Goal: Download file/media

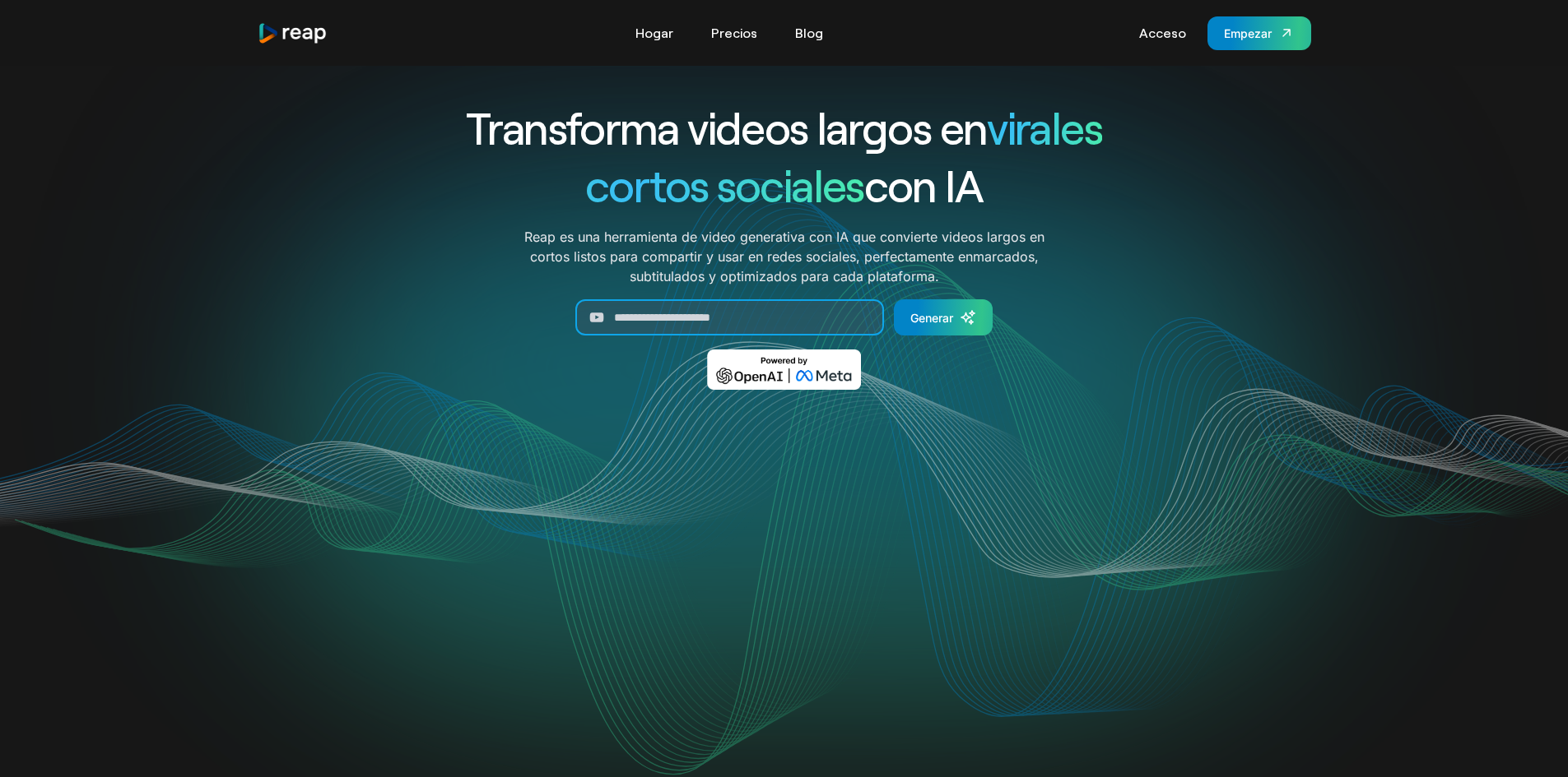
paste input "**********"
type input "**********"
click at [929, 316] on font "Generar" at bounding box center [932, 318] width 43 height 14
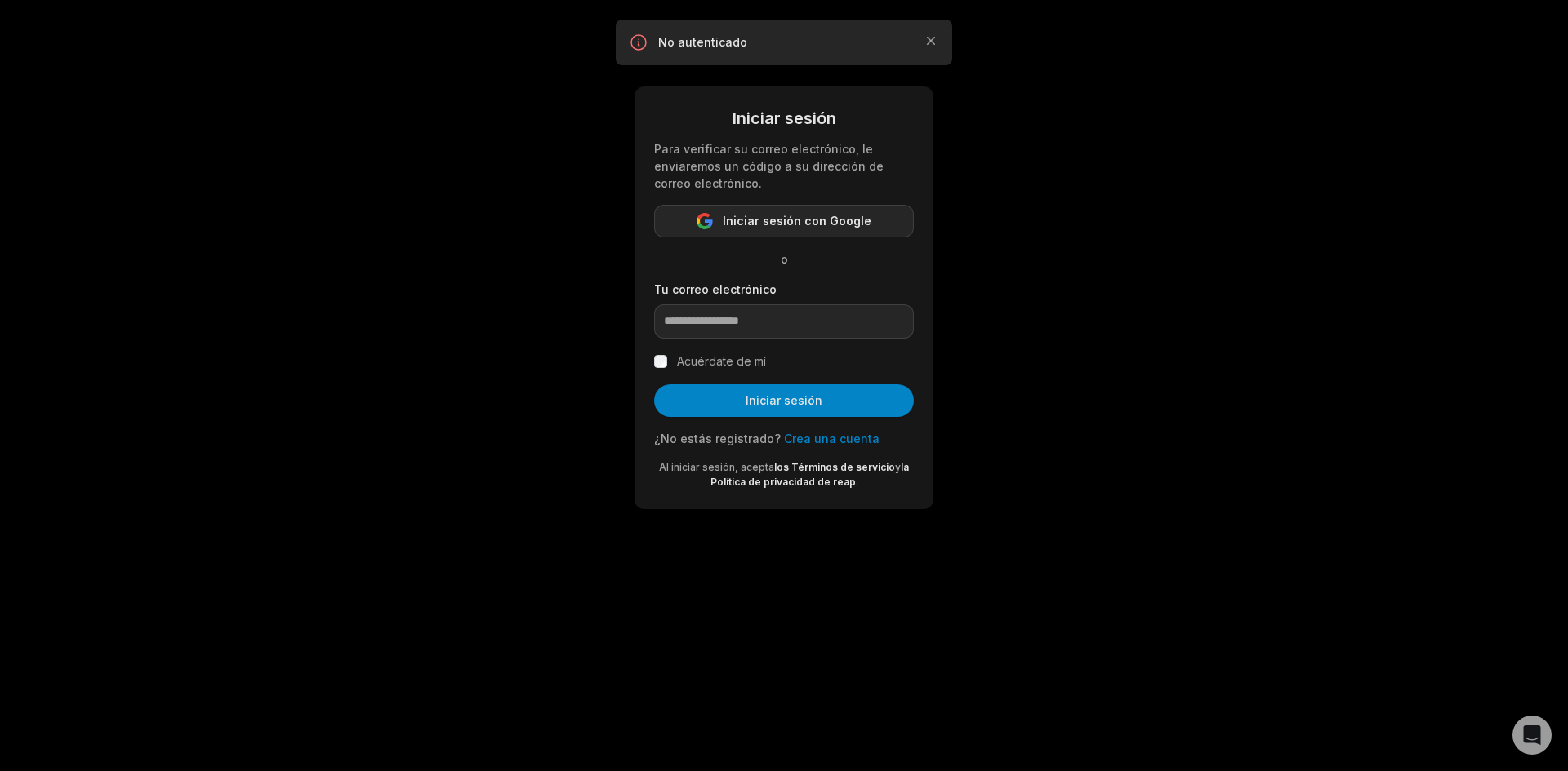
click at [748, 213] on span "Iniciar sesión con Google" at bounding box center [797, 221] width 149 height 19
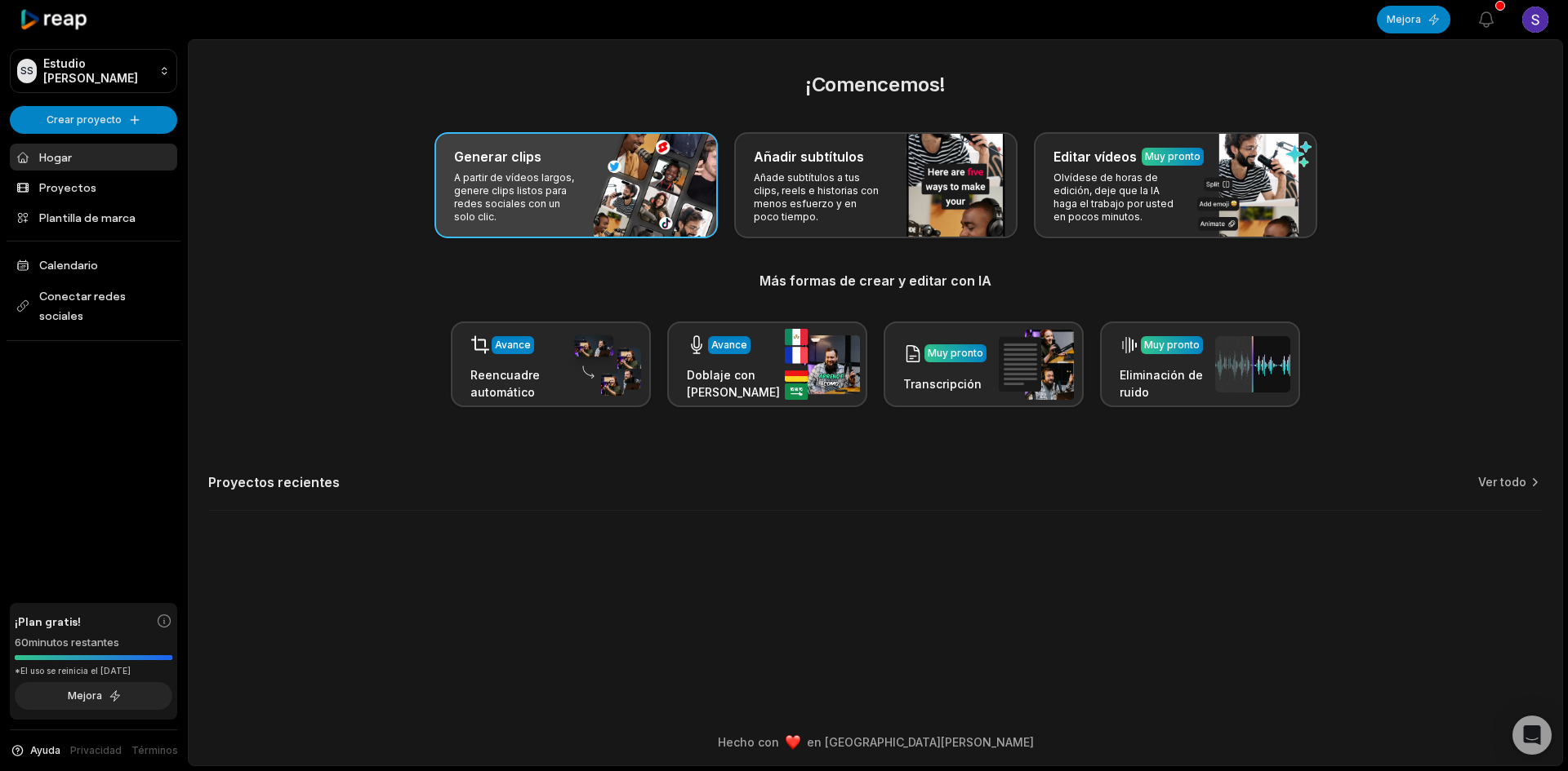
click at [545, 189] on font "A partir de vídeos largos, genere clips listos para redes sociales con un solo …" at bounding box center [514, 197] width 120 height 51
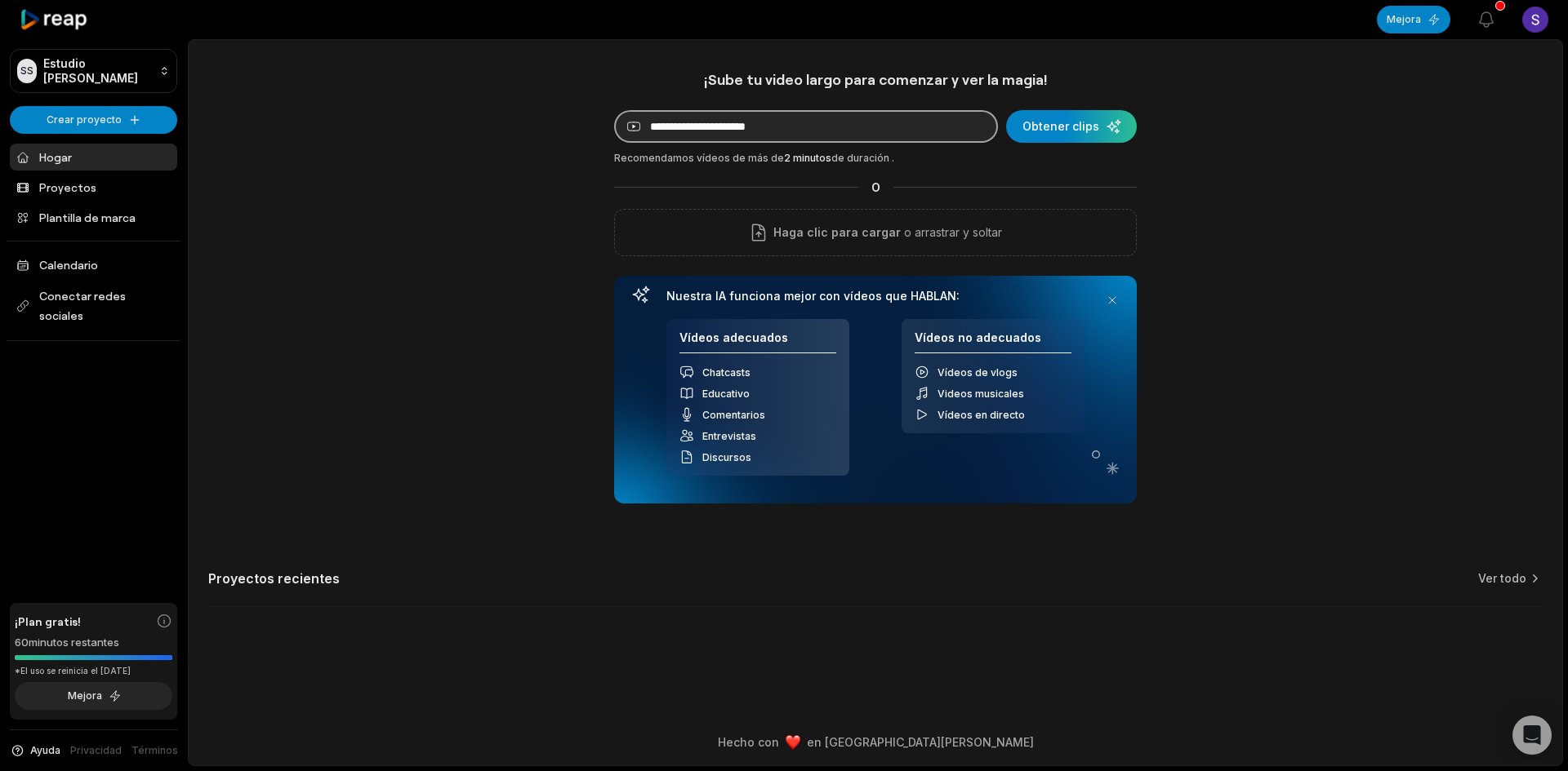
click at [841, 131] on input at bounding box center [806, 126] width 383 height 33
paste input "**********"
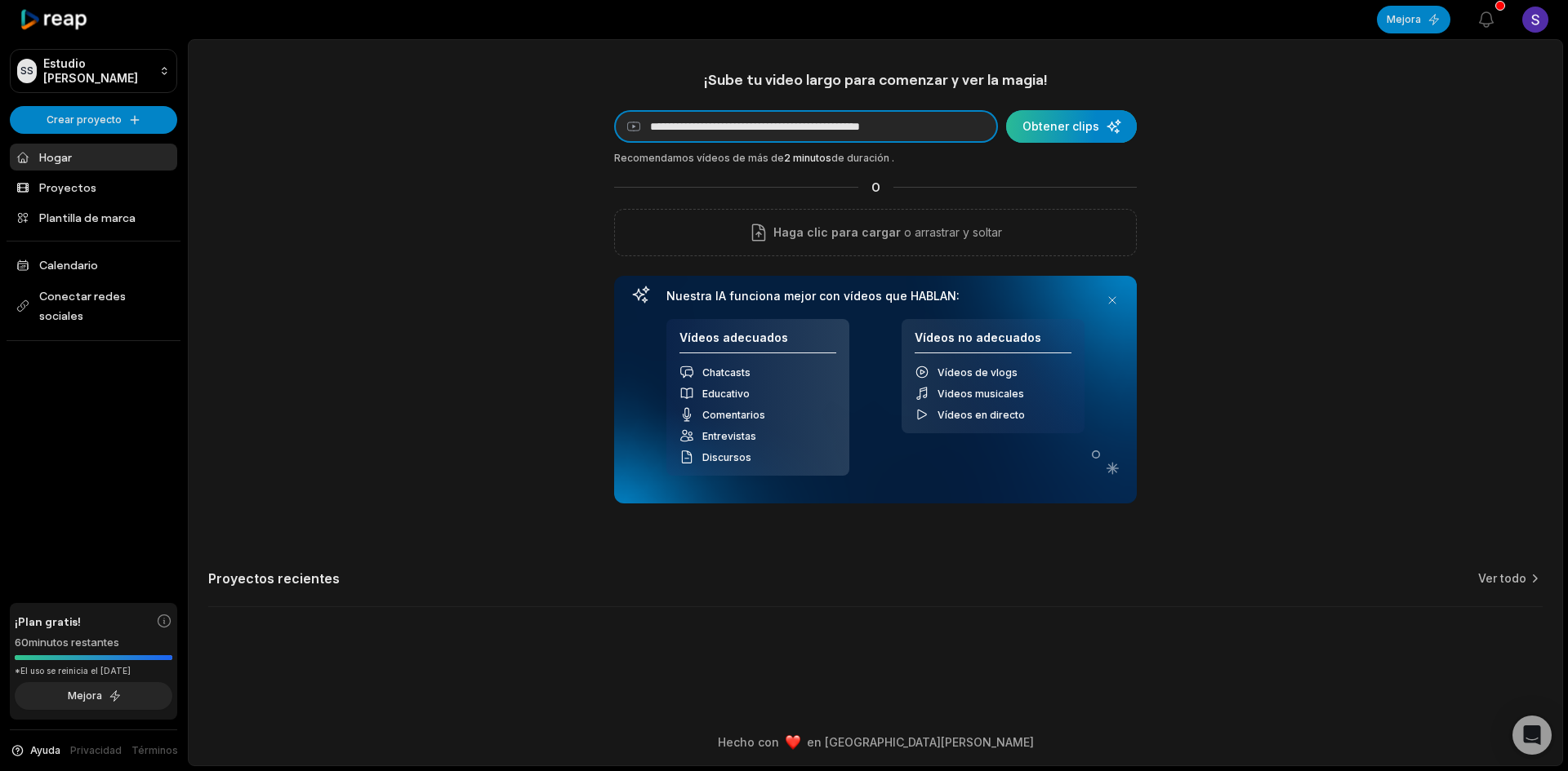
type input "**********"
click at [1067, 129] on div "submit" at bounding box center [1071, 126] width 131 height 33
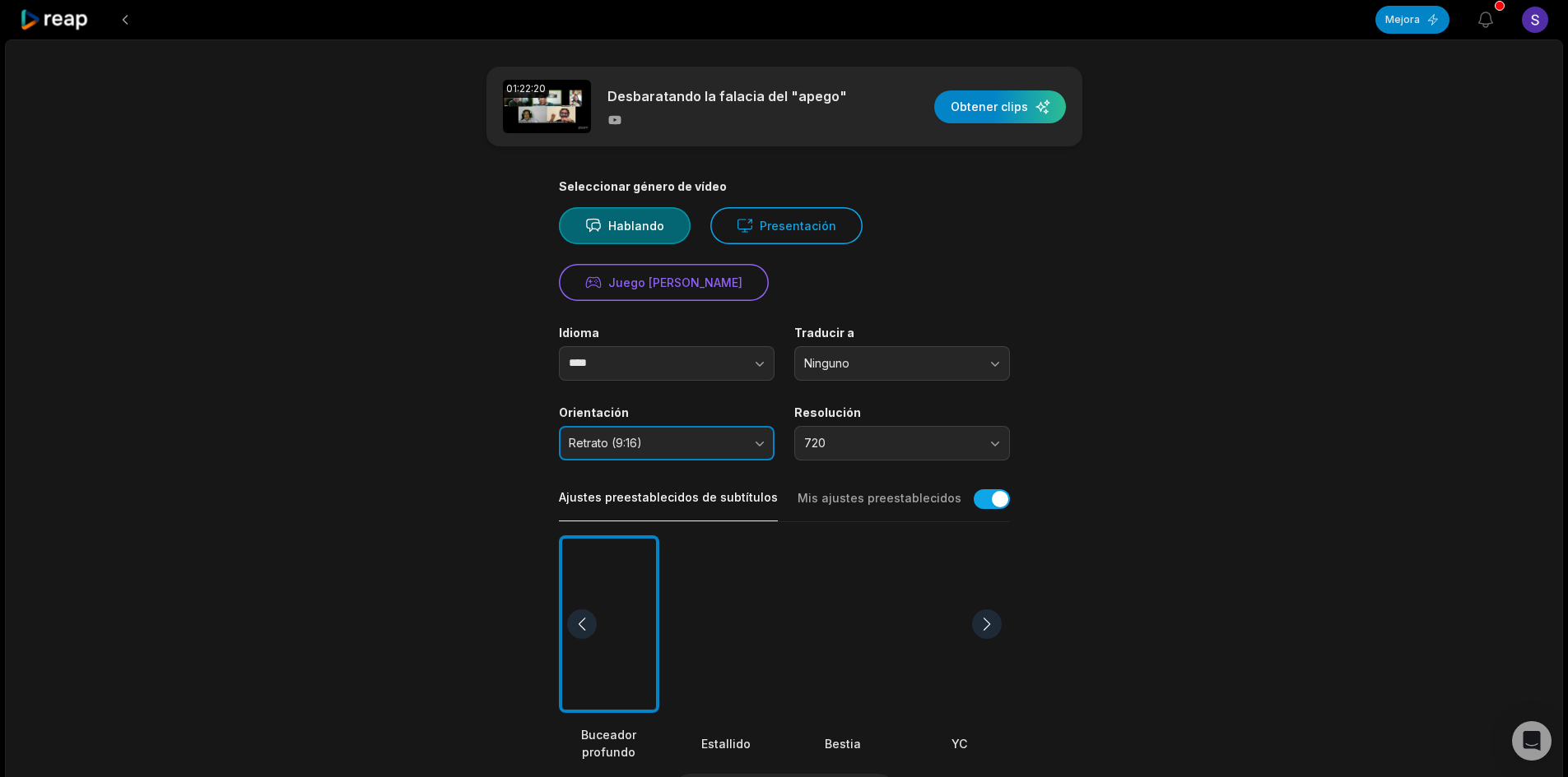
click at [762, 441] on button "Retrato (9:16)" at bounding box center [667, 443] width 216 height 35
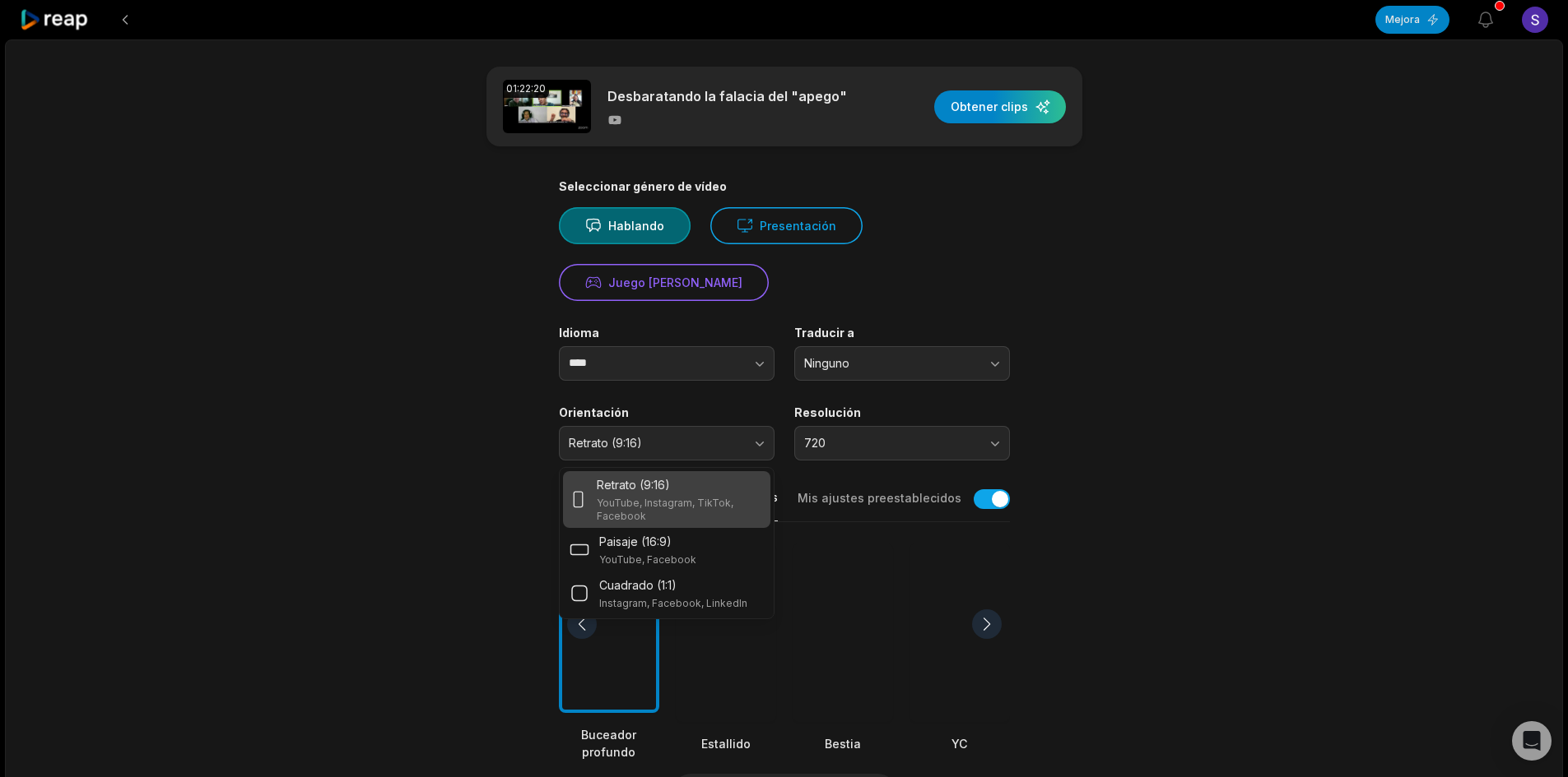
click at [1070, 425] on main "01:22:20 Desbaratando la falacia del "apego" Obtener clips Seleccionar género d…" at bounding box center [784, 604] width 797 height 1074
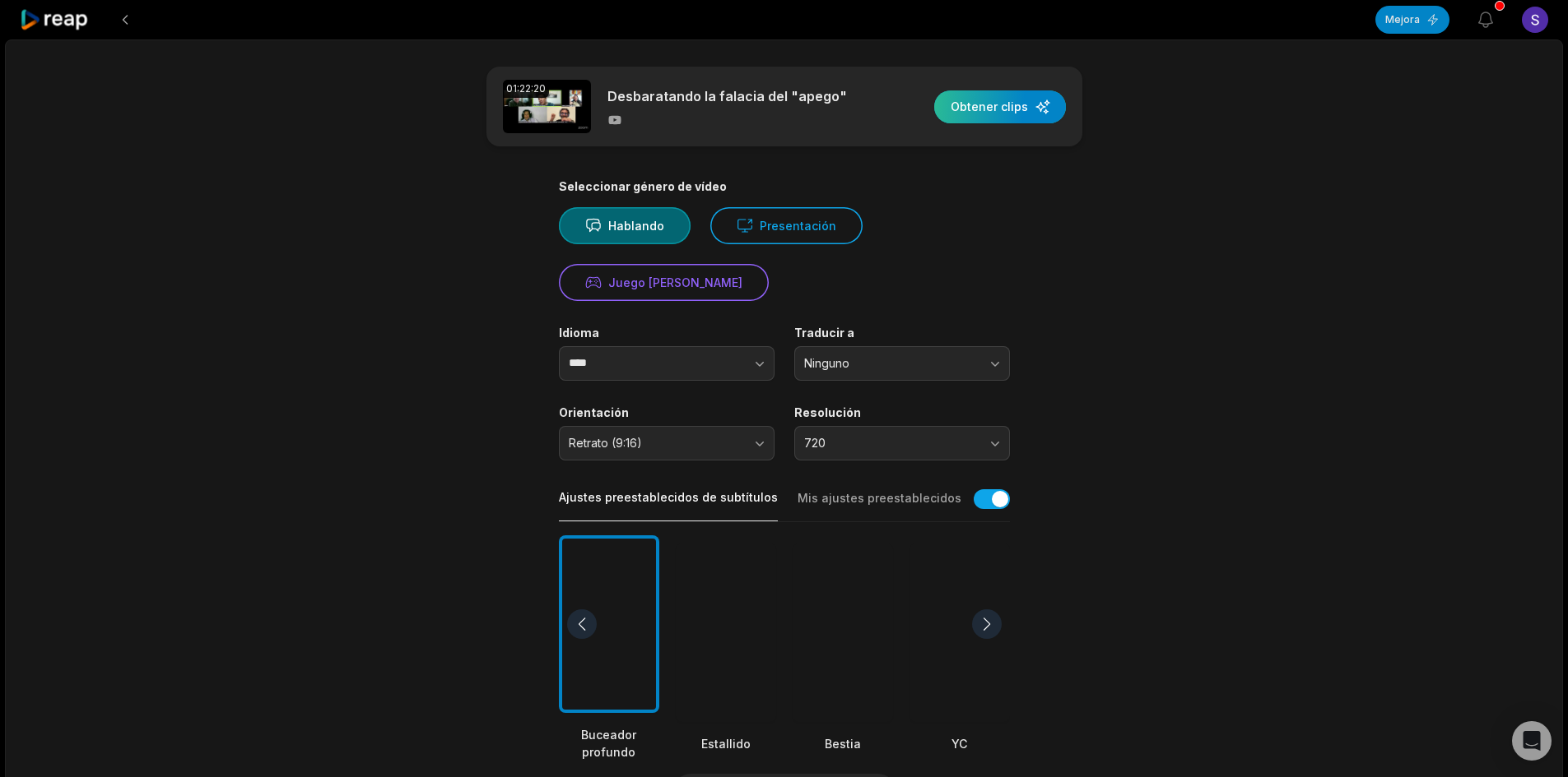
click at [988, 103] on div "button" at bounding box center [1000, 106] width 132 height 33
click at [970, 105] on div "button" at bounding box center [1000, 106] width 132 height 33
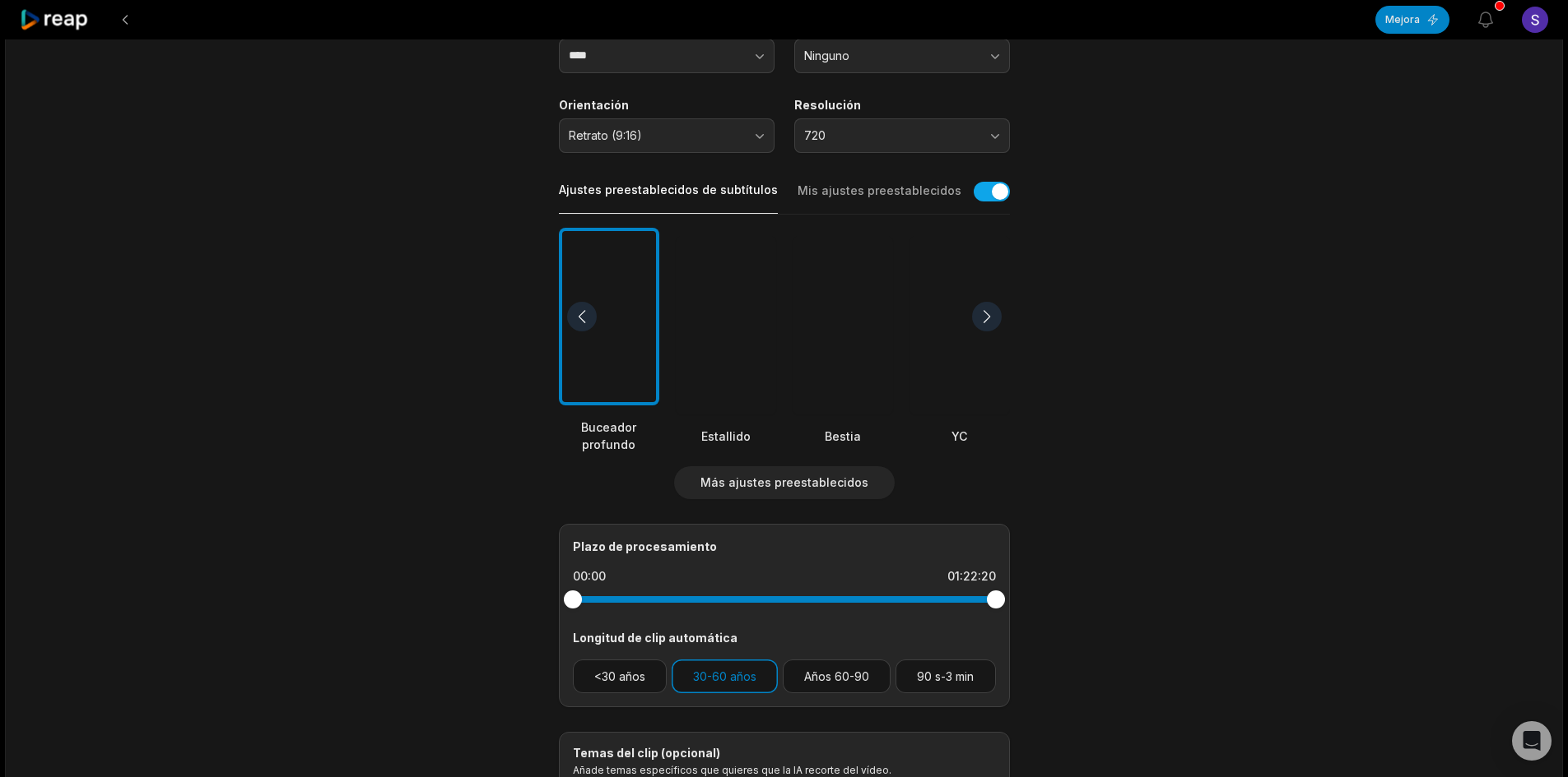
scroll to position [329, 0]
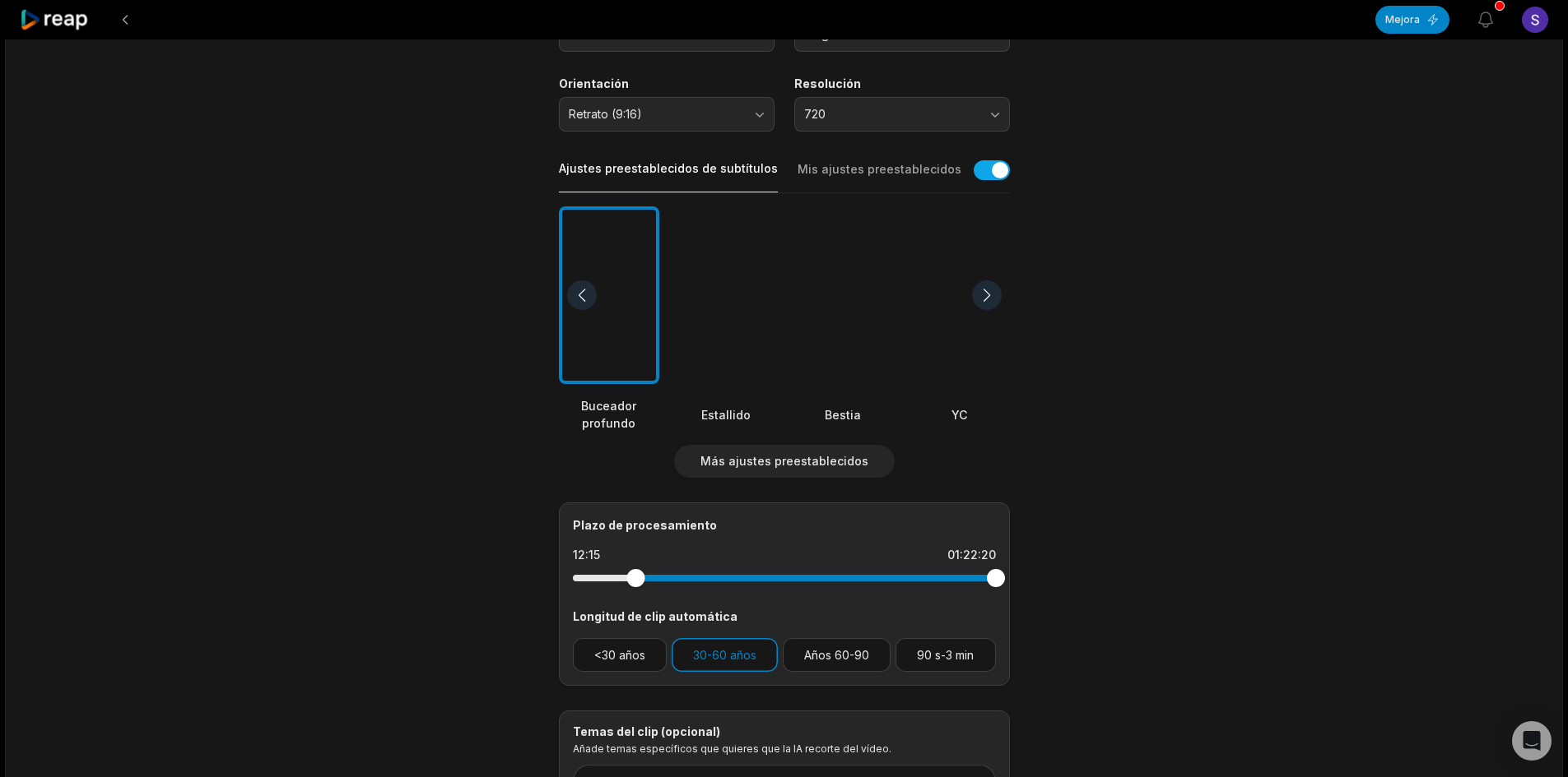
drag, startPoint x: 576, startPoint y: 581, endPoint x: 635, endPoint y: 585, distance: 59.1
click at [635, 585] on div at bounding box center [635, 578] width 18 height 18
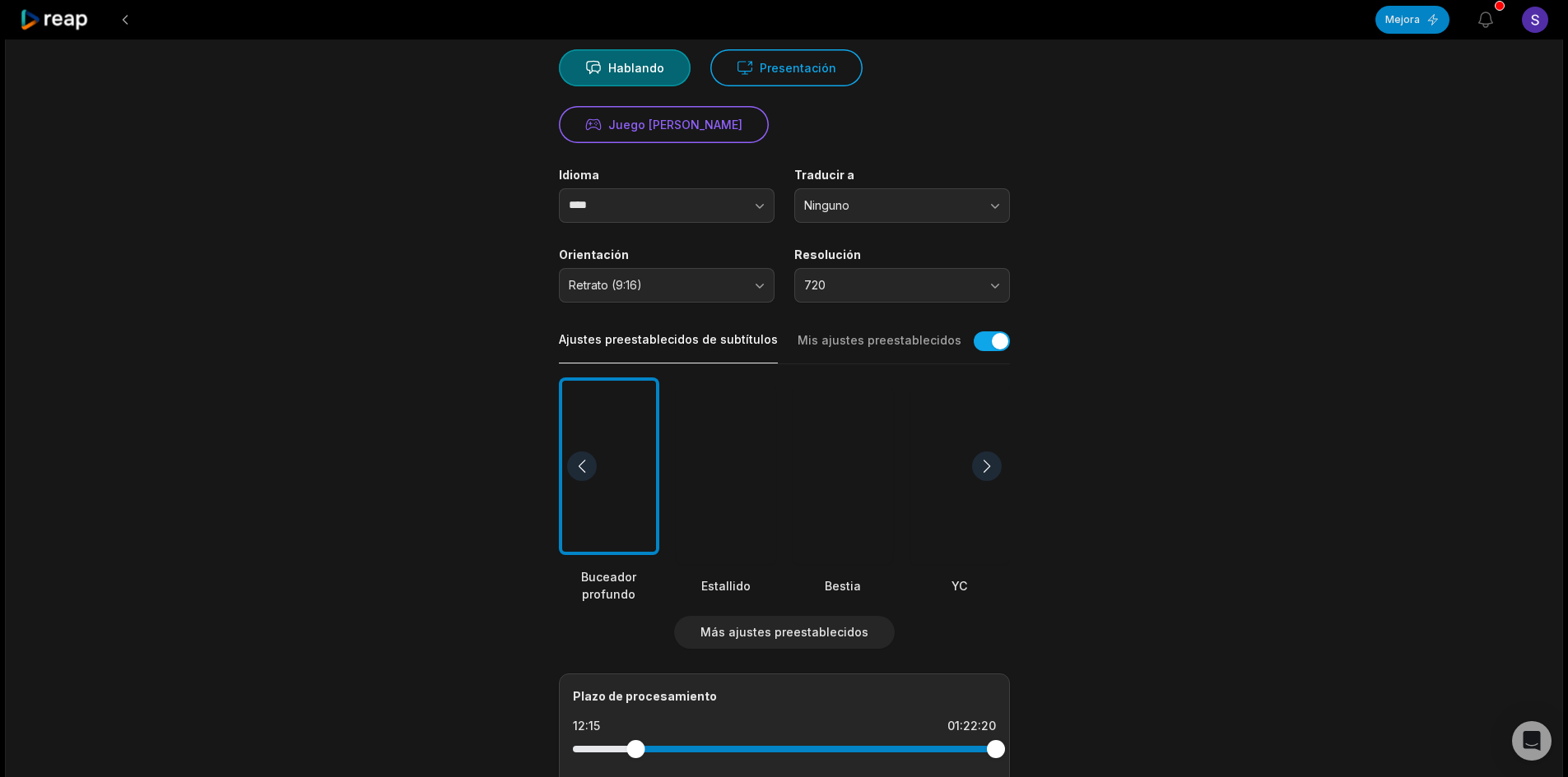
scroll to position [0, 0]
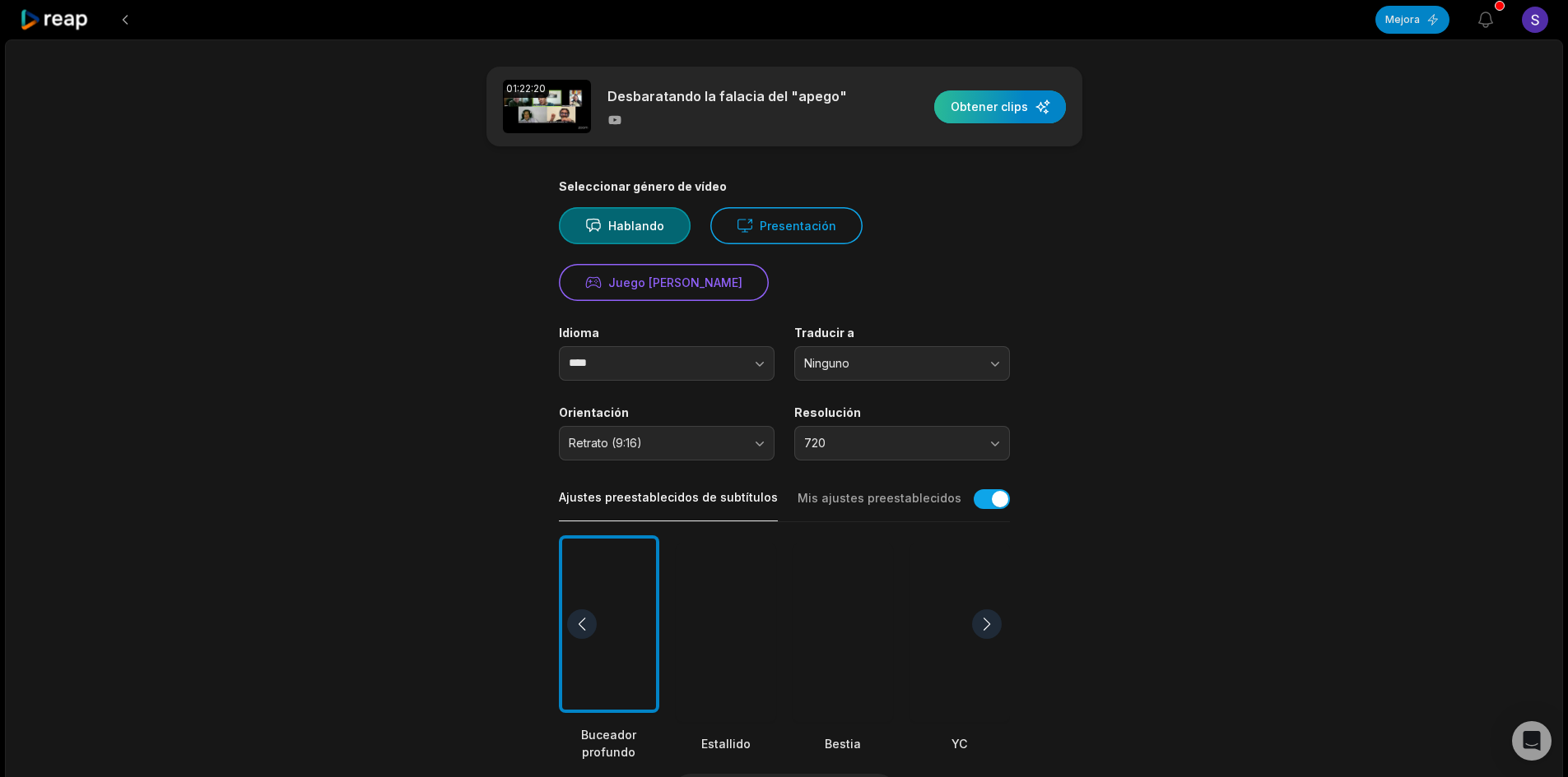
click at [990, 101] on div "button" at bounding box center [1000, 106] width 132 height 33
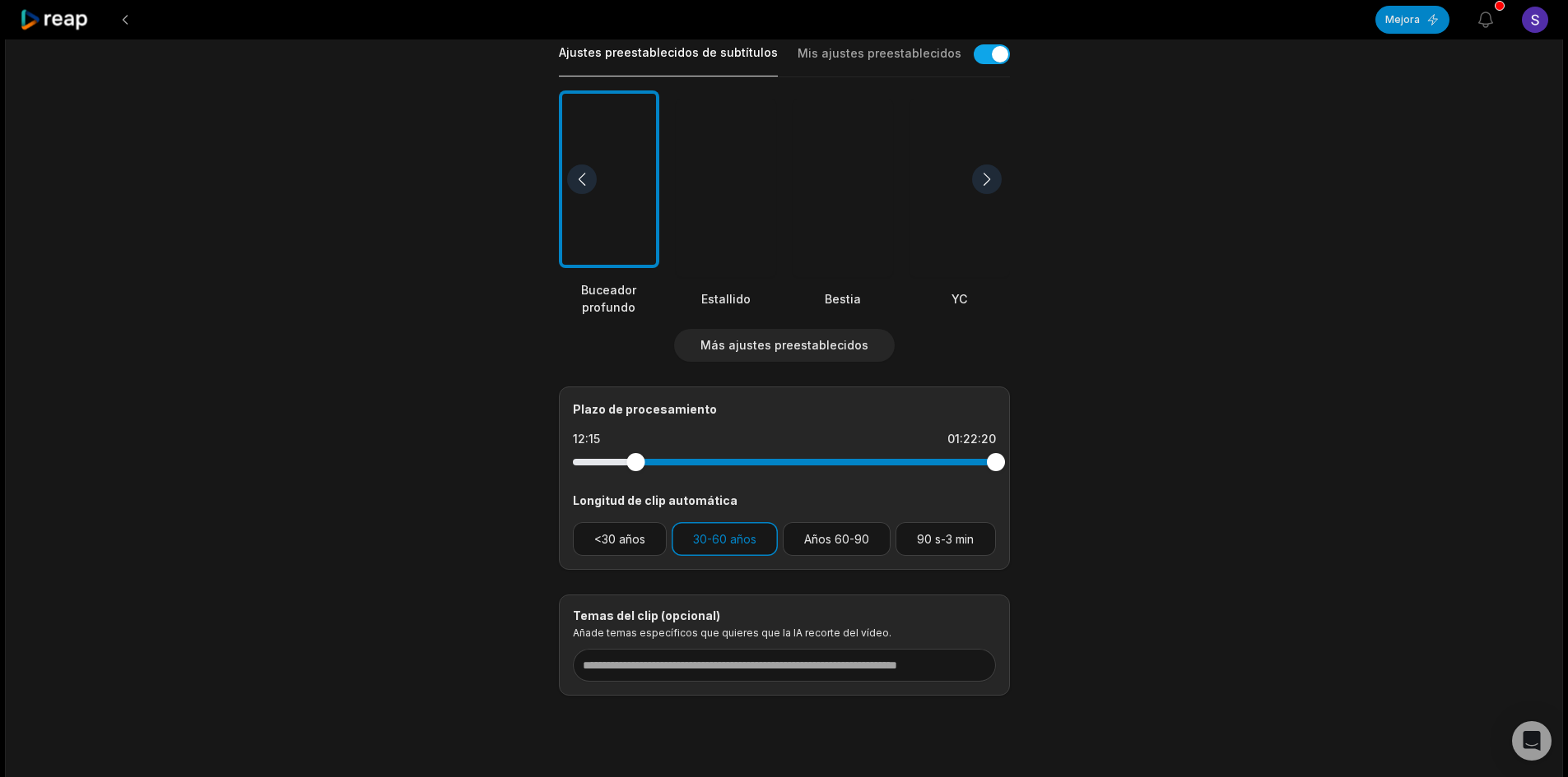
scroll to position [482, 0]
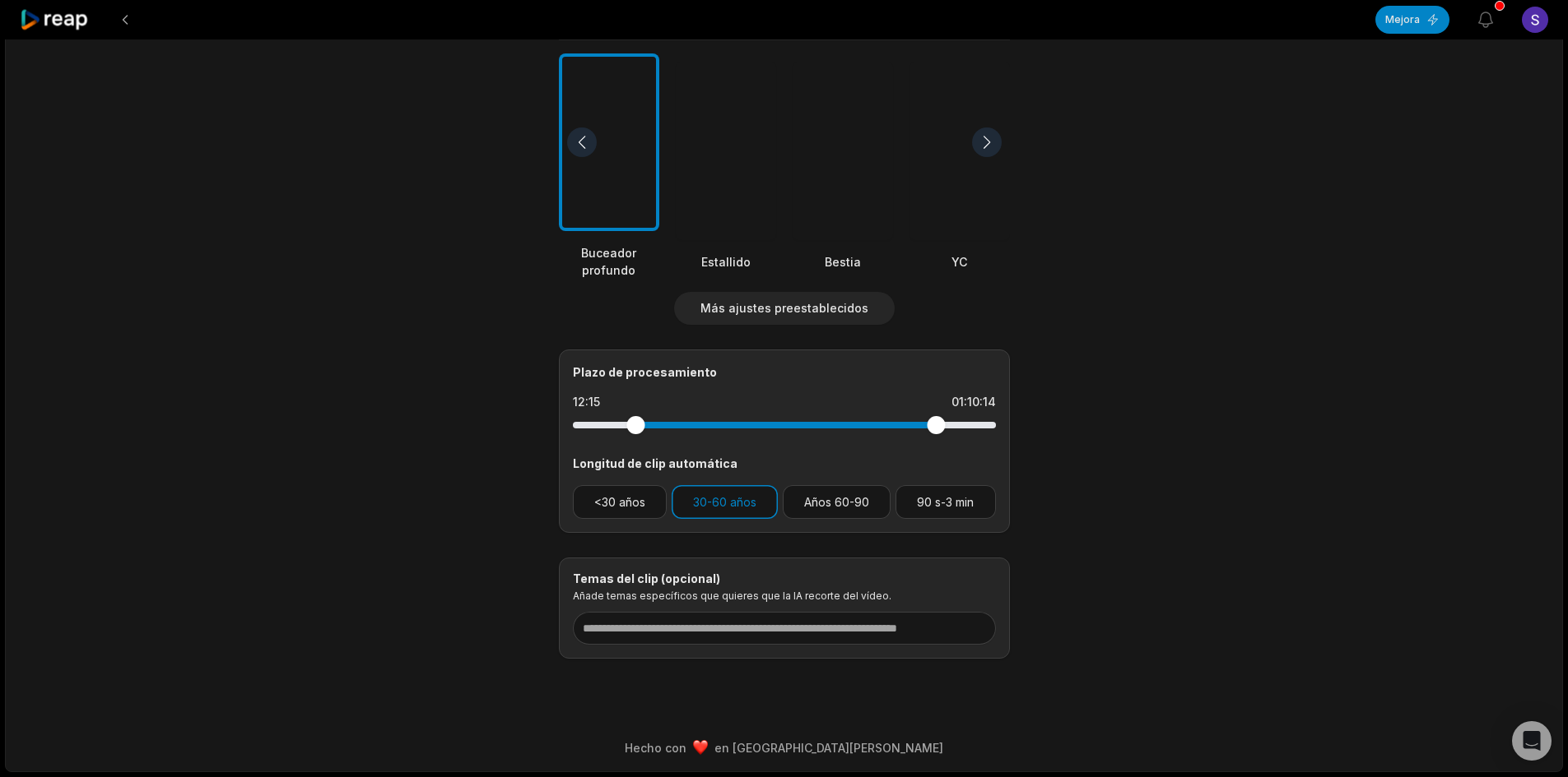
drag, startPoint x: 1001, startPoint y: 428, endPoint x: 936, endPoint y: 439, distance: 65.9
click at [936, 439] on div at bounding box center [784, 425] width 423 height 29
click at [630, 431] on div at bounding box center [630, 426] width 18 height 18
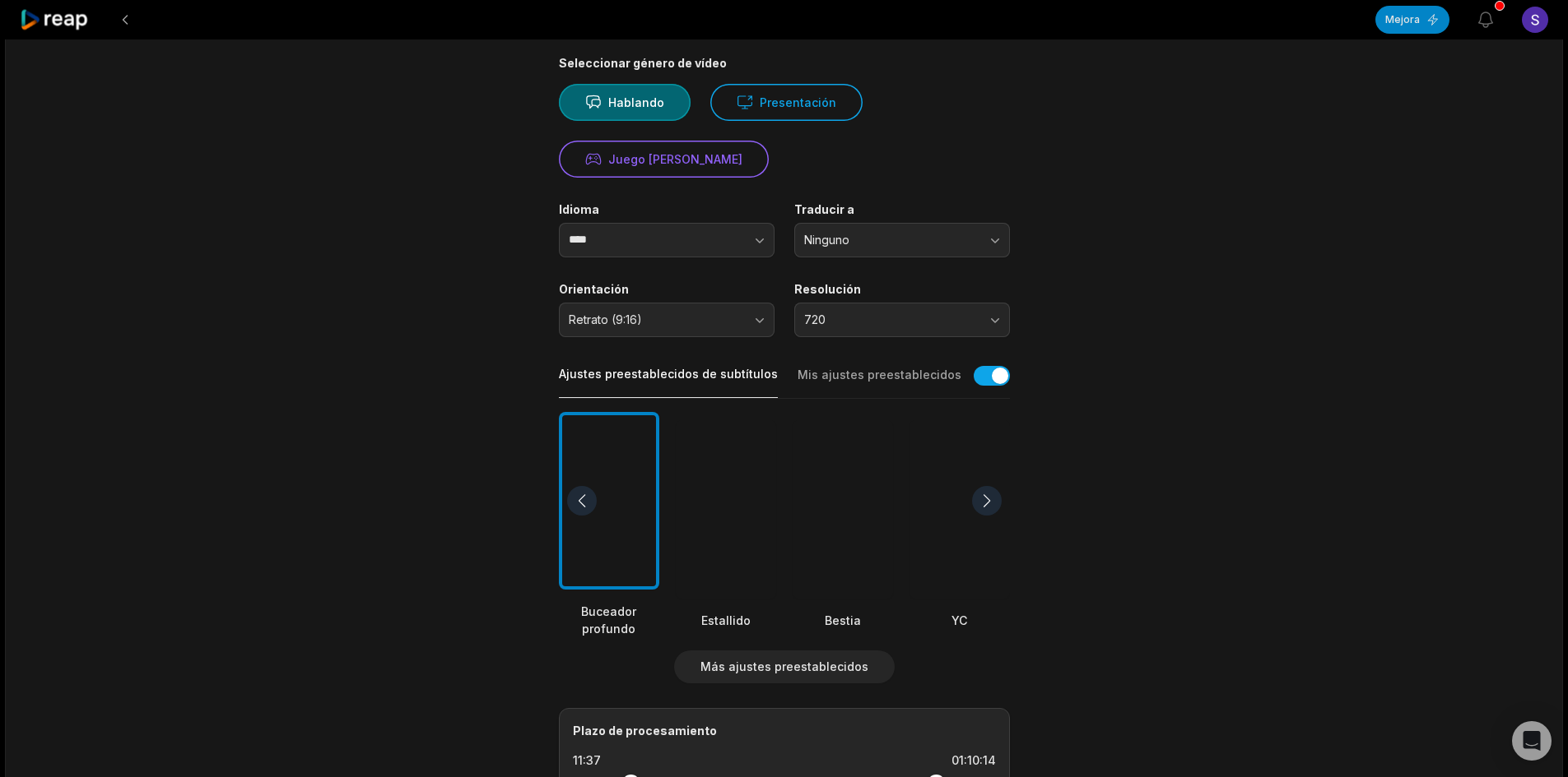
scroll to position [0, 0]
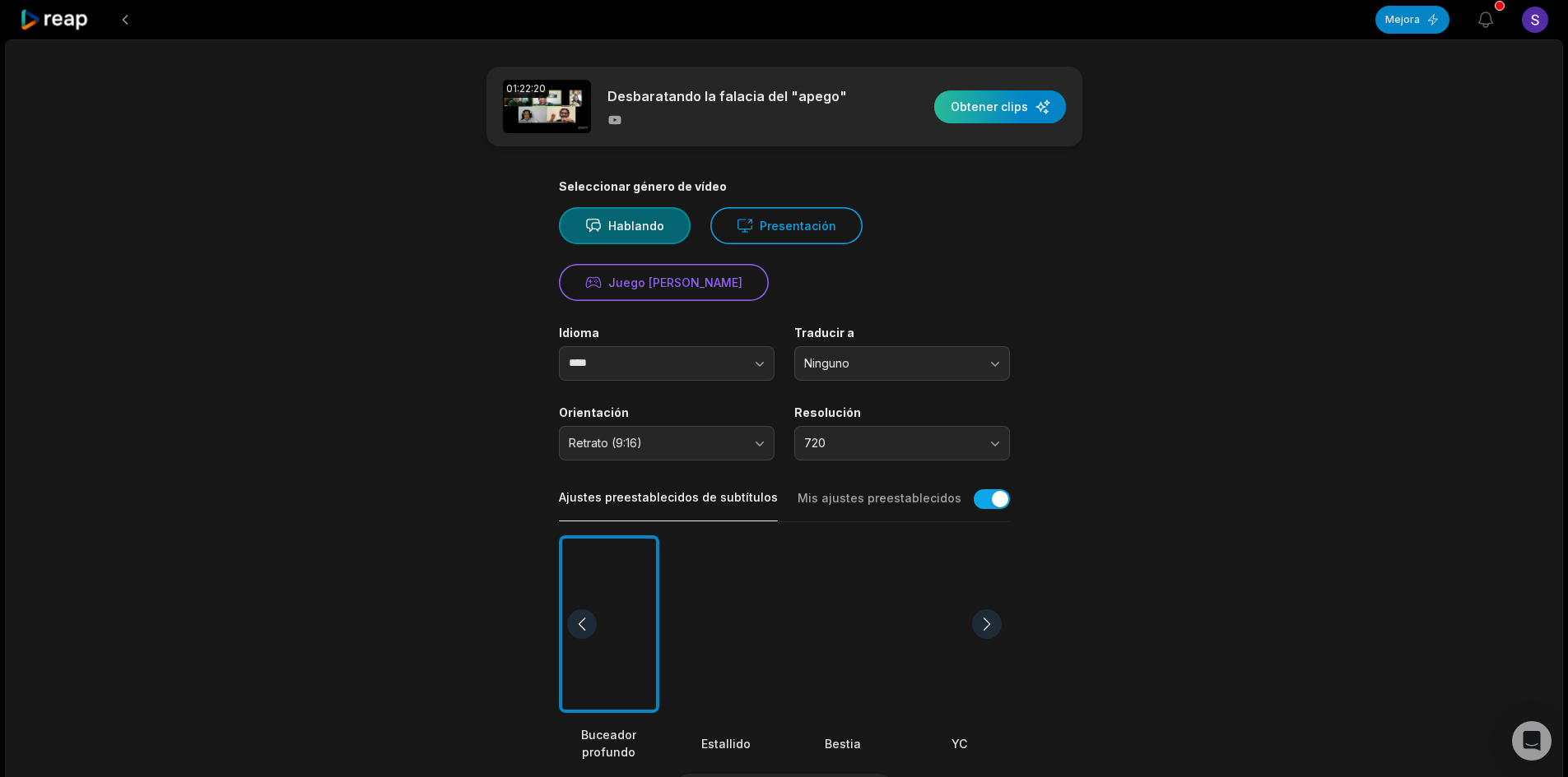
click at [1010, 108] on div "button" at bounding box center [1000, 106] width 132 height 33
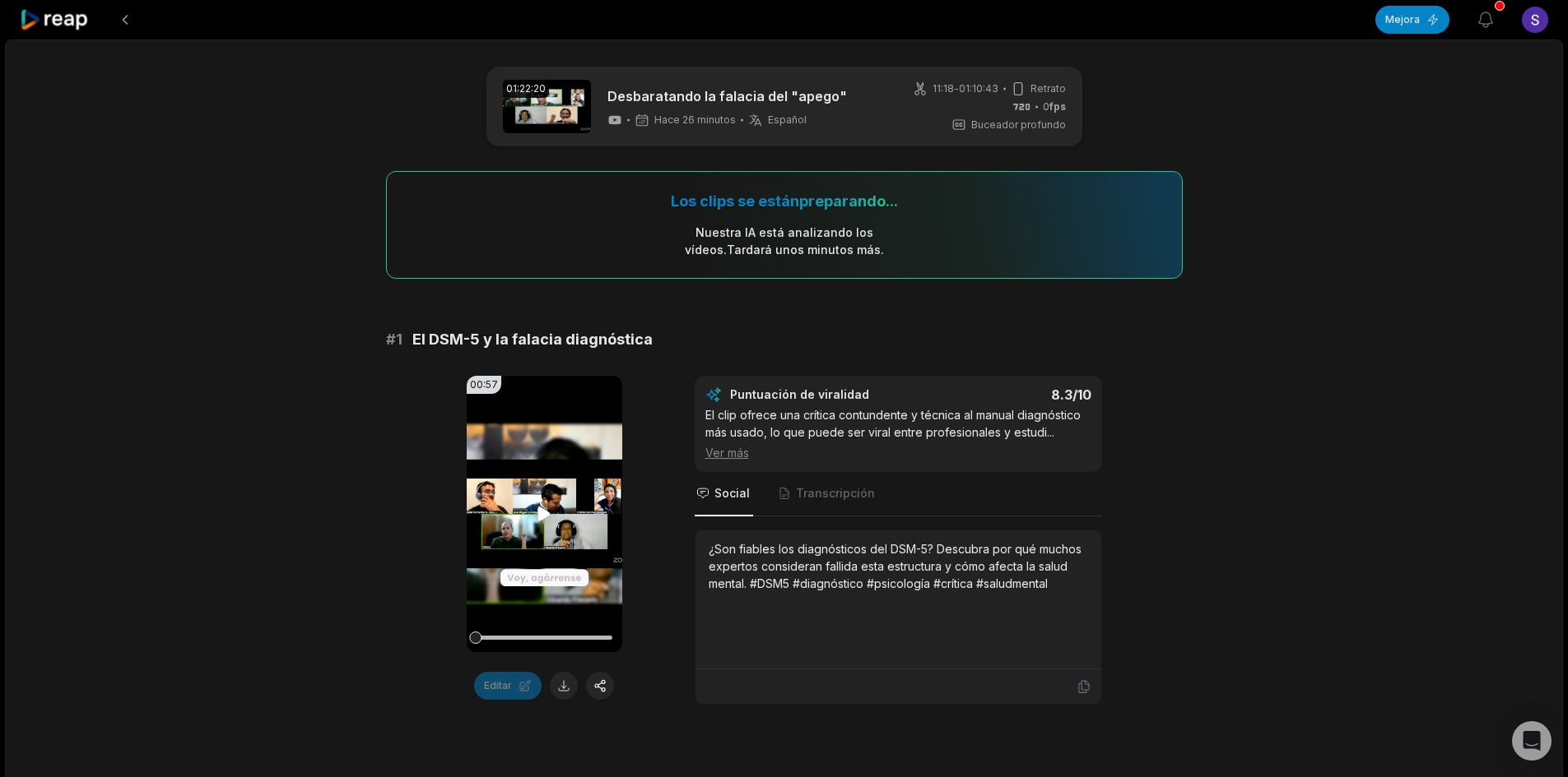
click at [538, 509] on icon at bounding box center [544, 515] width 12 height 14
click at [546, 520] on icon at bounding box center [544, 514] width 20 height 20
click at [562, 689] on button at bounding box center [563, 685] width 28 height 28
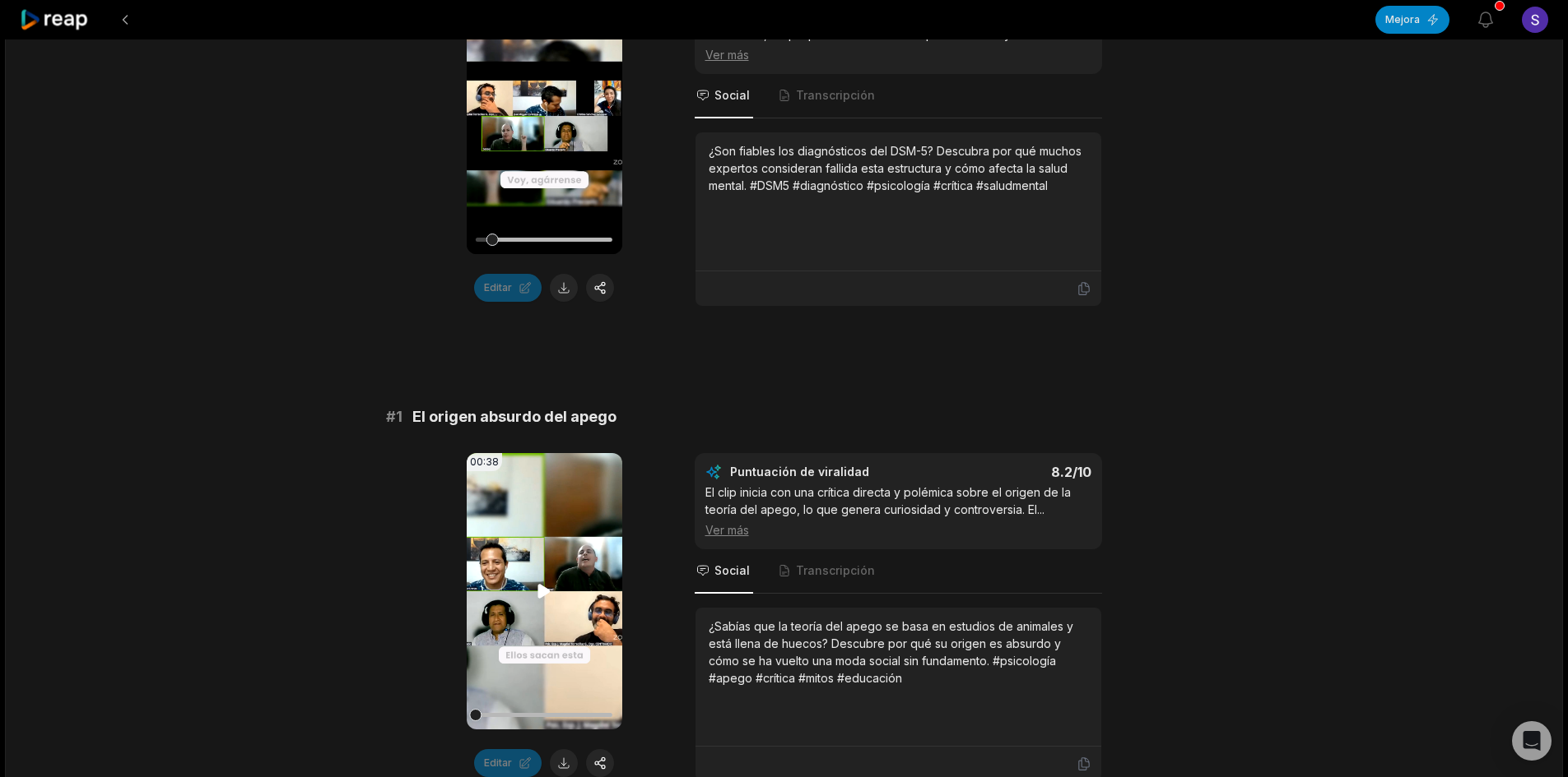
scroll to position [493, 0]
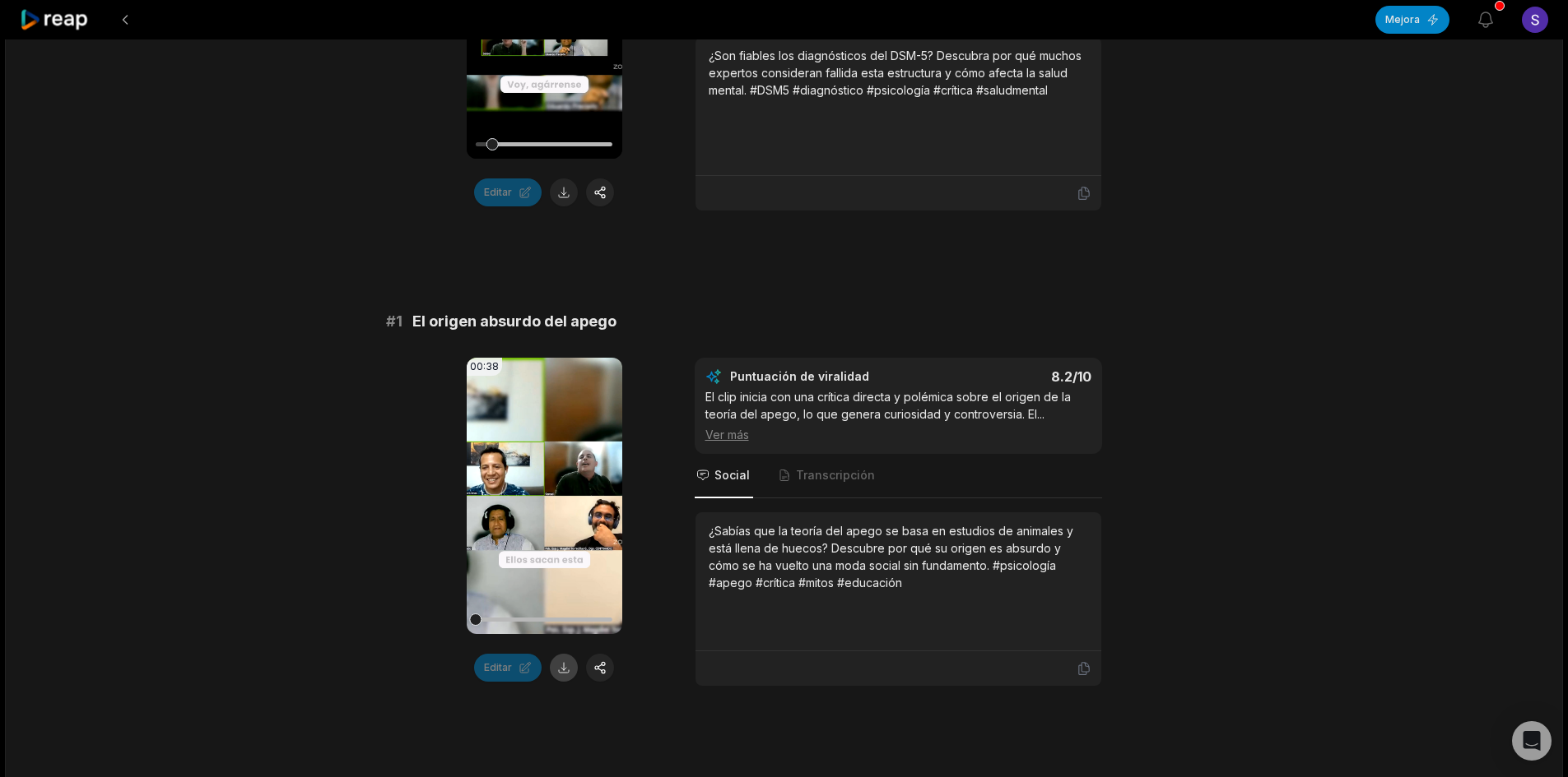
click at [567, 671] on button at bounding box center [563, 667] width 28 height 28
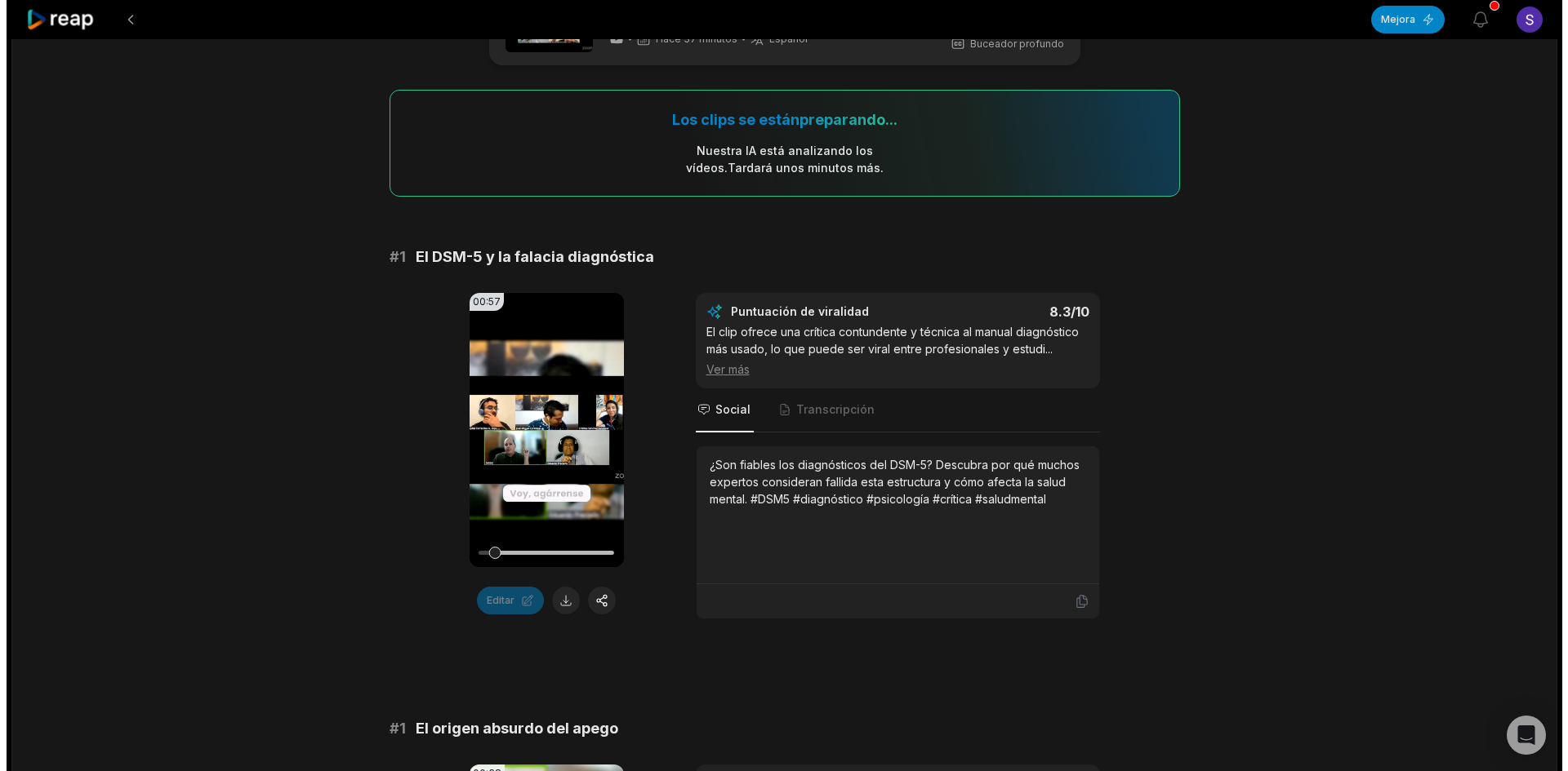
scroll to position [0, 0]
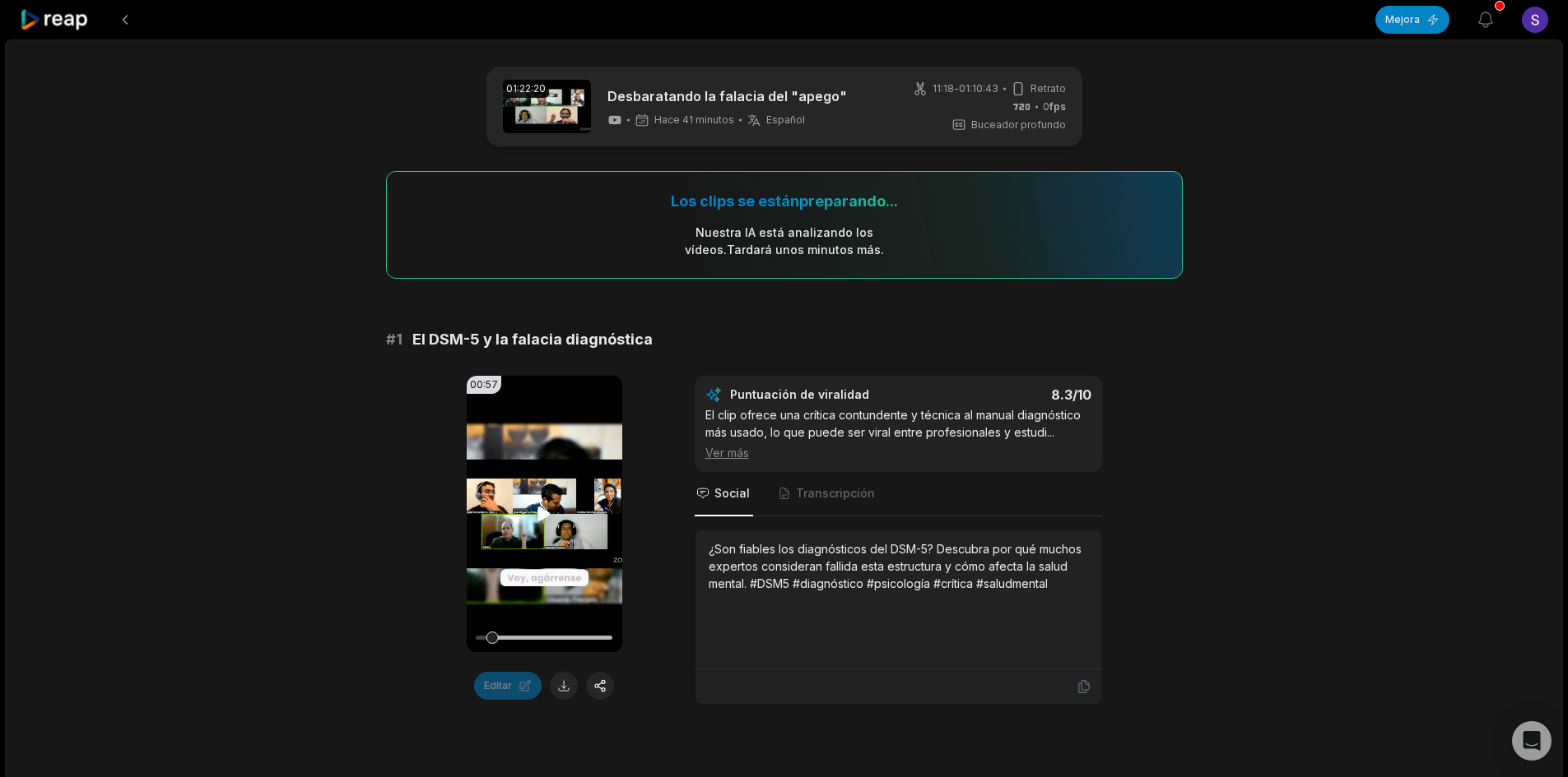
click at [540, 506] on icon at bounding box center [544, 514] width 20 height 20
click at [602, 681] on button at bounding box center [600, 685] width 28 height 28
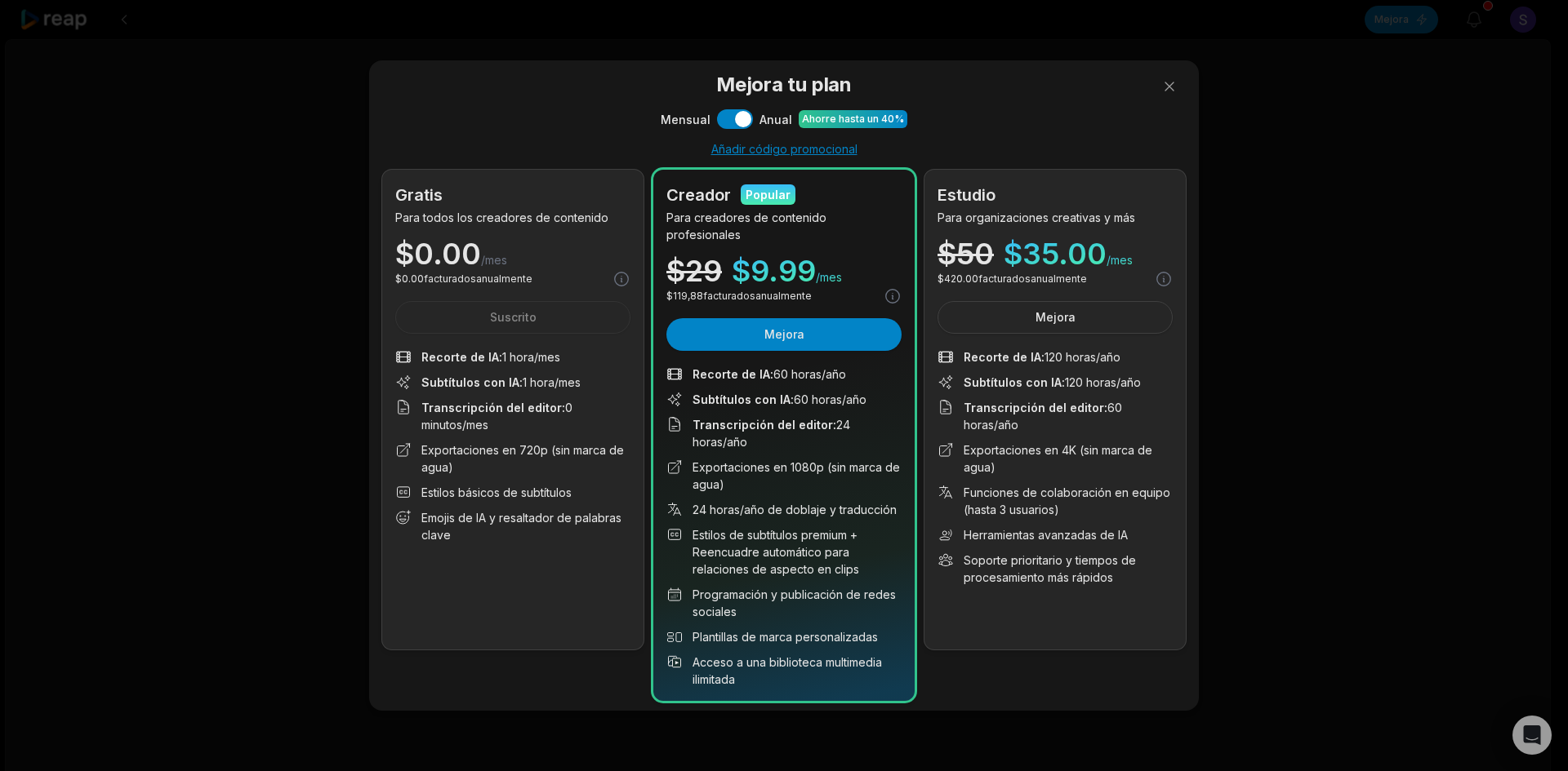
click at [827, 125] on font "Ahorre hasta un 40%" at bounding box center [853, 119] width 102 height 12
click at [777, 127] on font "Anual" at bounding box center [776, 120] width 33 height 14
click at [814, 125] on font "Ahorre hasta un 40%" at bounding box center [853, 119] width 102 height 12
click at [799, 328] on font "Mejora" at bounding box center [784, 335] width 40 height 14
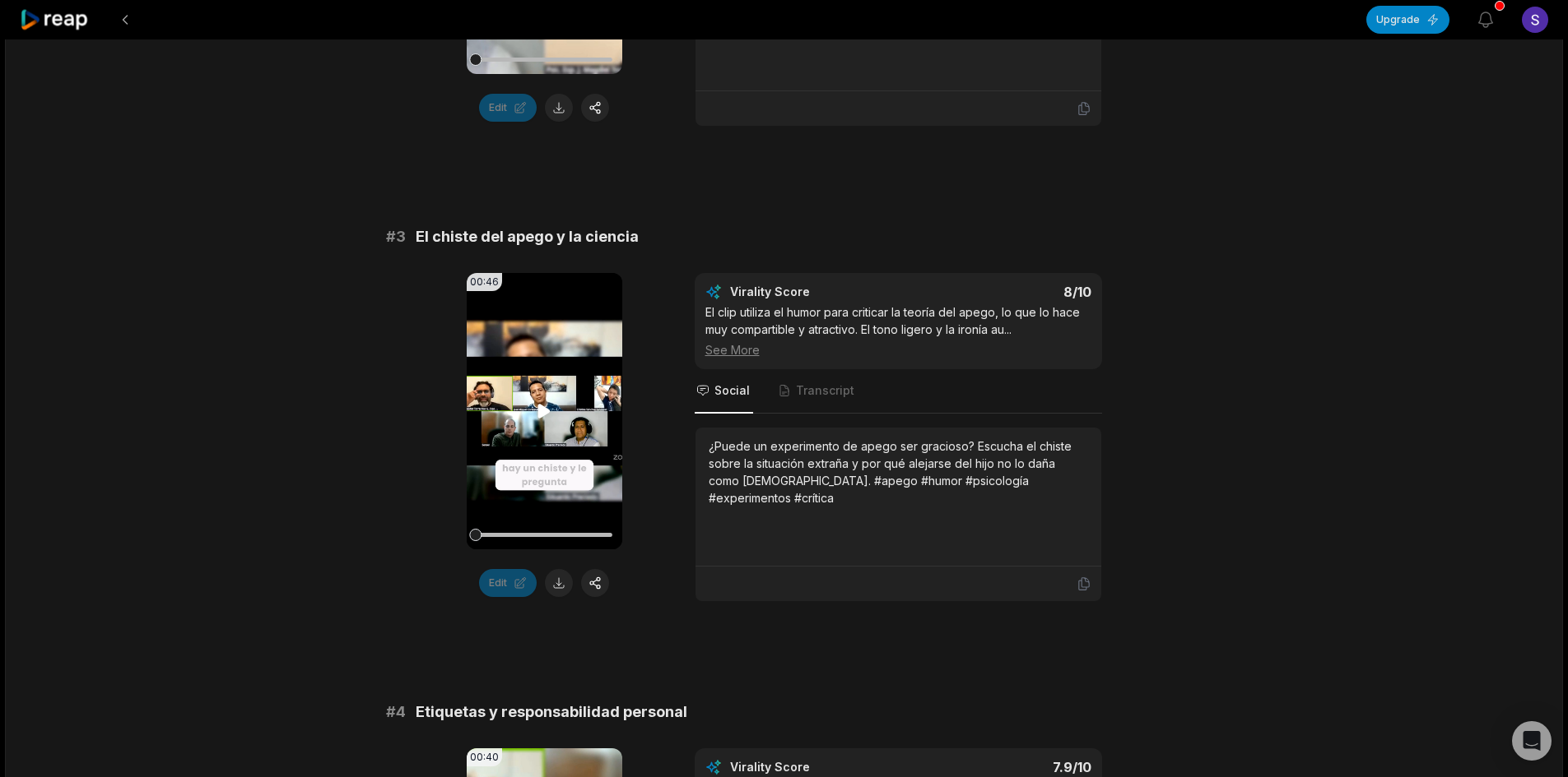
scroll to position [1070, 0]
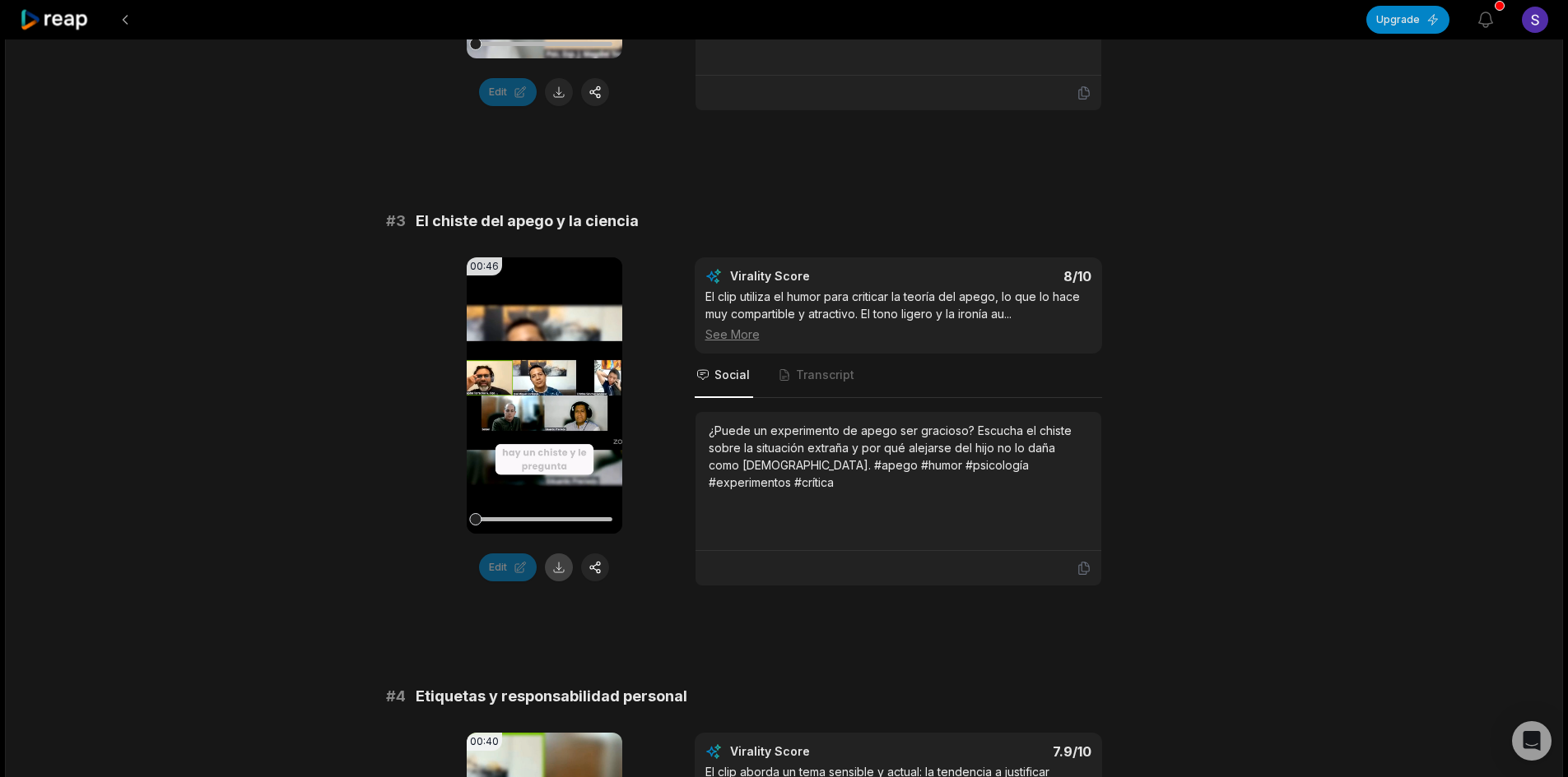
click at [558, 568] on button at bounding box center [559, 567] width 28 height 28
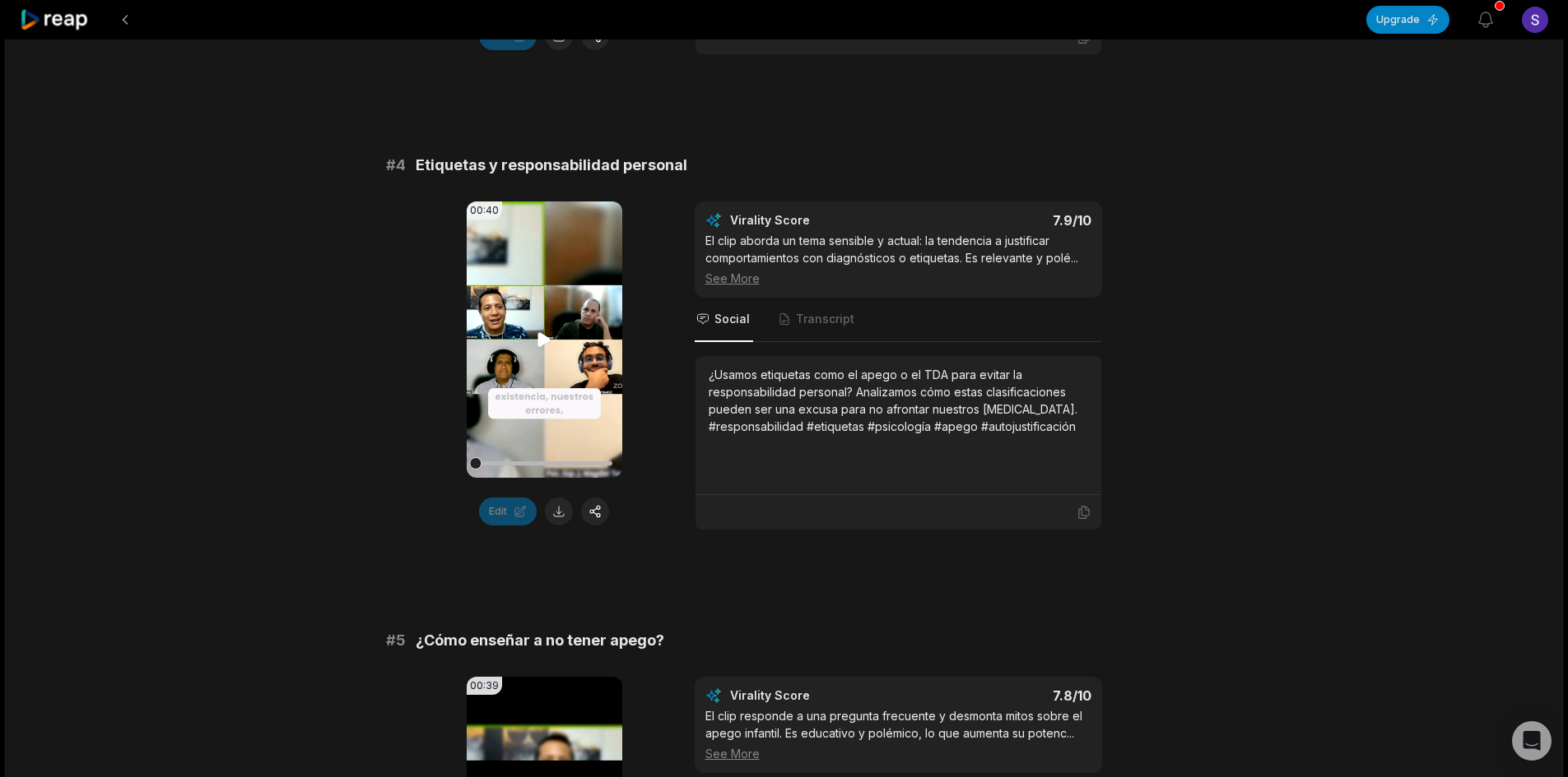
scroll to position [1645, 0]
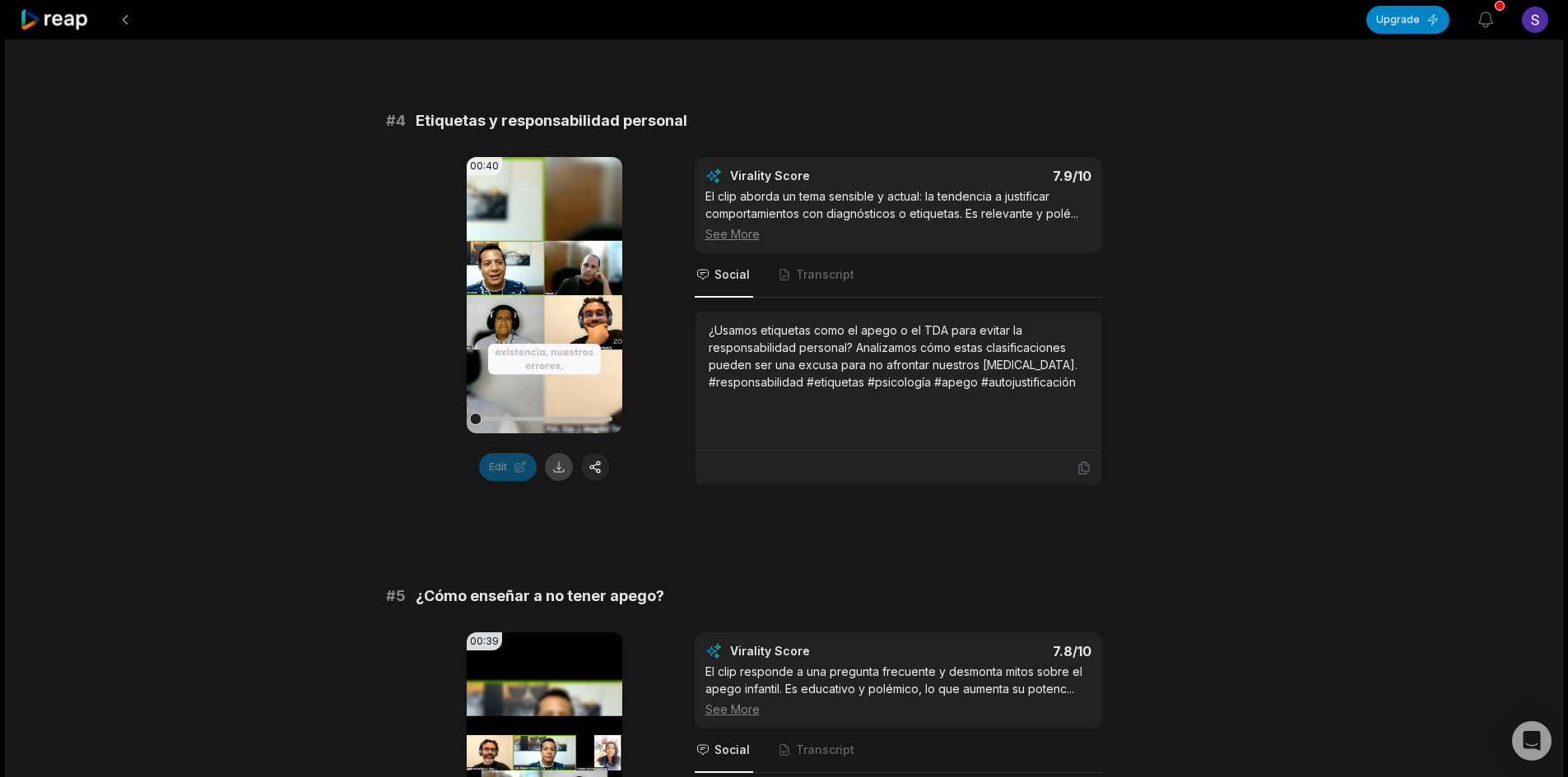
click at [560, 468] on button at bounding box center [559, 467] width 28 height 28
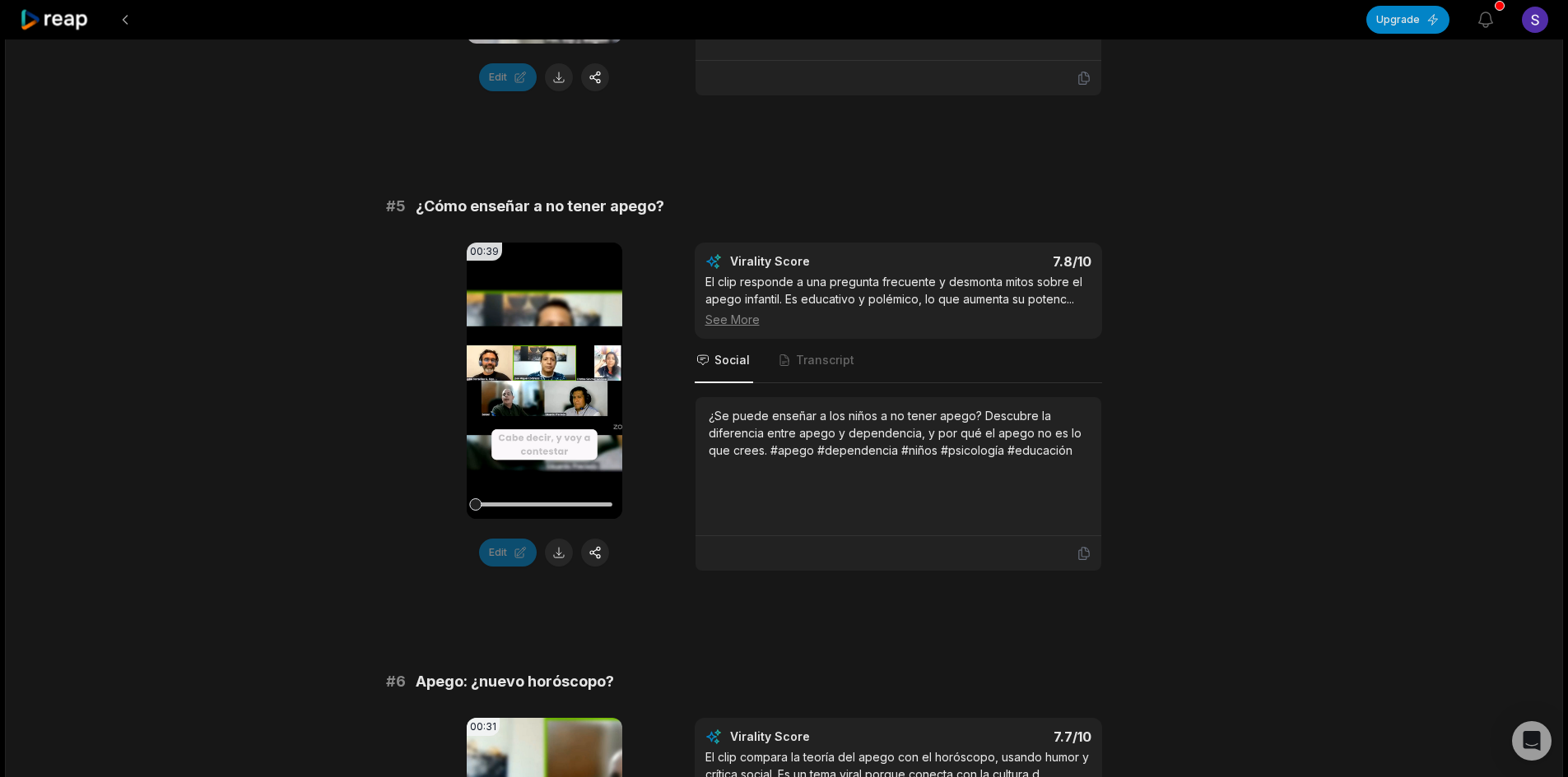
scroll to position [2057, 0]
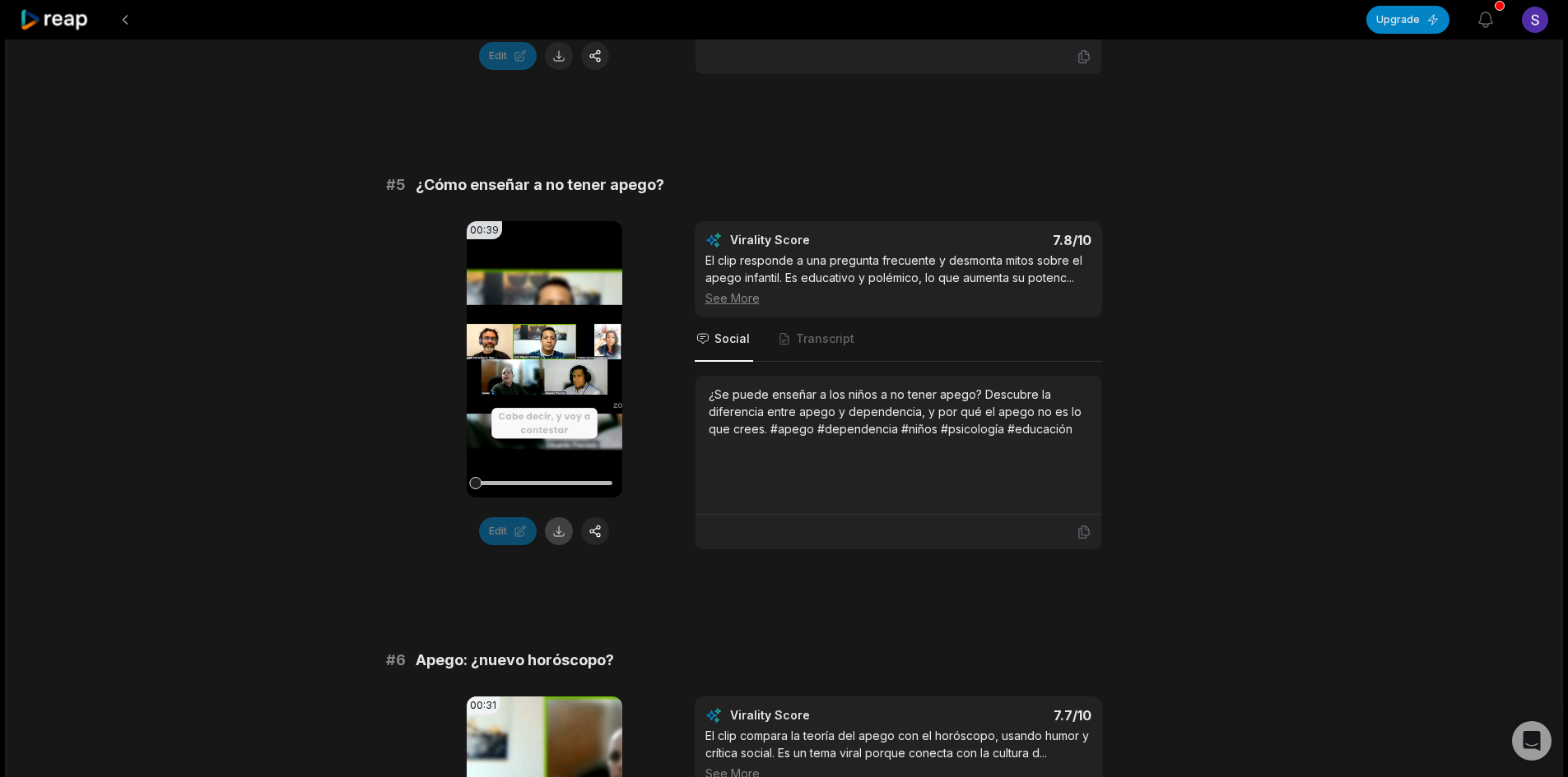
click at [559, 535] on button at bounding box center [559, 531] width 28 height 28
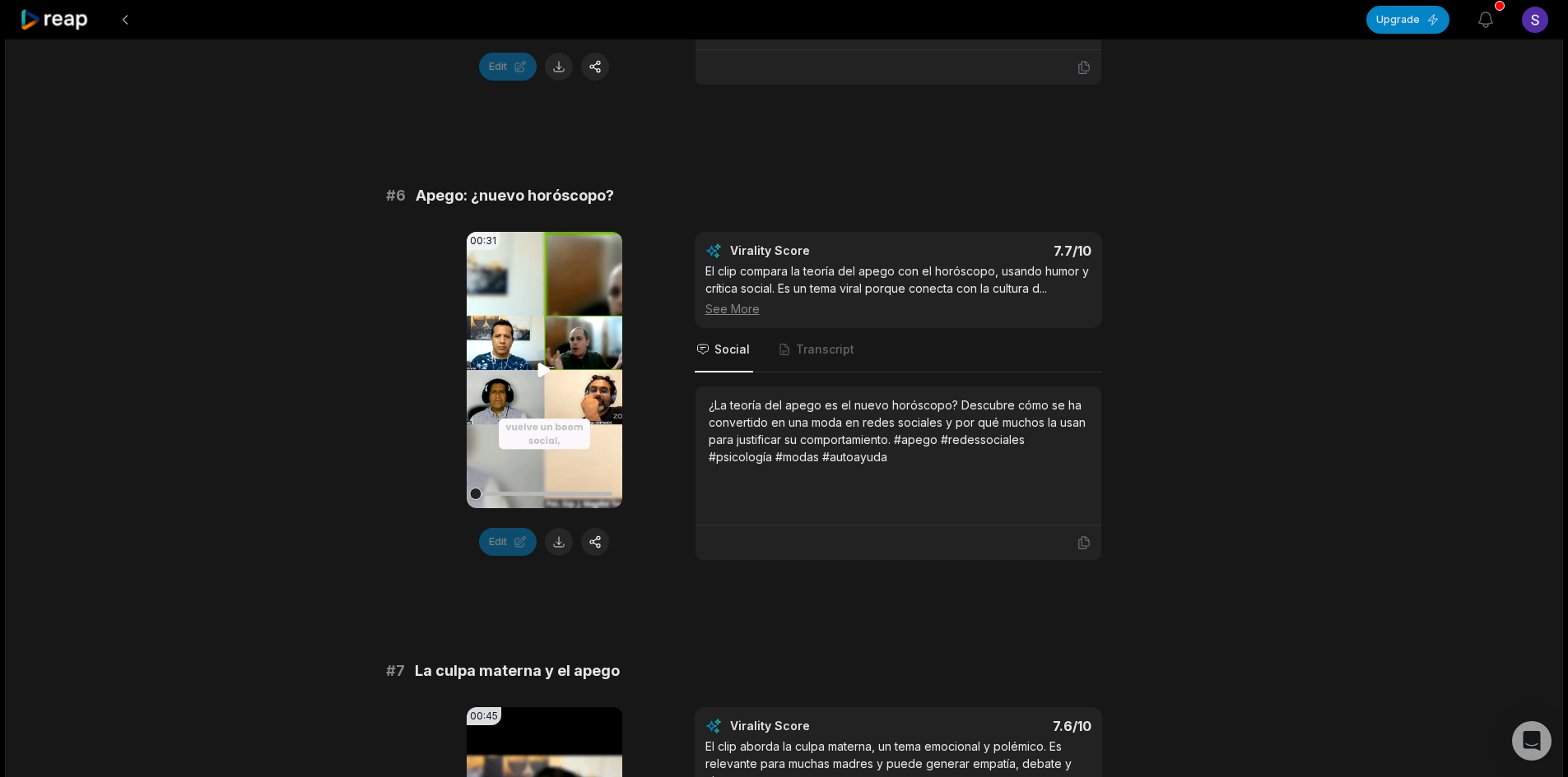
scroll to position [2550, 0]
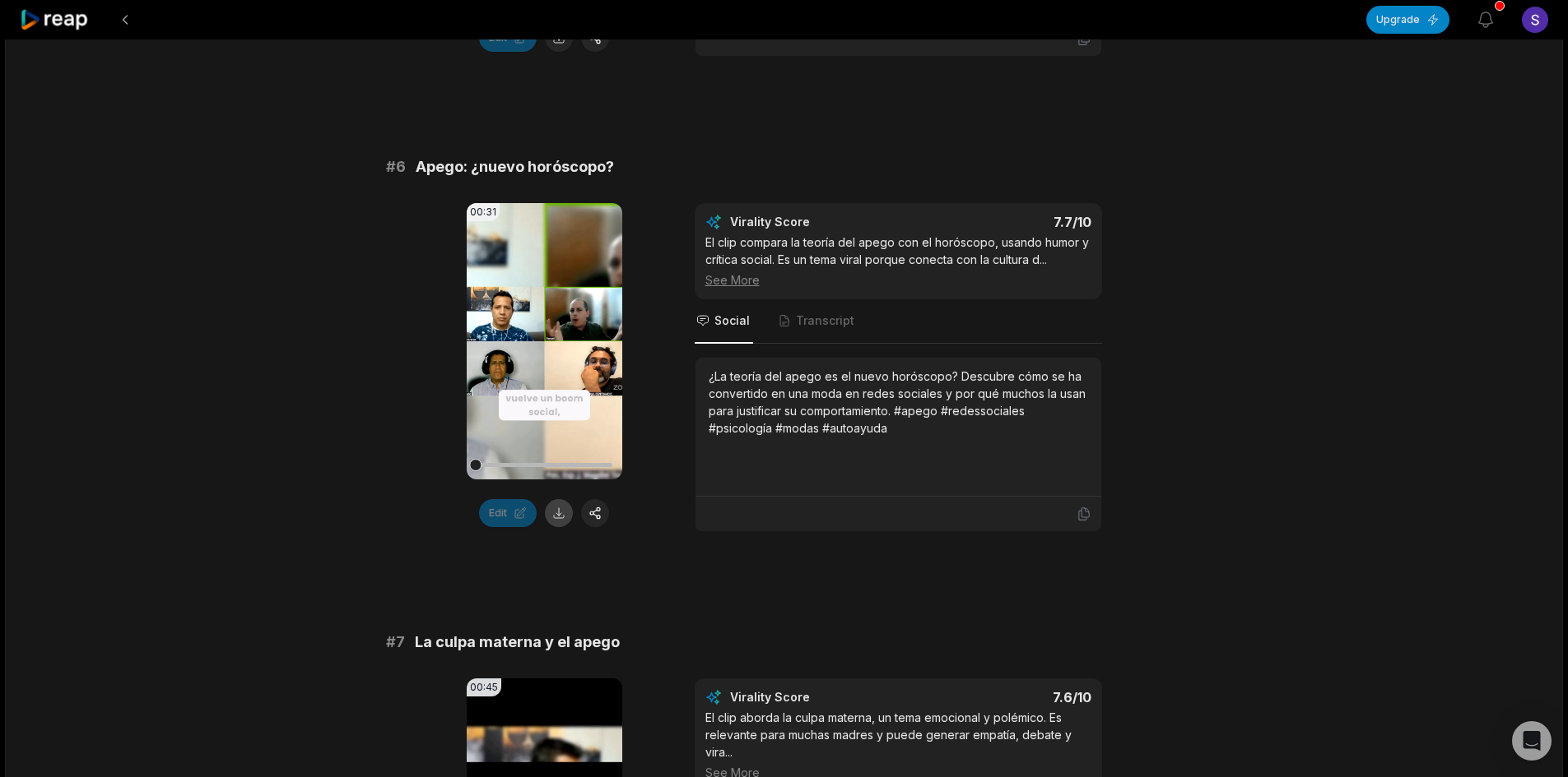
click at [560, 510] on button at bounding box center [559, 513] width 28 height 28
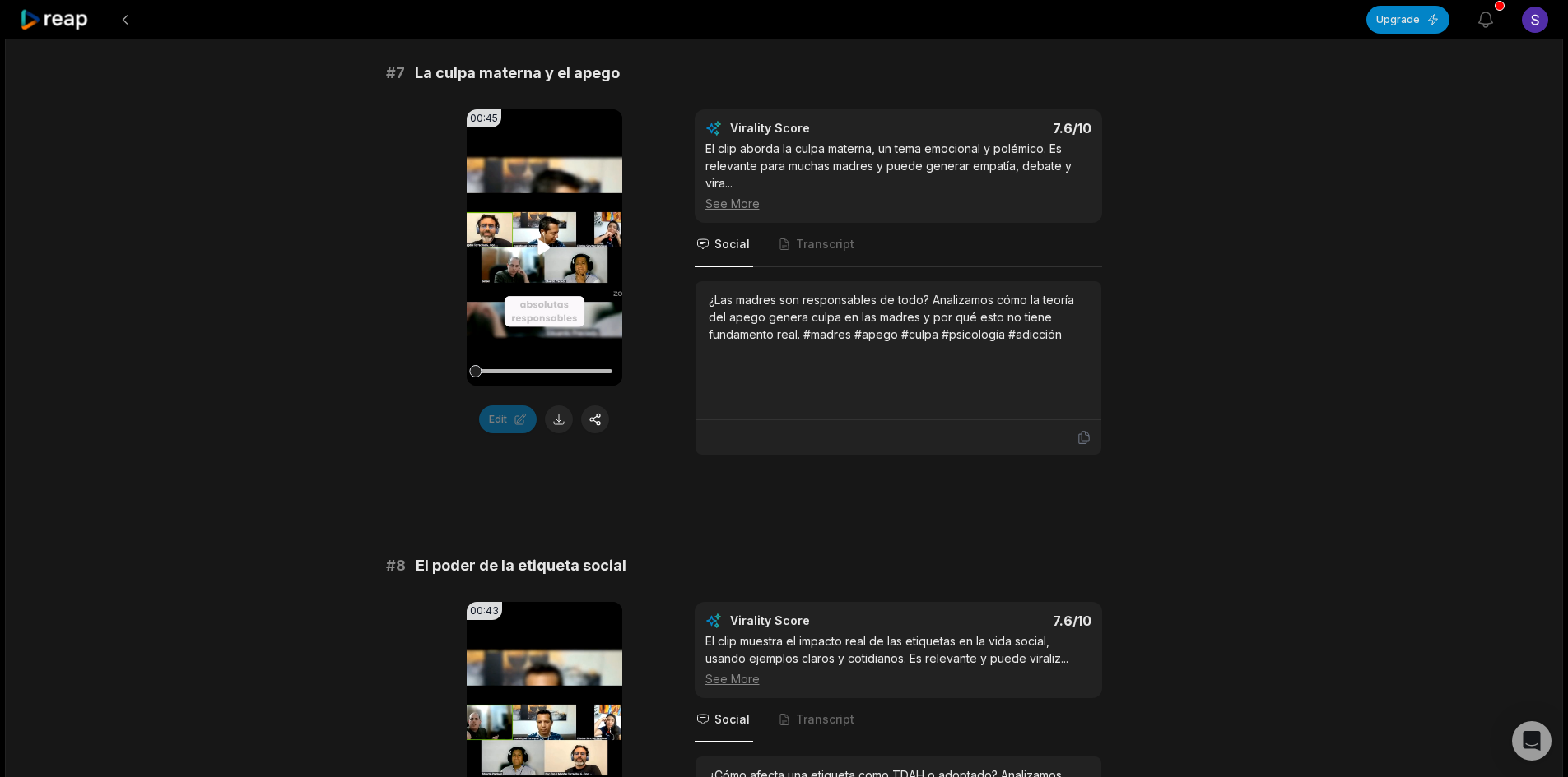
scroll to position [3126, 0]
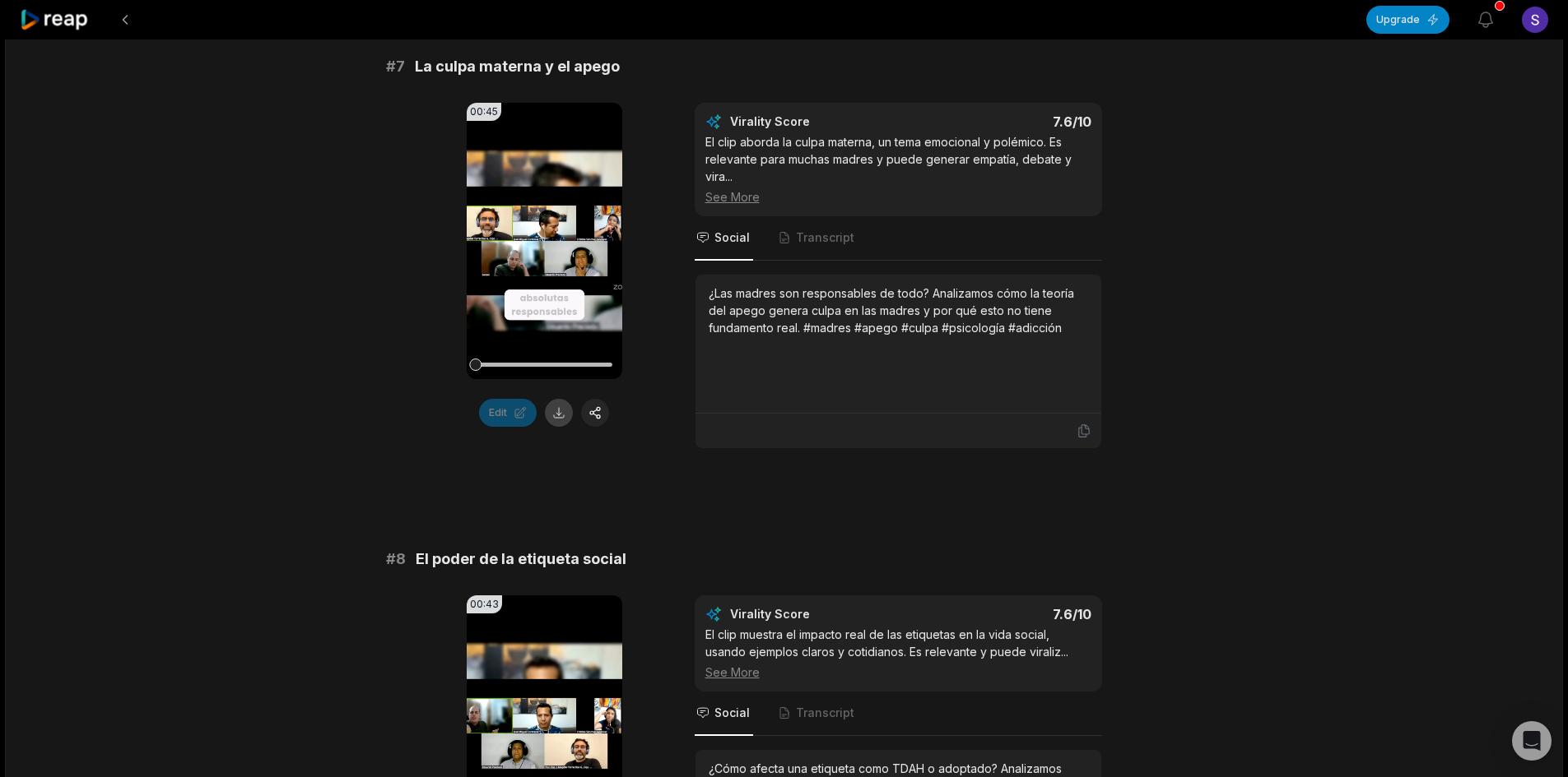
click at [564, 420] on button at bounding box center [559, 412] width 28 height 28
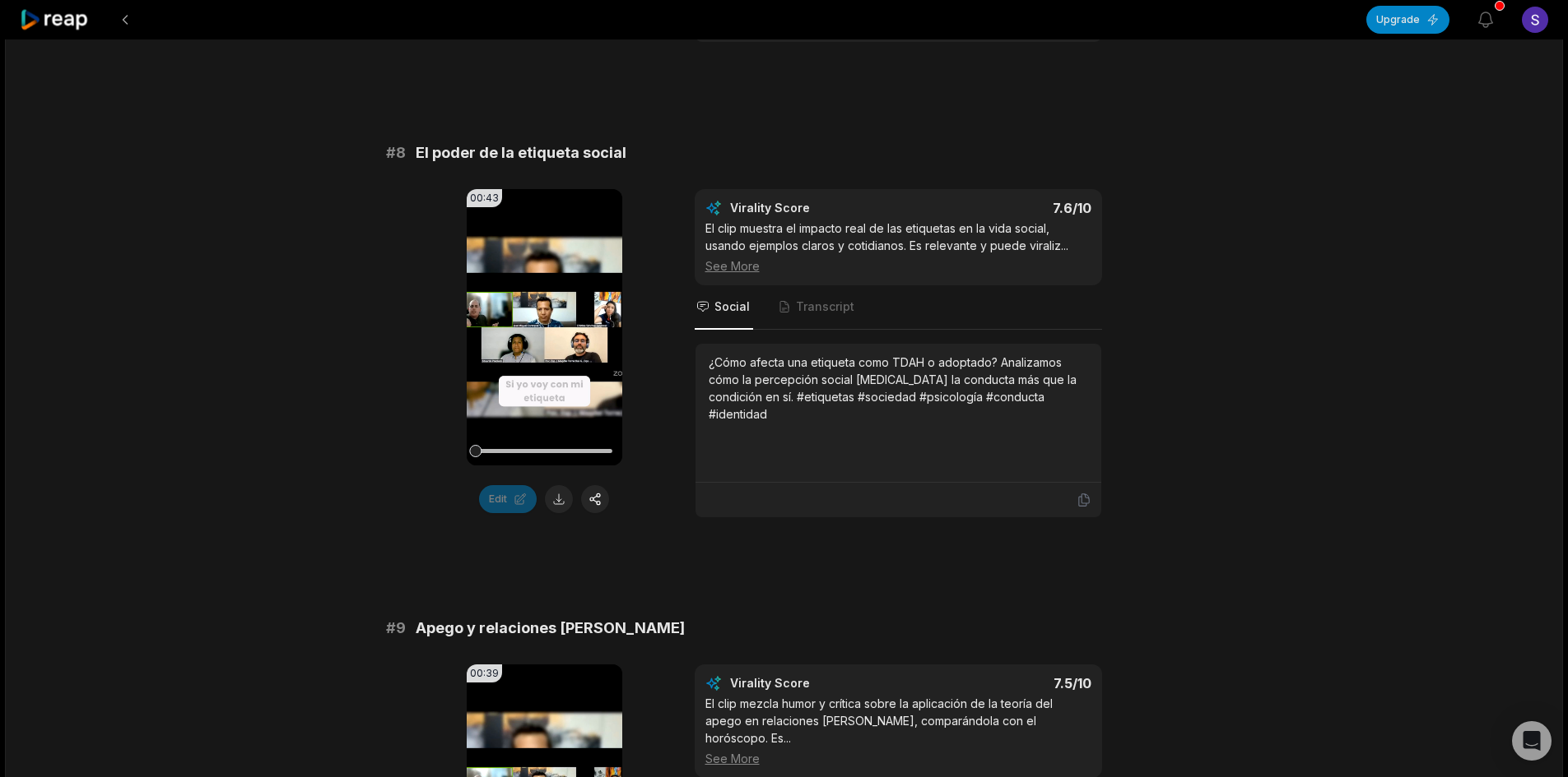
scroll to position [3538, 0]
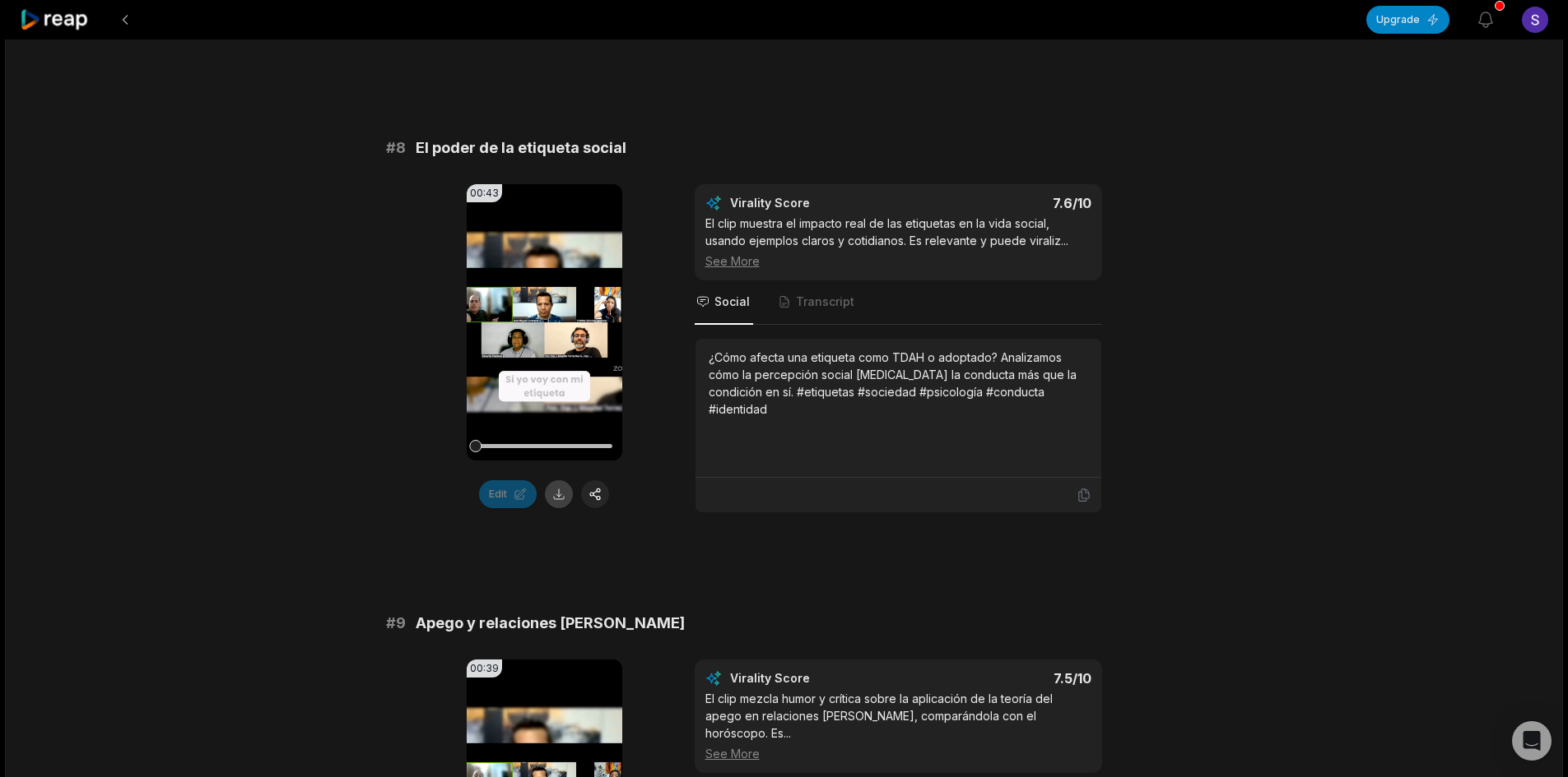
click at [559, 497] on button at bounding box center [559, 494] width 28 height 28
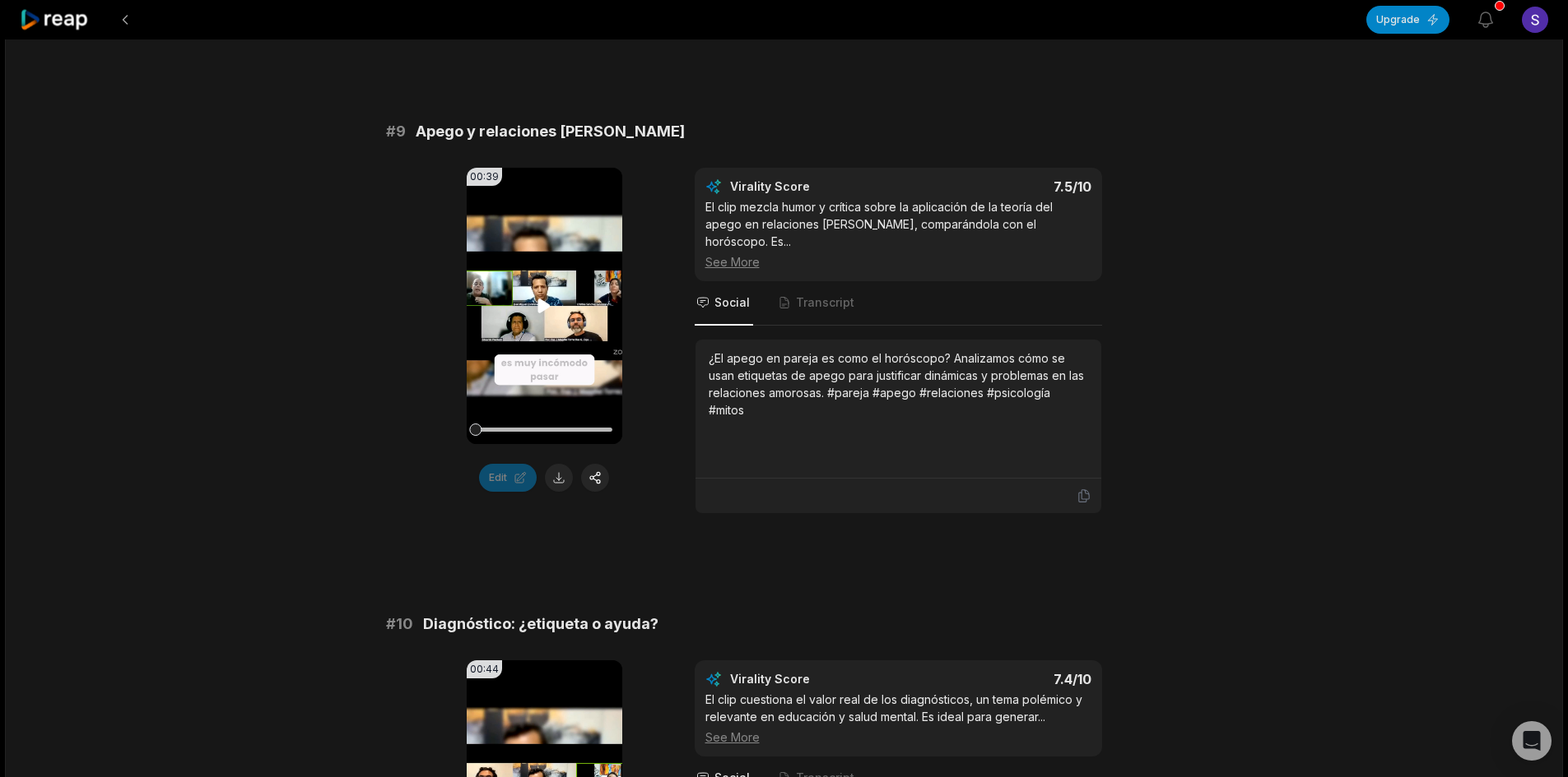
scroll to position [4031, 0]
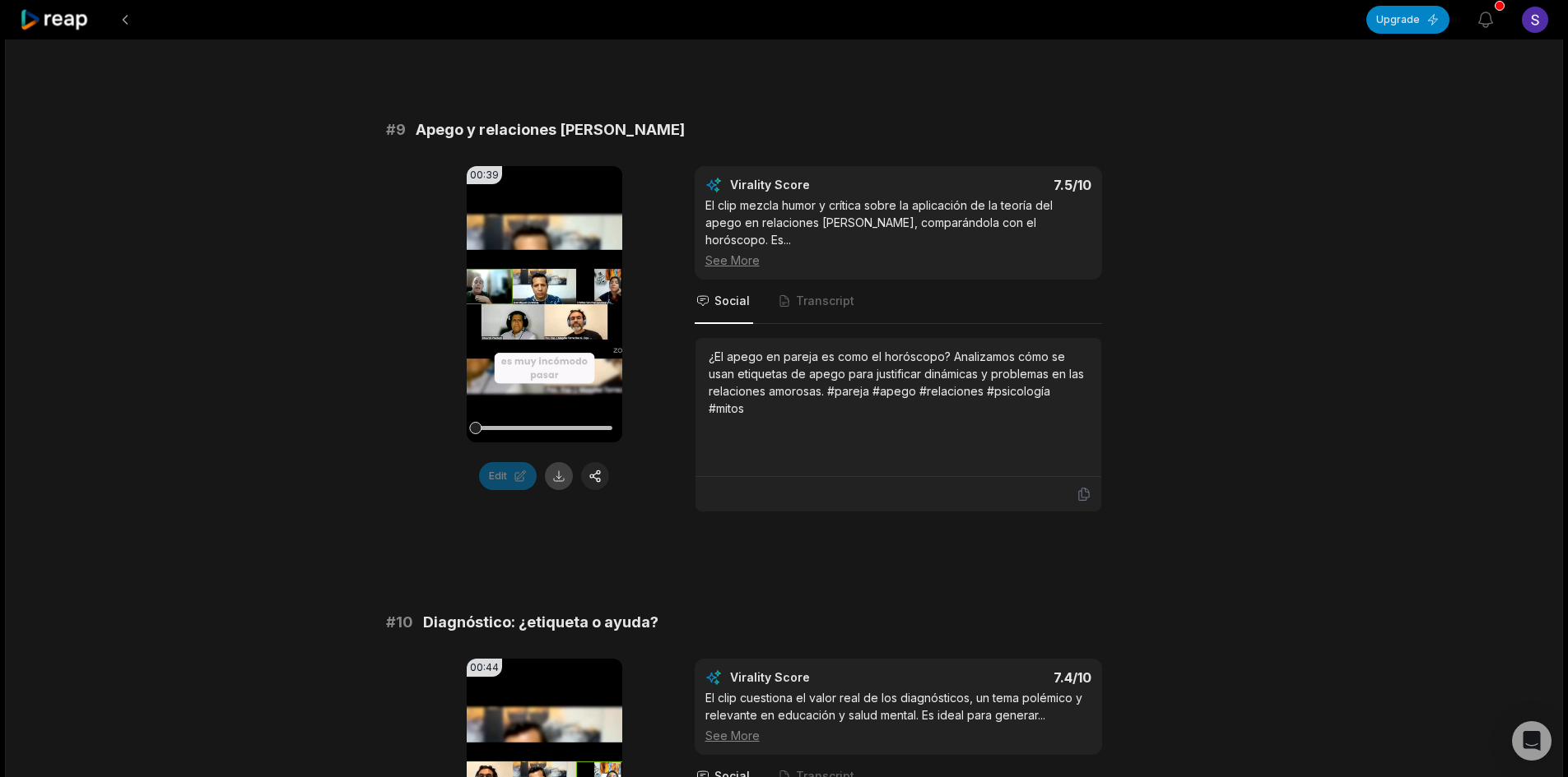
click at [555, 478] on button at bounding box center [559, 475] width 28 height 28
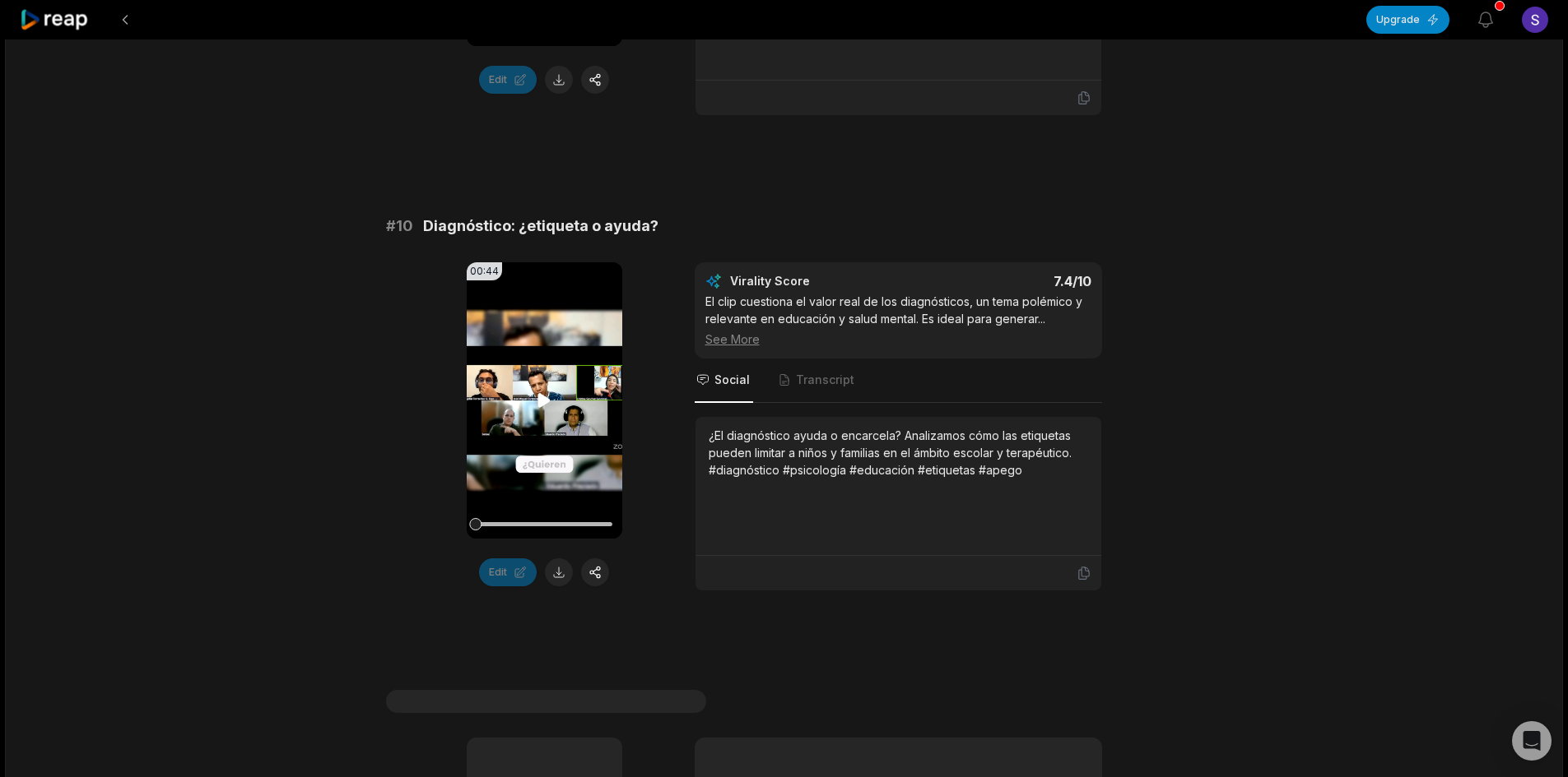
scroll to position [4443, 0]
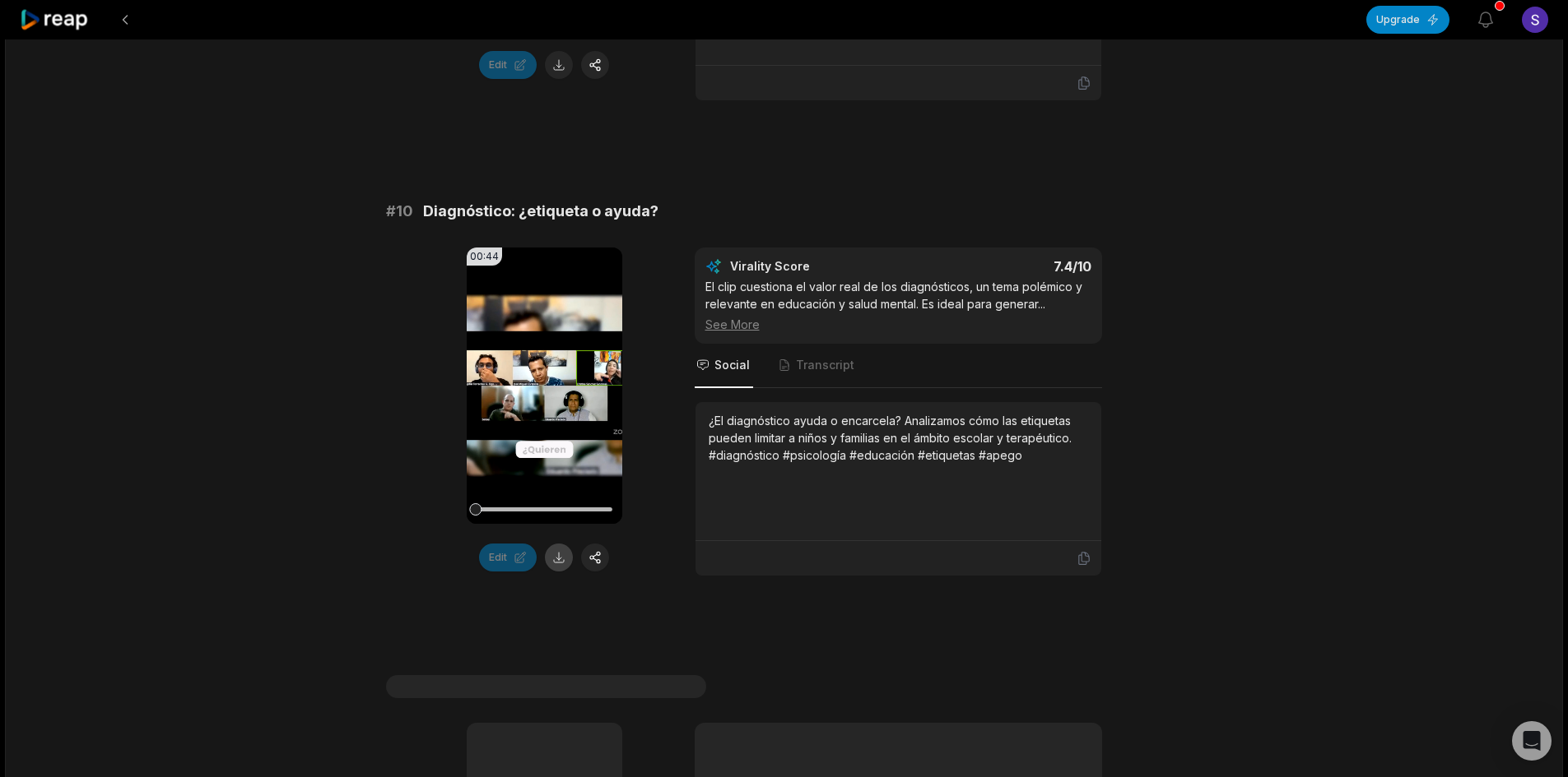
click at [554, 544] on button at bounding box center [559, 558] width 28 height 28
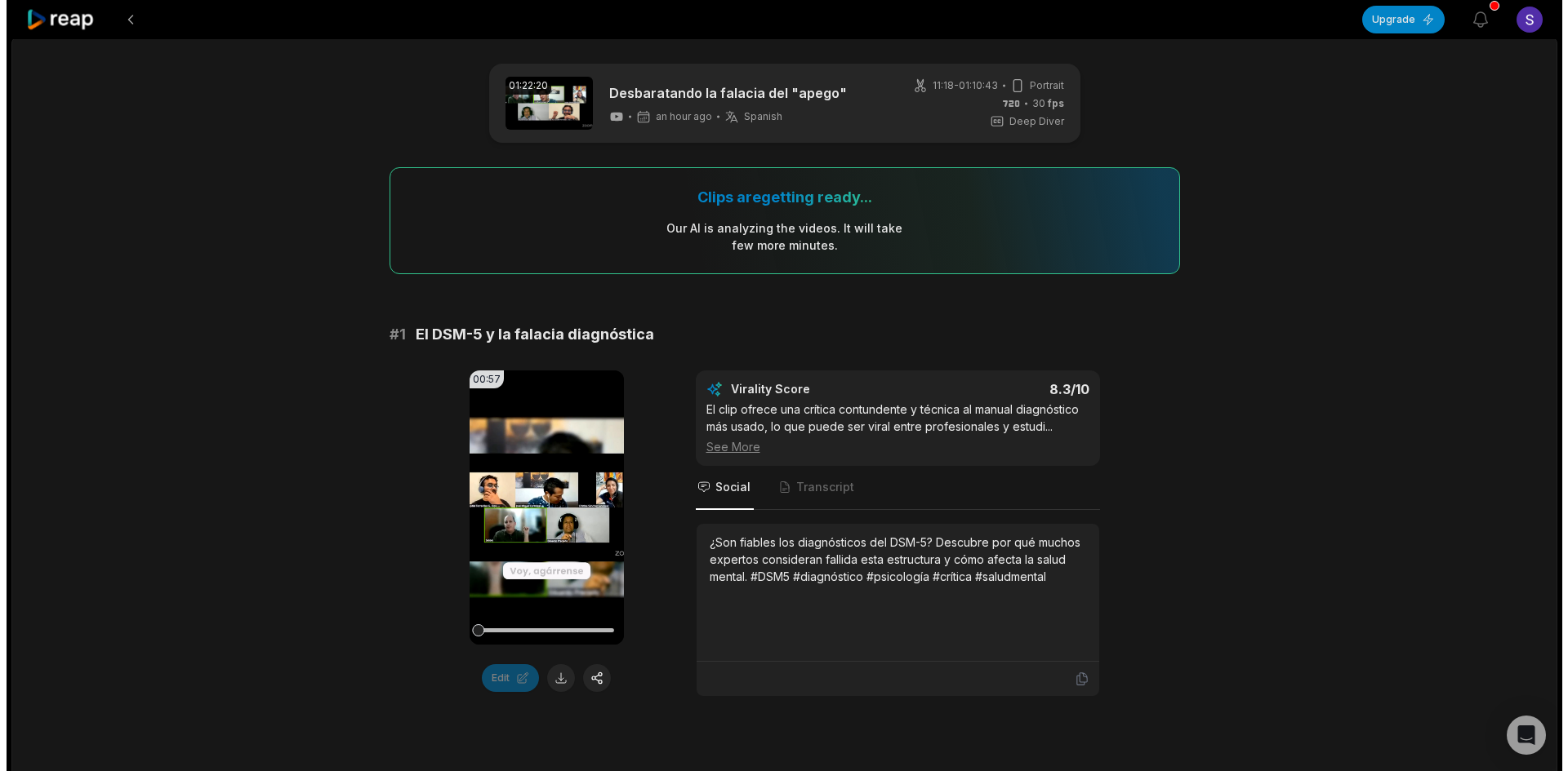
scroll to position [0, 0]
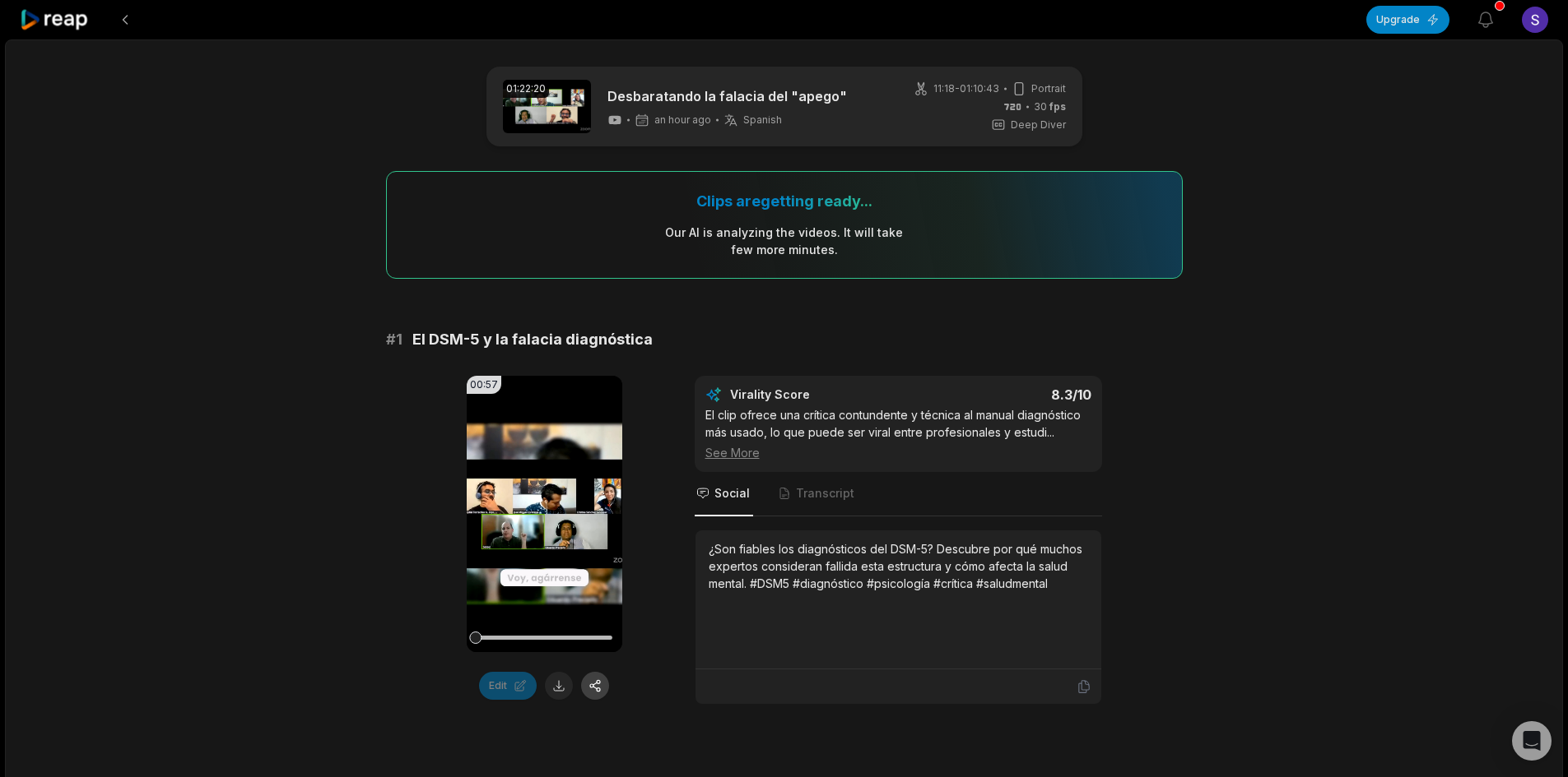
click at [601, 690] on button at bounding box center [594, 685] width 28 height 28
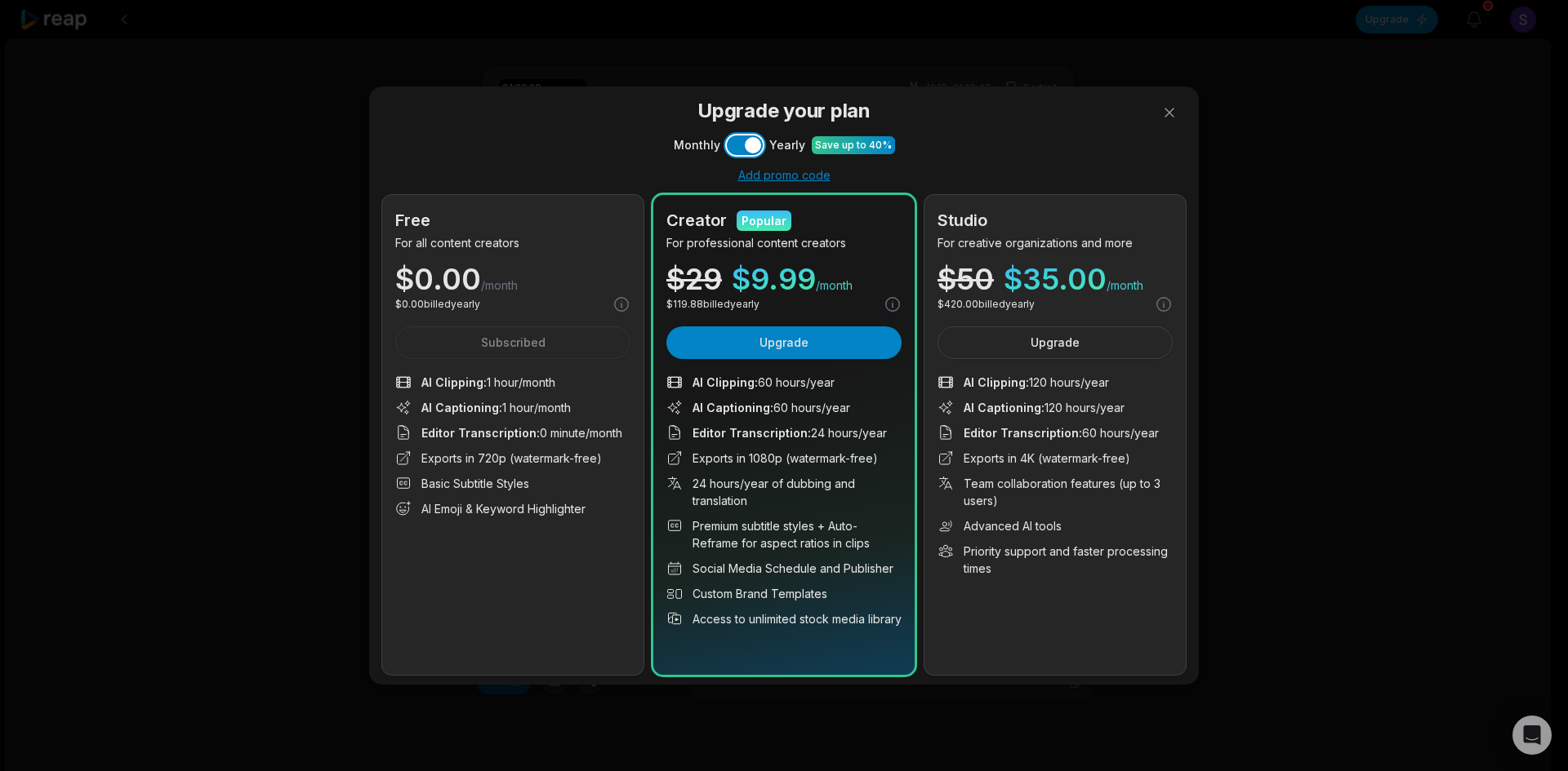
click at [736, 143] on button "Use setting" at bounding box center [745, 145] width 36 height 19
click at [808, 340] on button "Upgrade" at bounding box center [784, 343] width 236 height 33
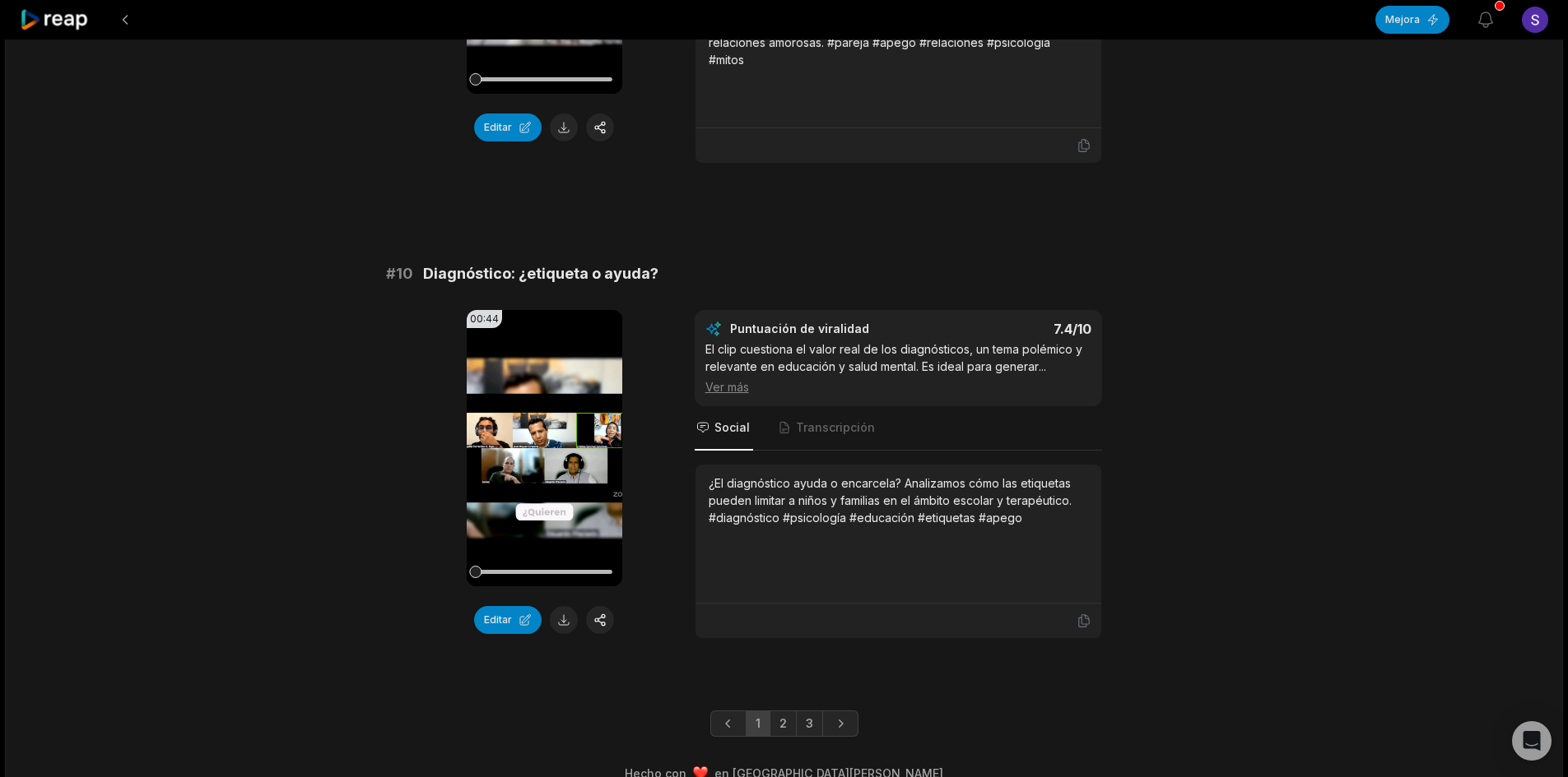
scroll to position [4273, 0]
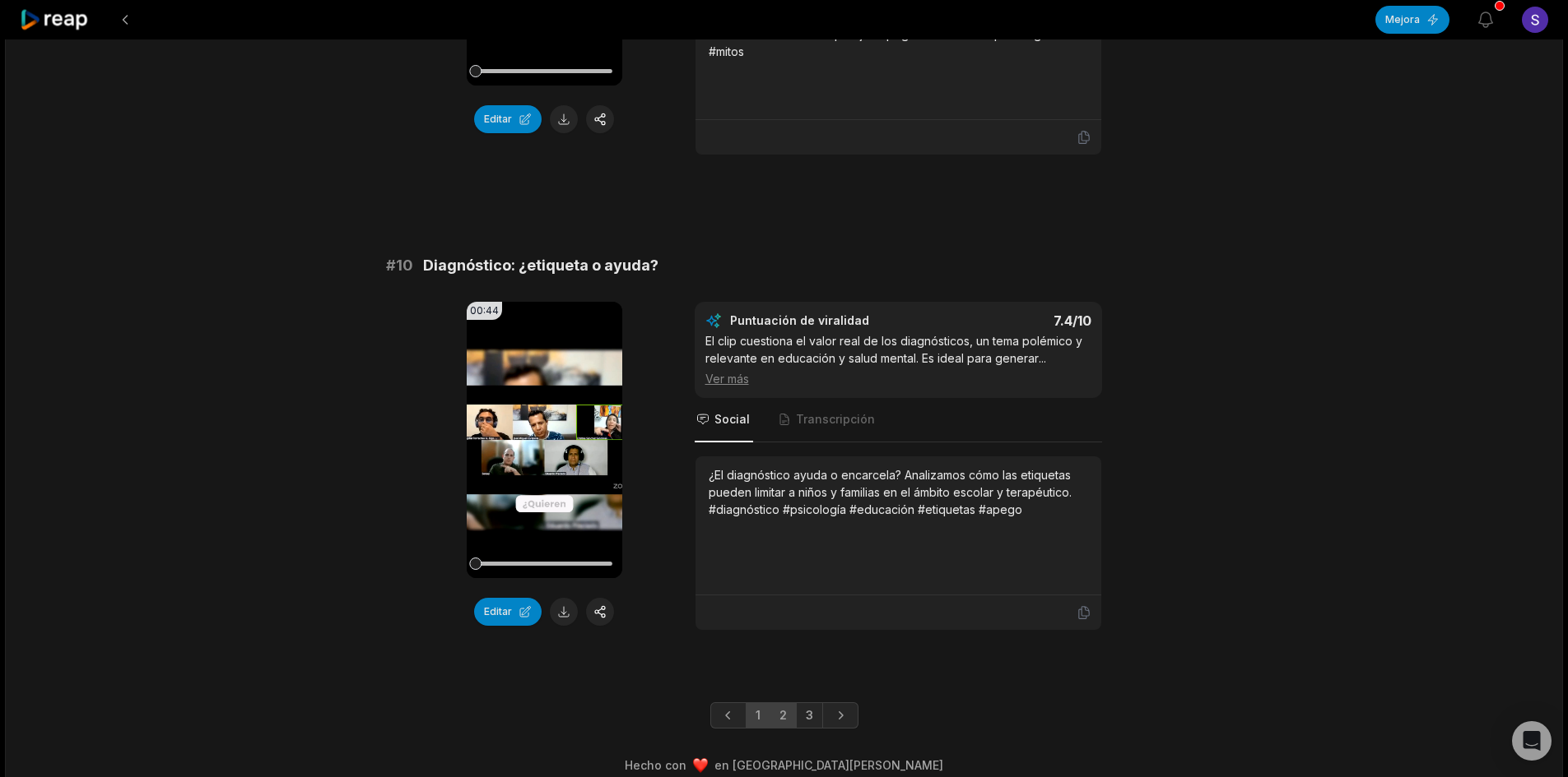
click at [788, 703] on link "2" at bounding box center [783, 716] width 27 height 27
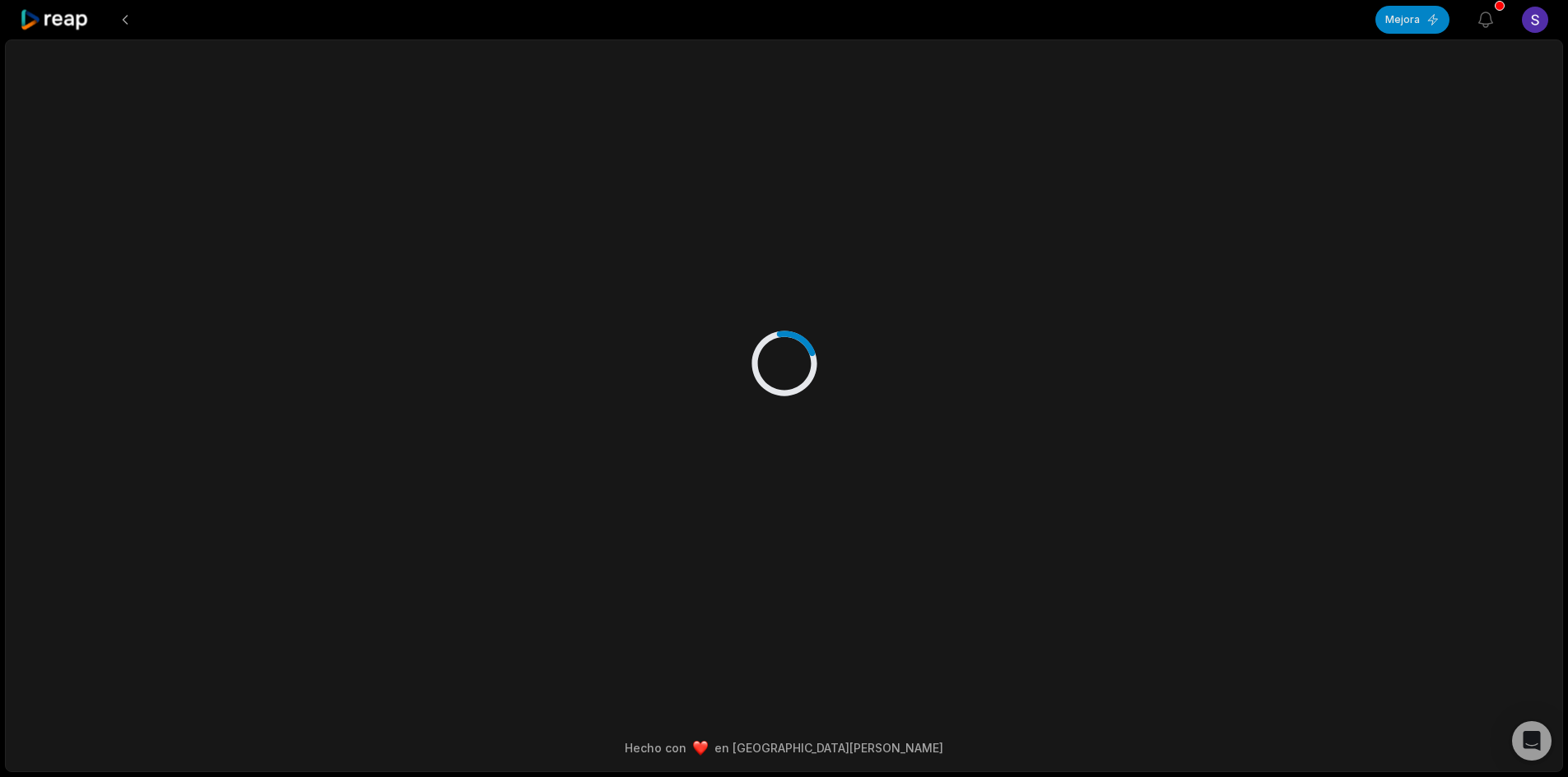
scroll to position [0, 0]
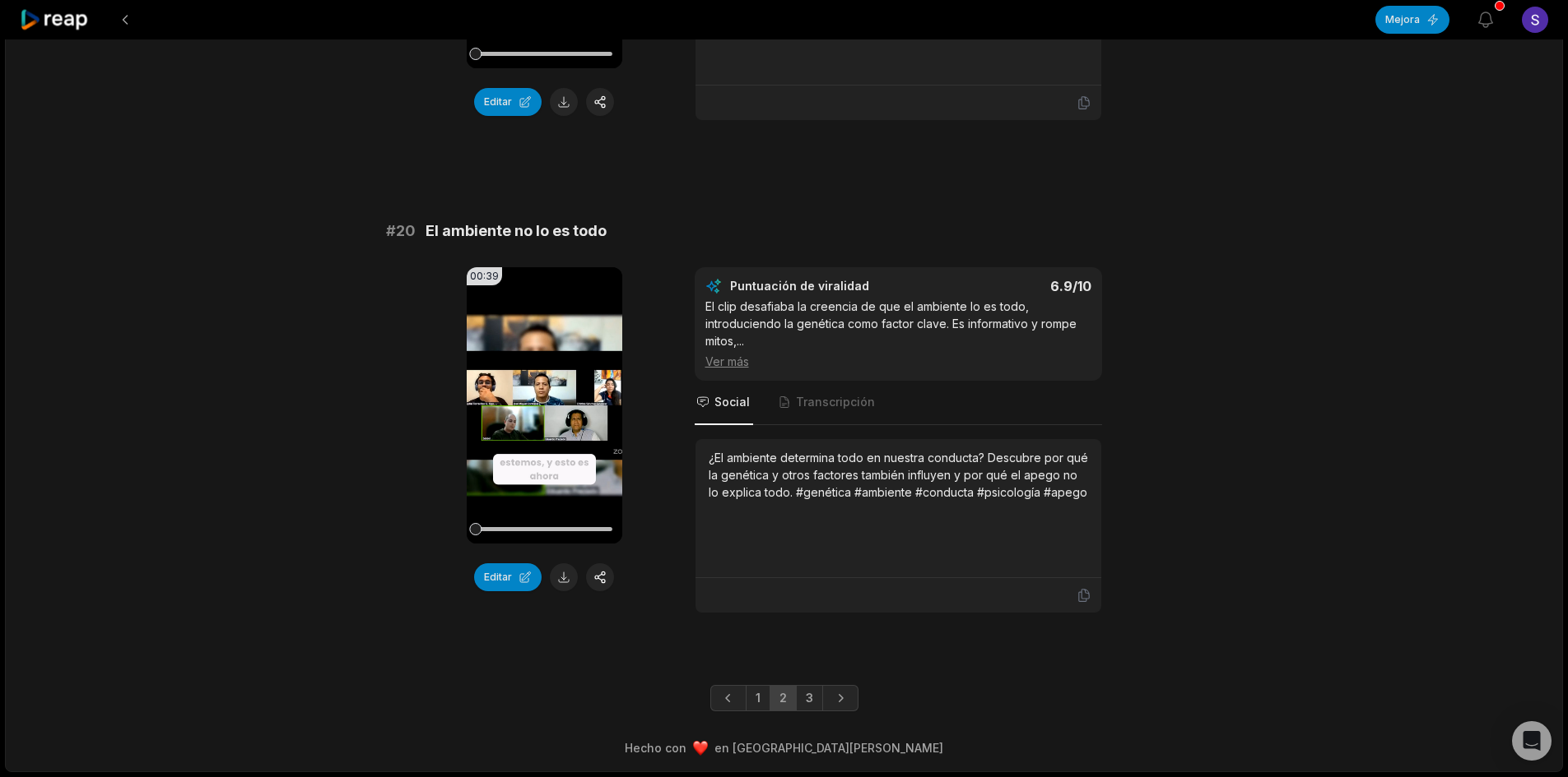
click at [815, 703] on link "3" at bounding box center [809, 698] width 27 height 27
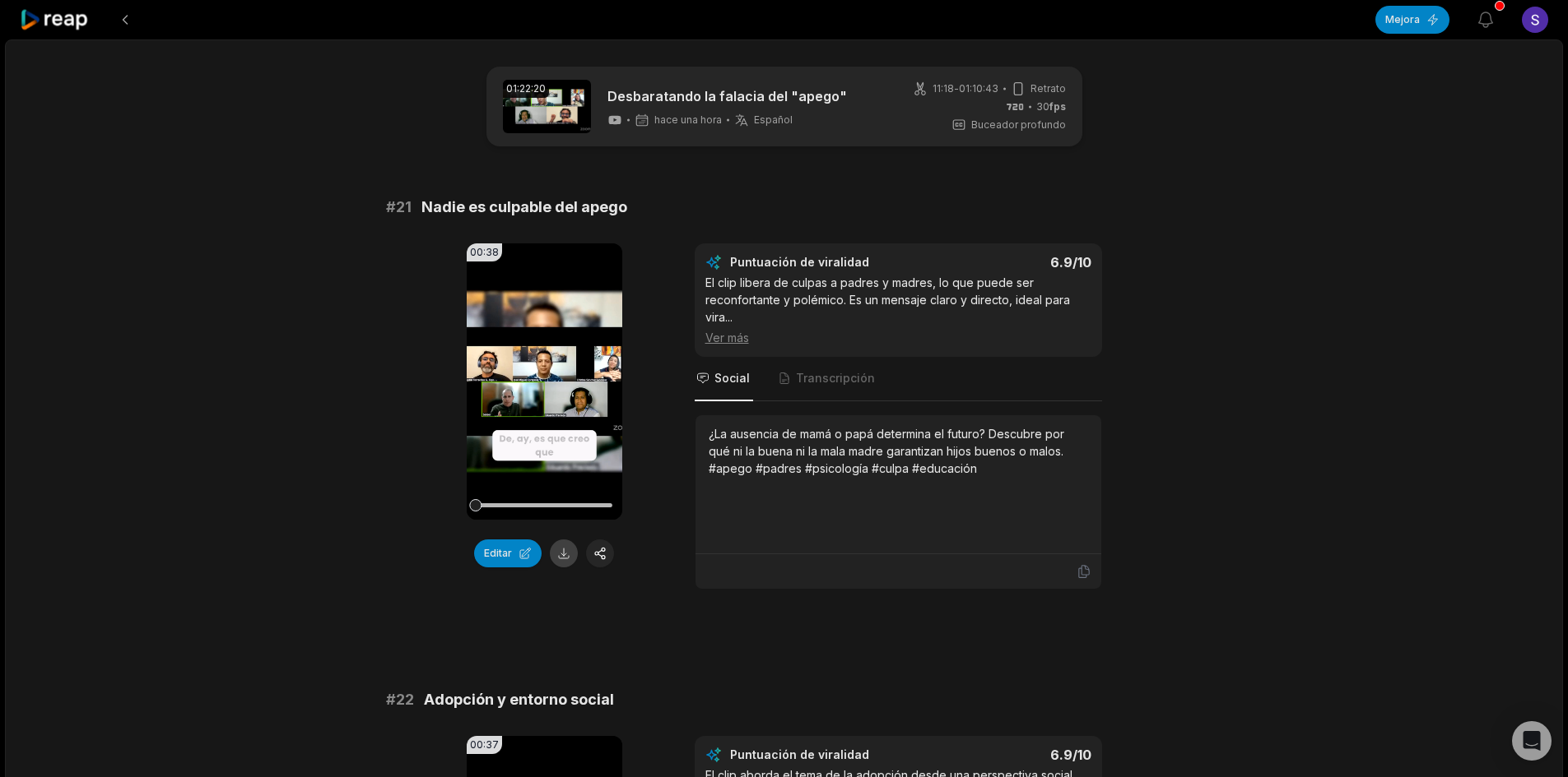
click at [562, 560] on button at bounding box center [563, 553] width 28 height 28
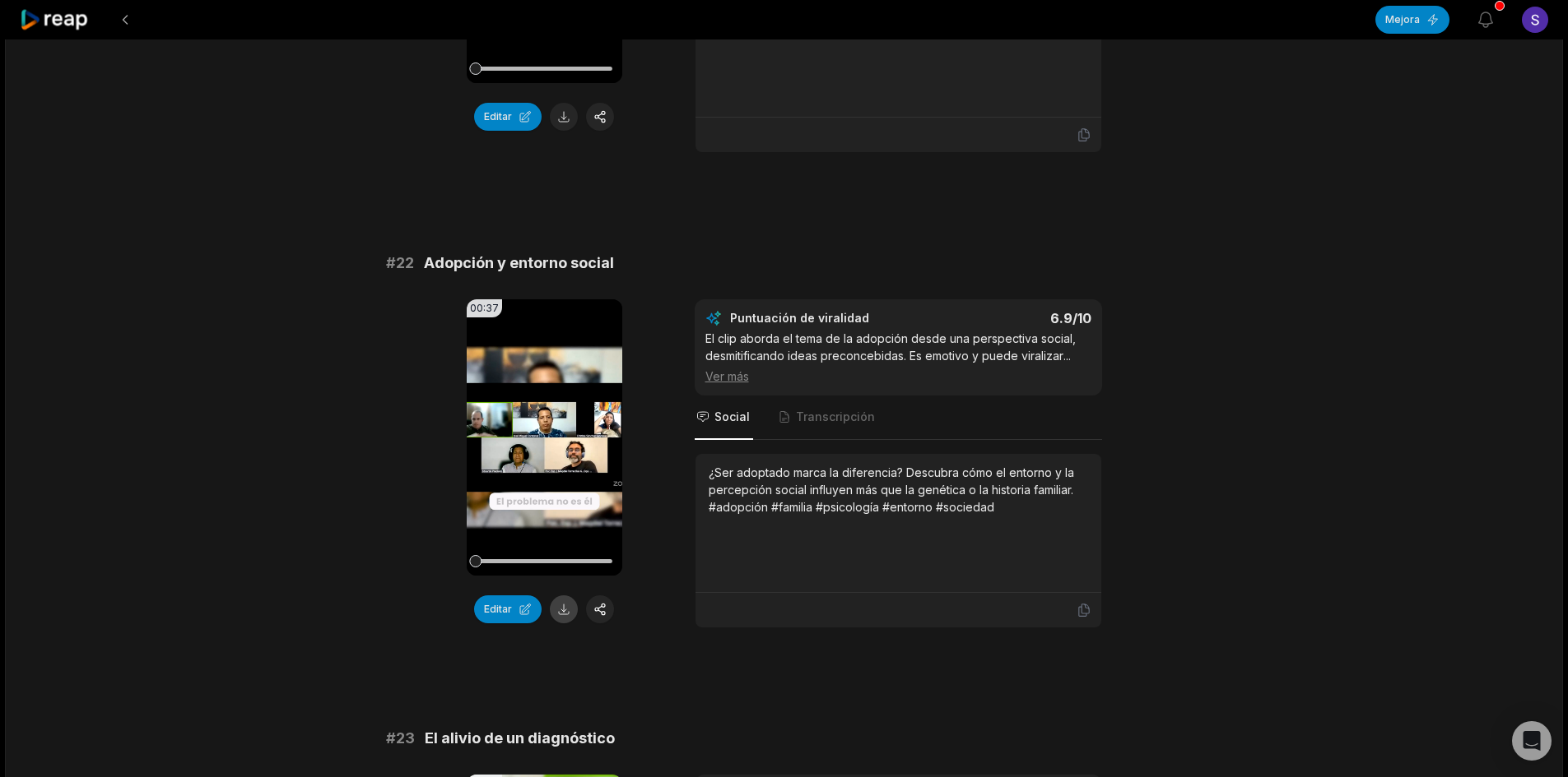
scroll to position [493, 0]
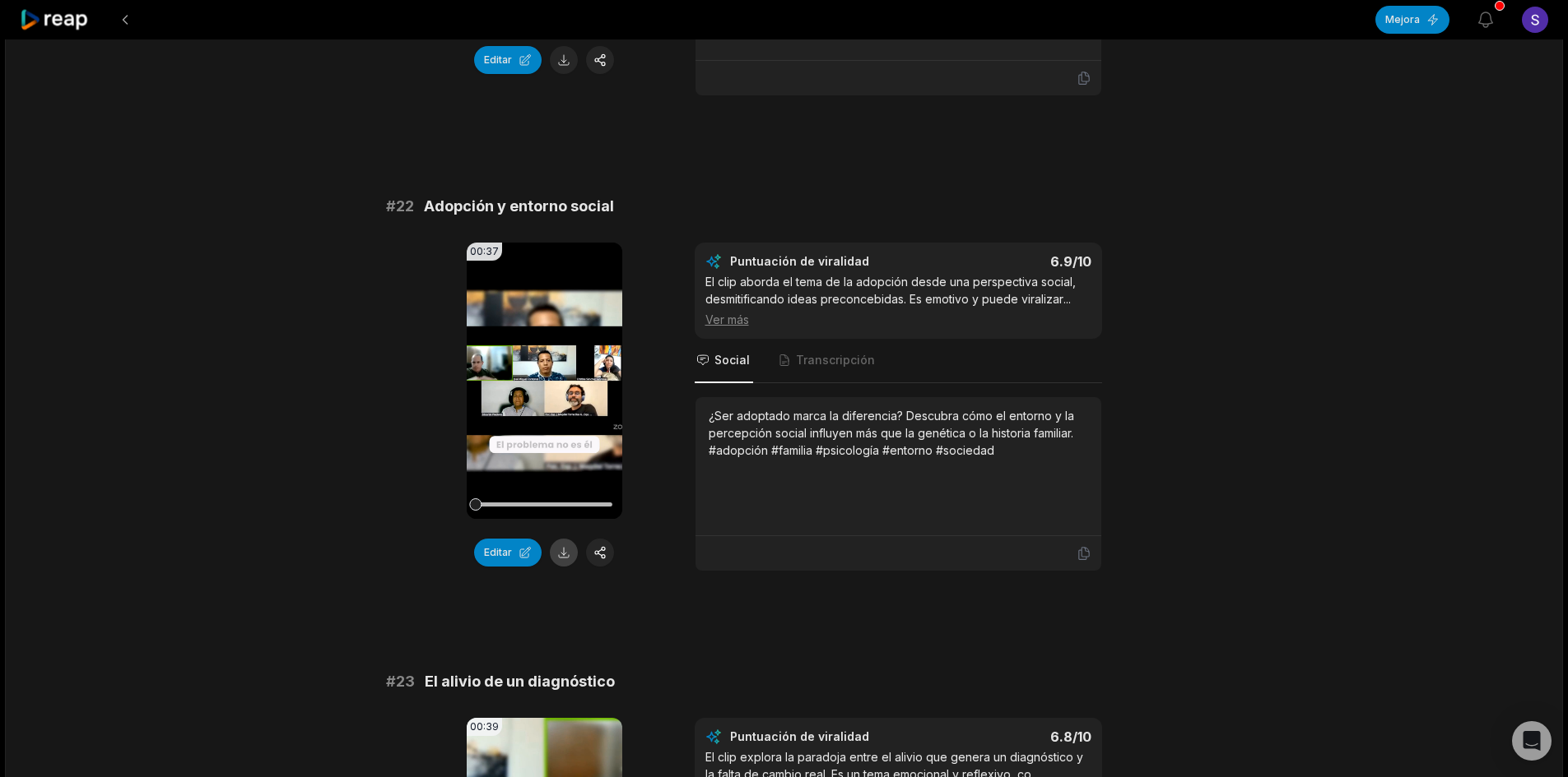
click at [561, 550] on button at bounding box center [563, 552] width 28 height 28
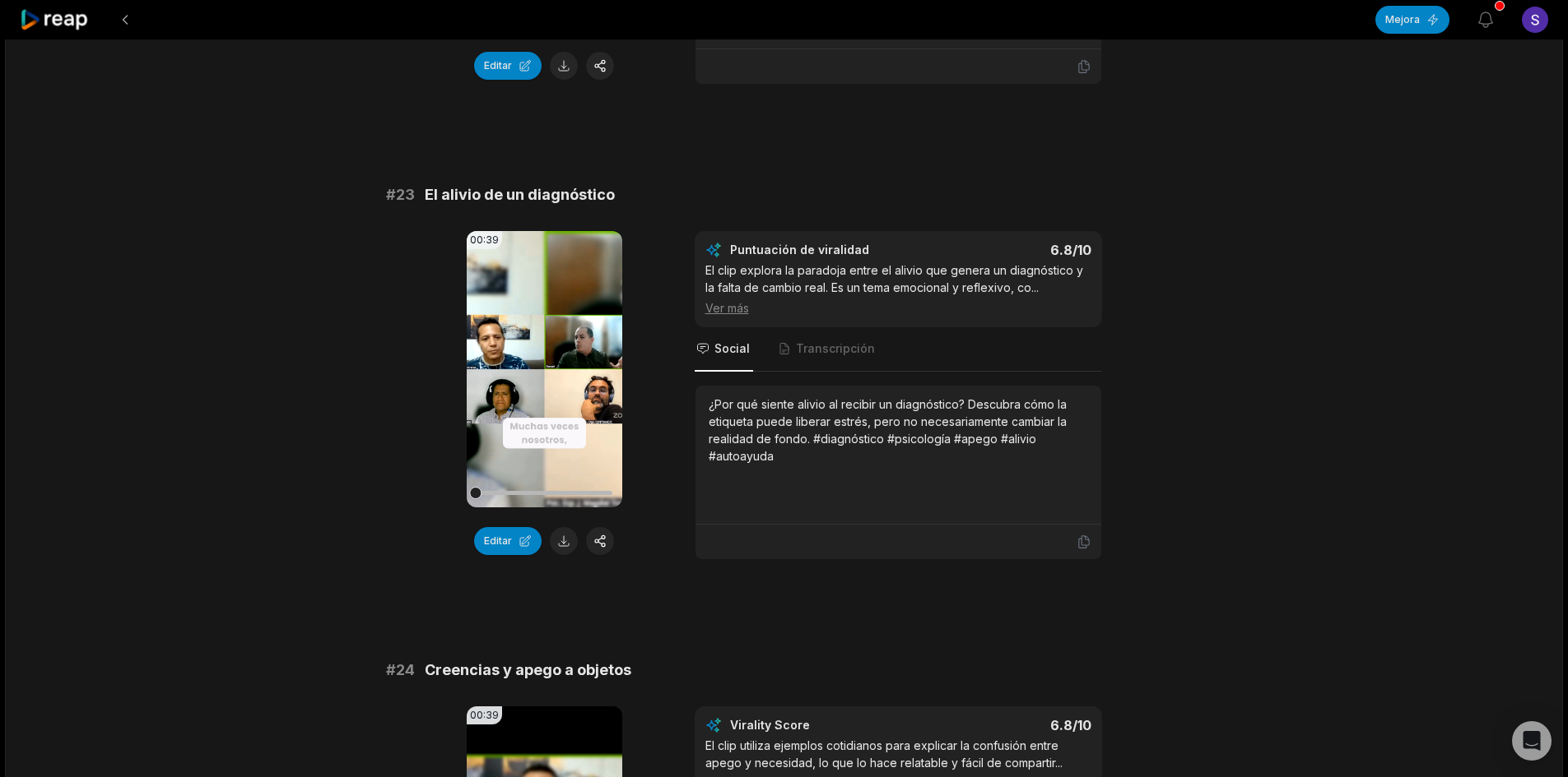
scroll to position [988, 0]
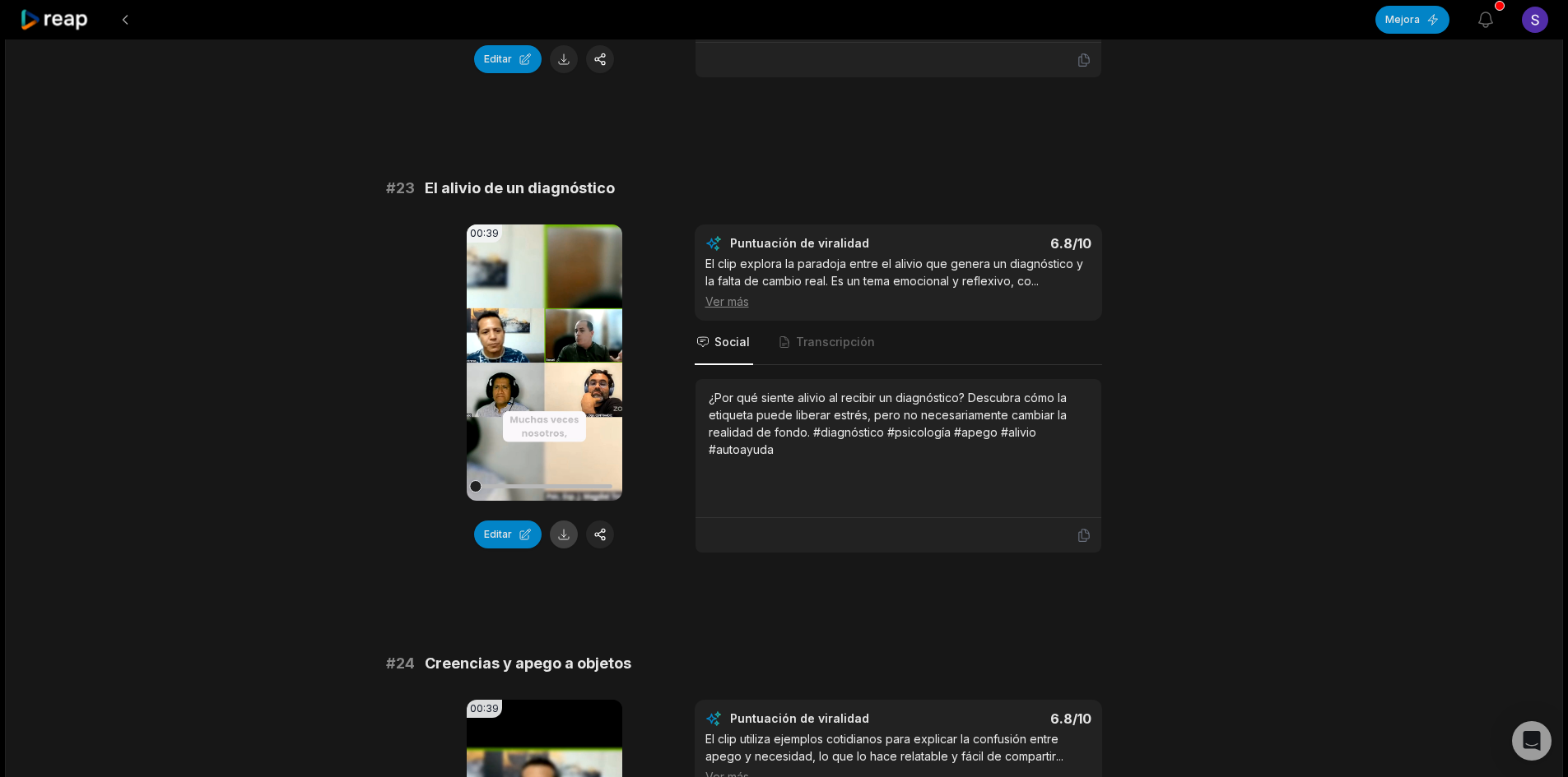
click at [561, 534] on button at bounding box center [563, 534] width 28 height 28
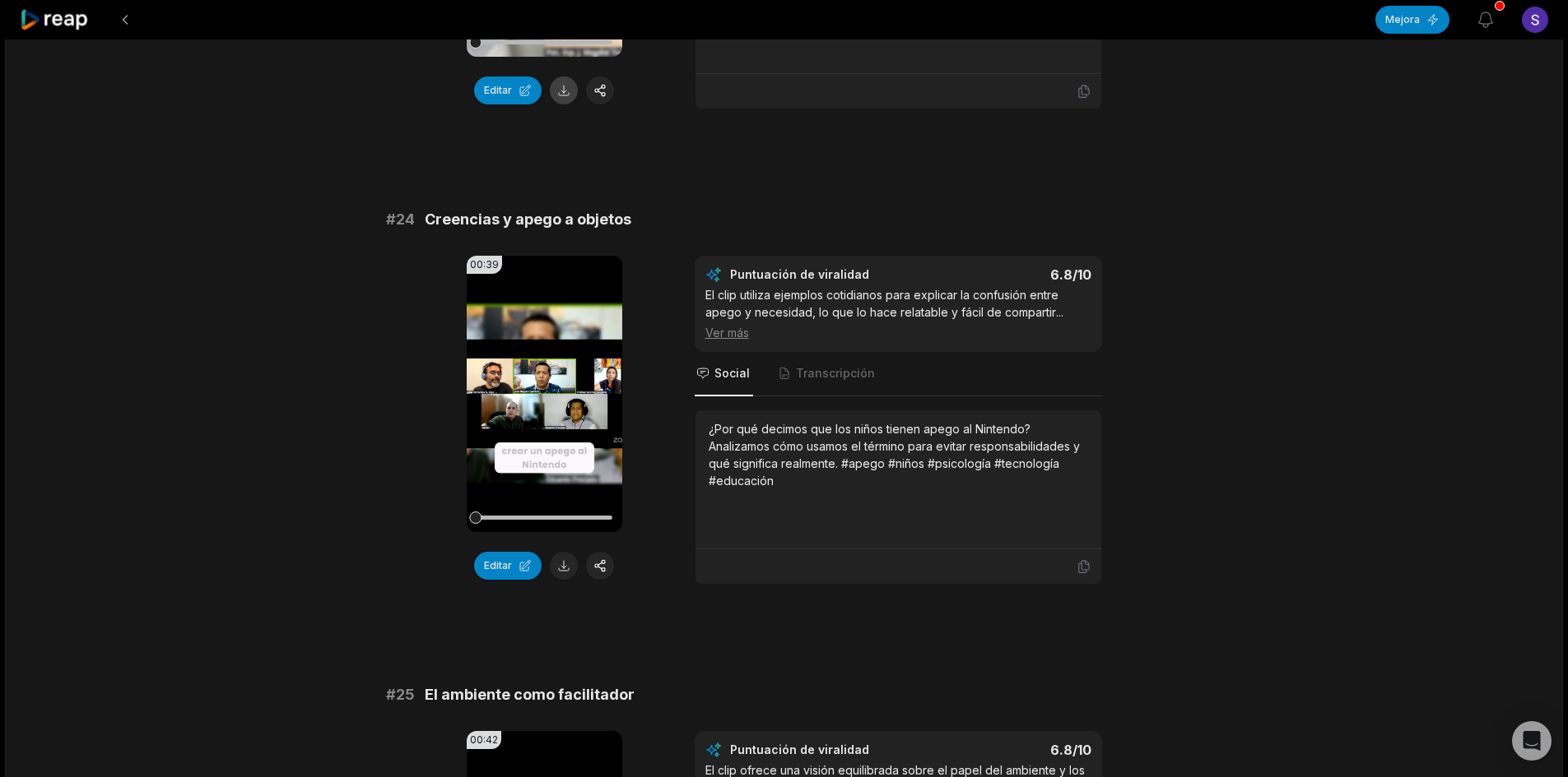
scroll to position [1481, 0]
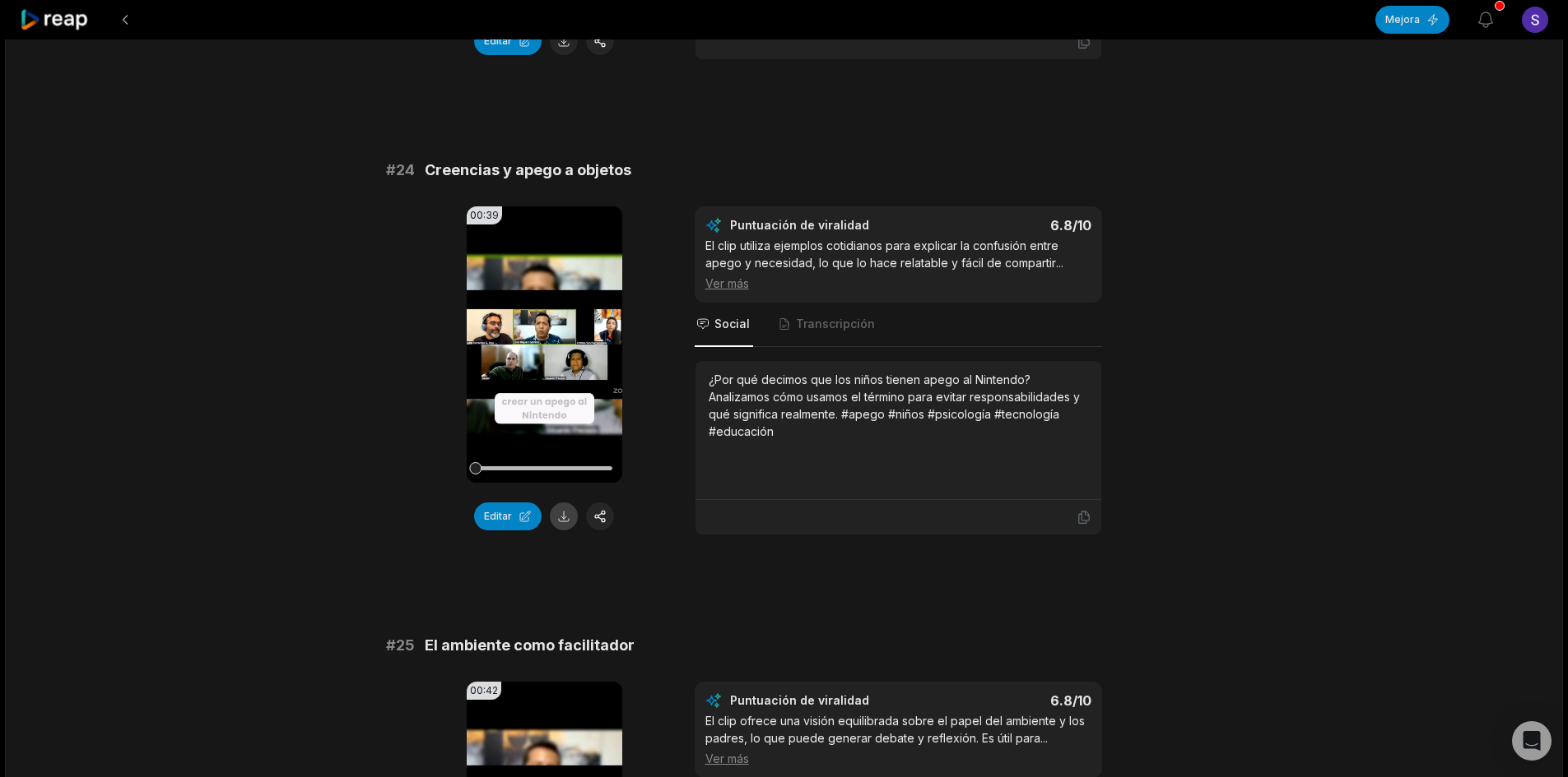
click at [561, 518] on button at bounding box center [563, 516] width 28 height 28
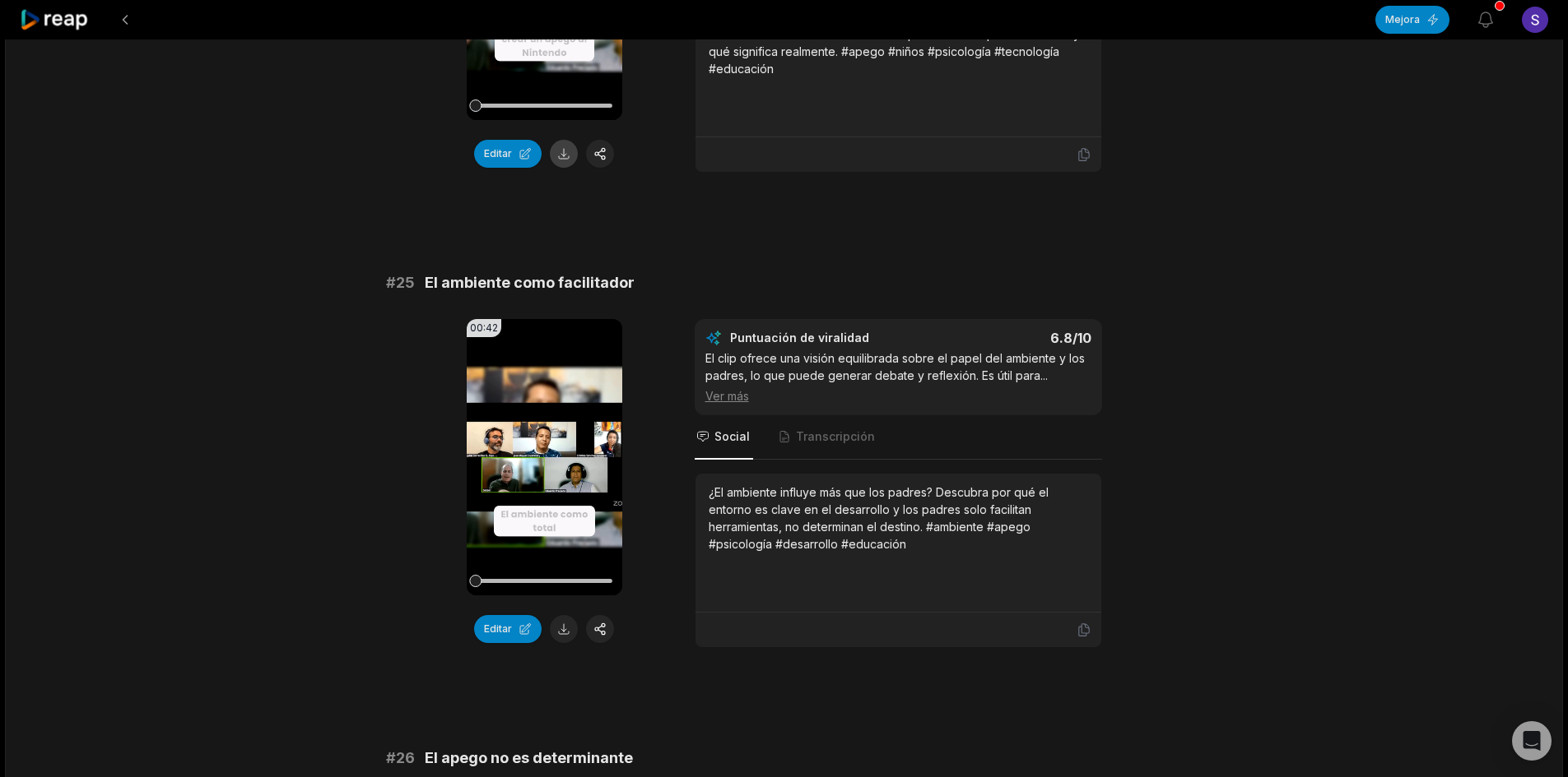
scroll to position [1892, 0]
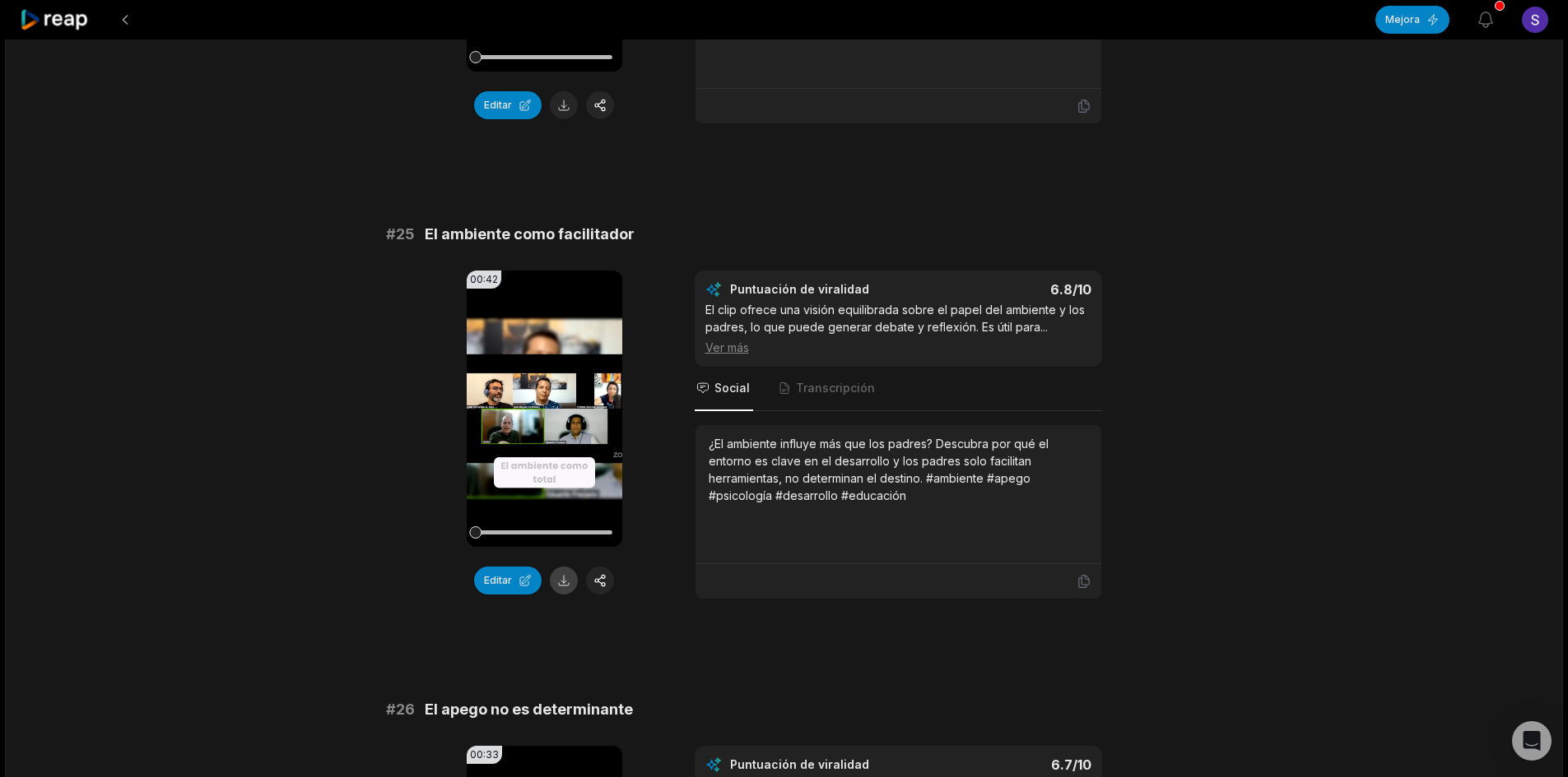
click at [567, 576] on button at bounding box center [563, 580] width 28 height 28
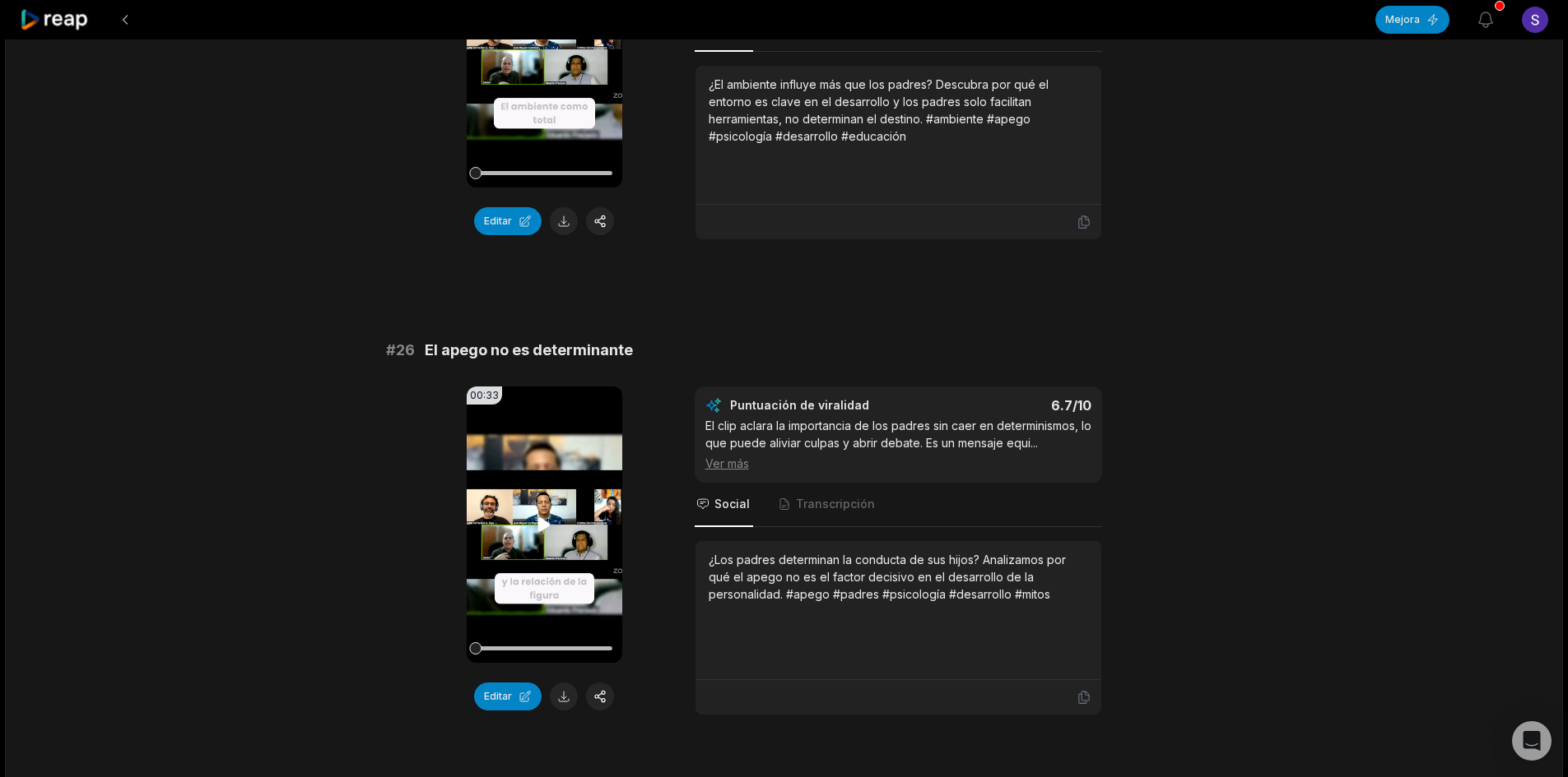
scroll to position [2303, 0]
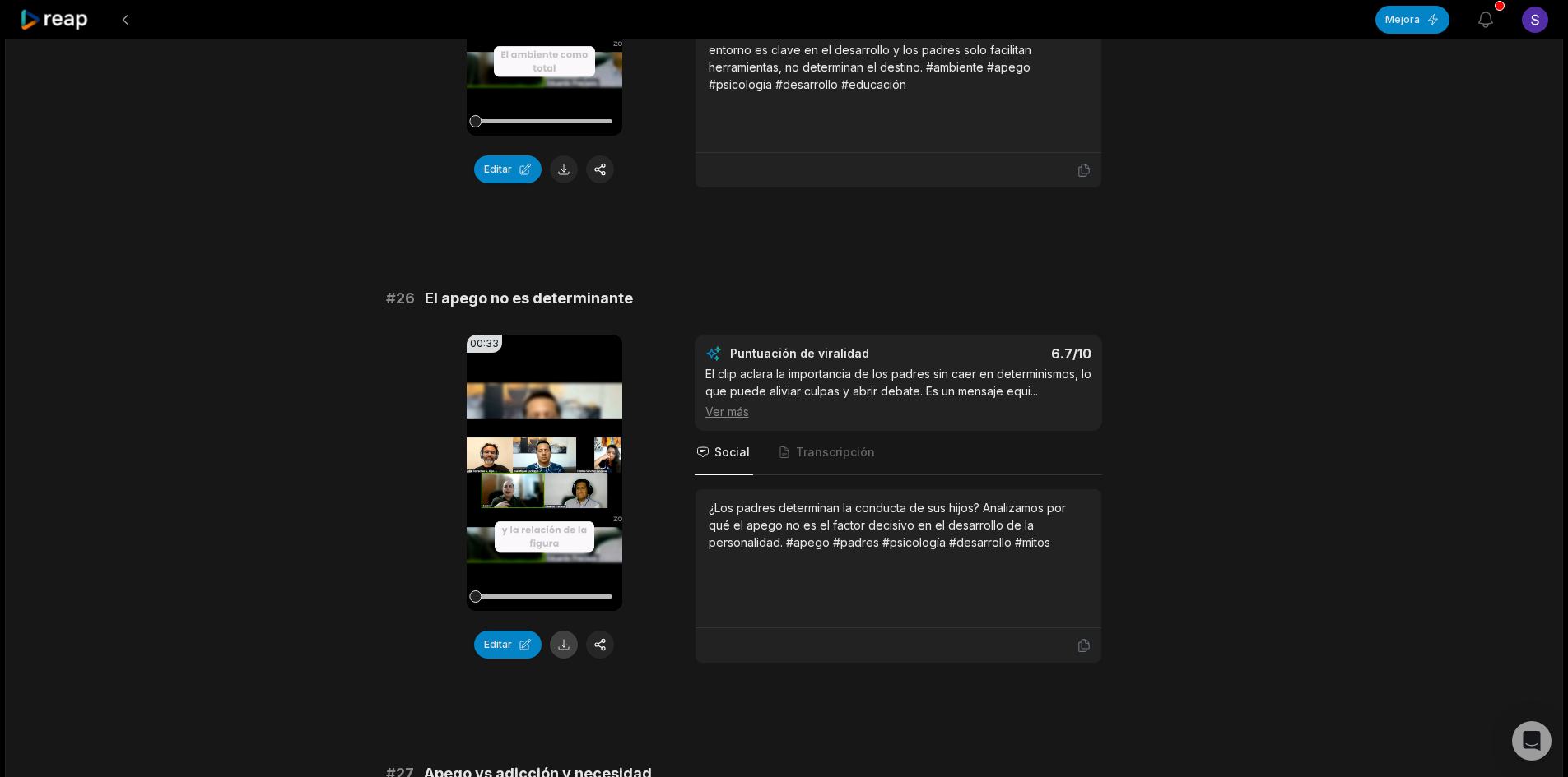
click at [576, 641] on button at bounding box center [563, 644] width 28 height 28
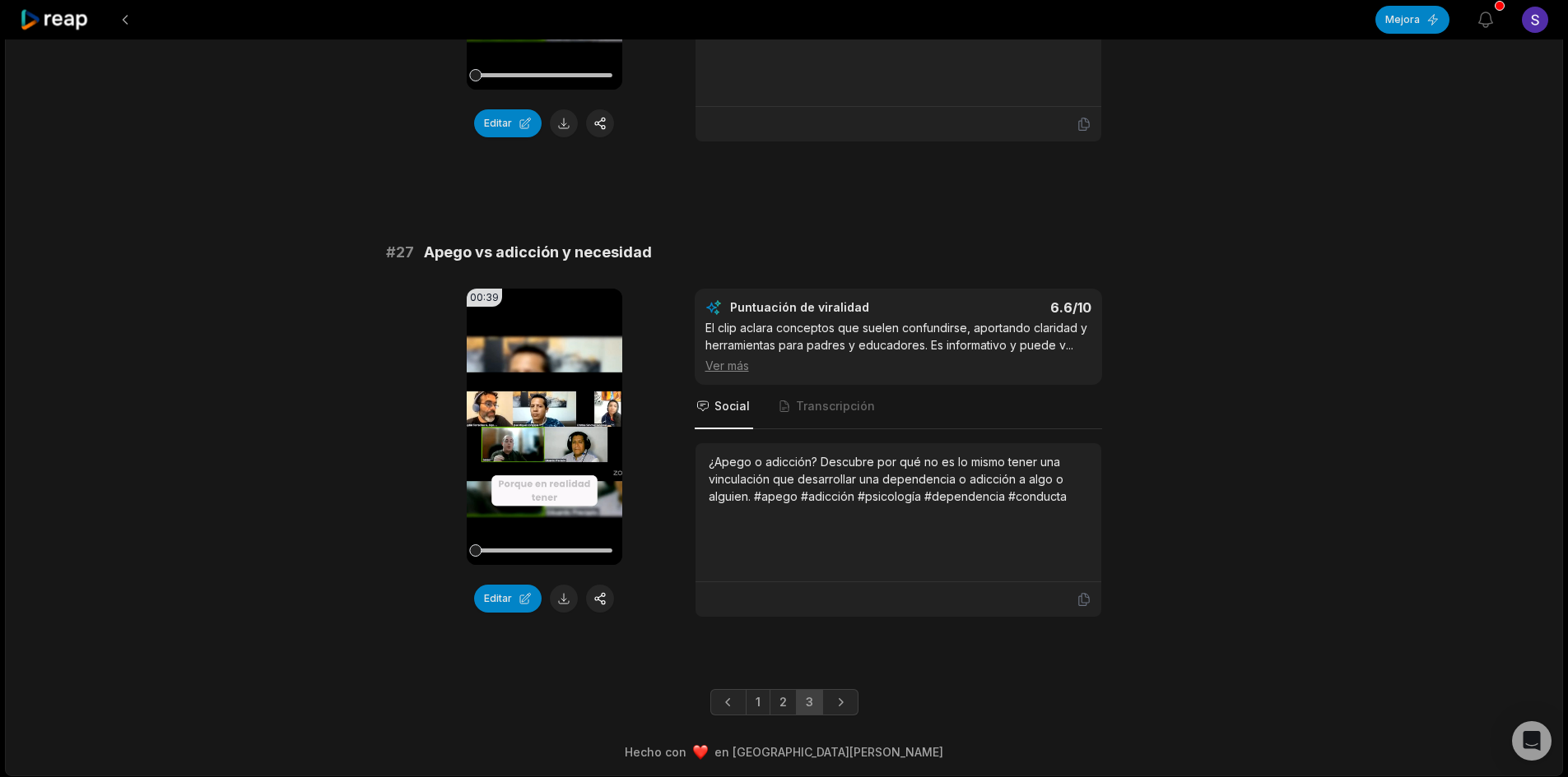
scroll to position [2830, 0]
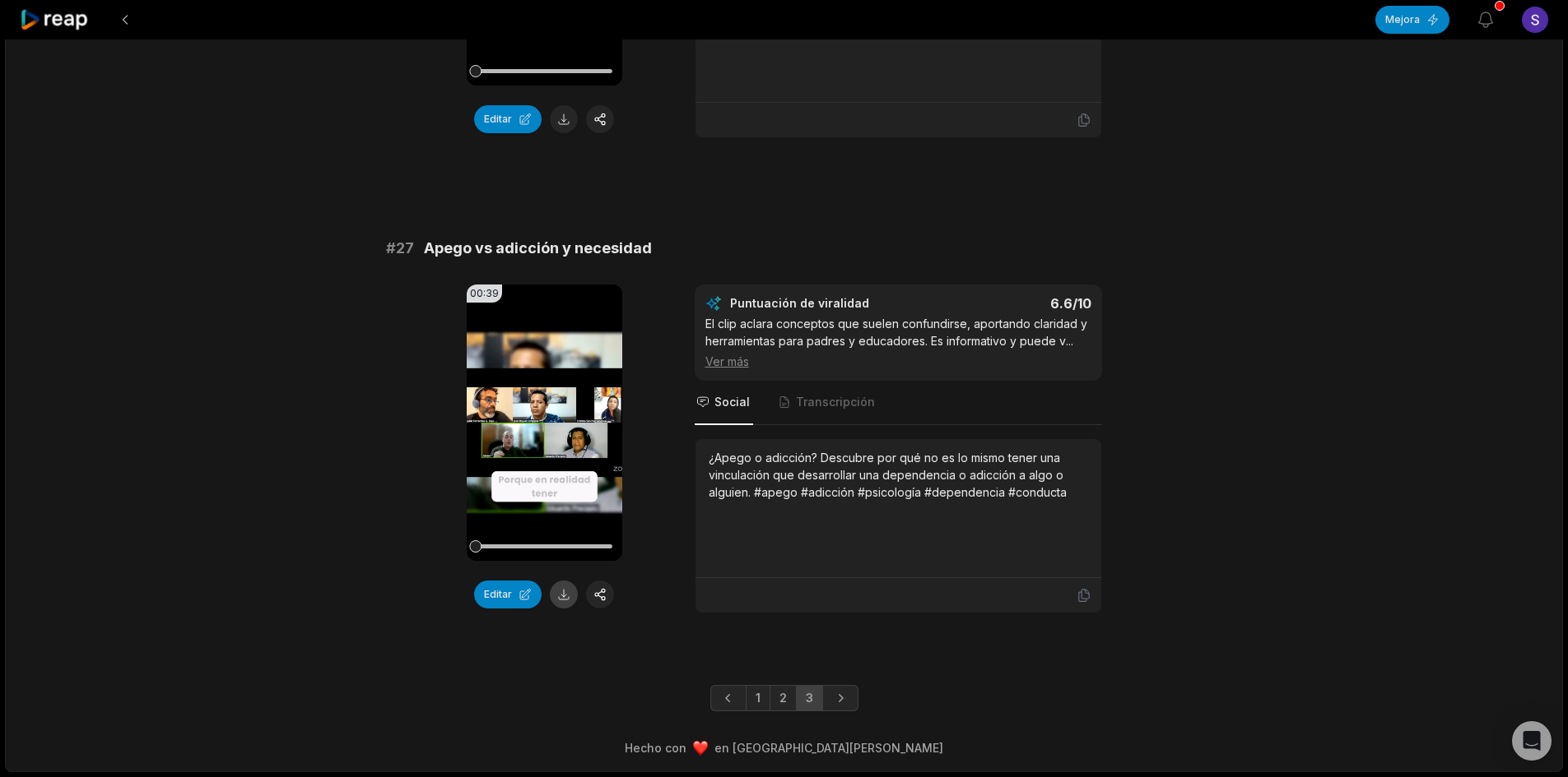
click at [566, 598] on button at bounding box center [563, 594] width 28 height 28
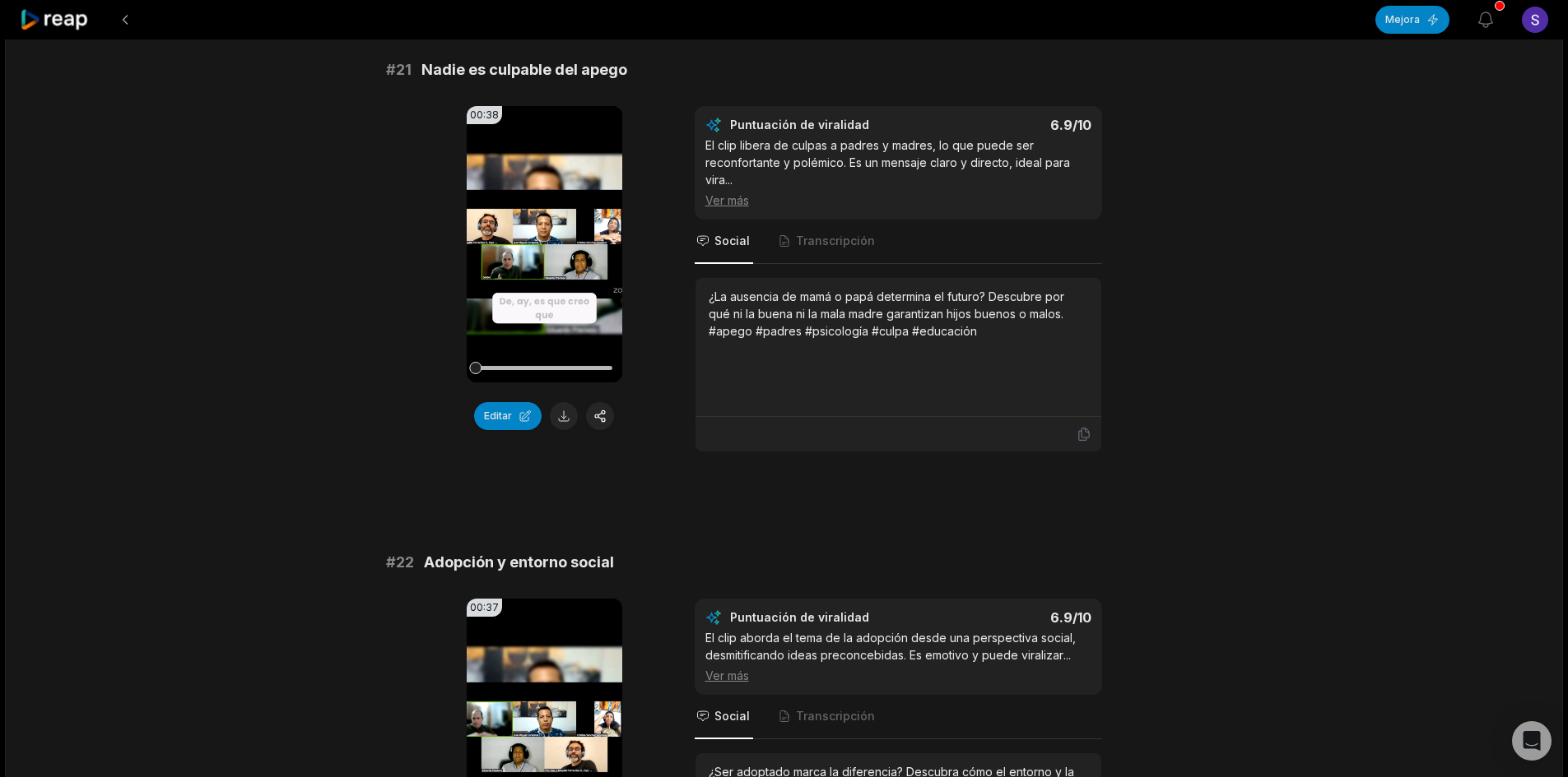
scroll to position [0, 0]
